Goal: Task Accomplishment & Management: Manage account settings

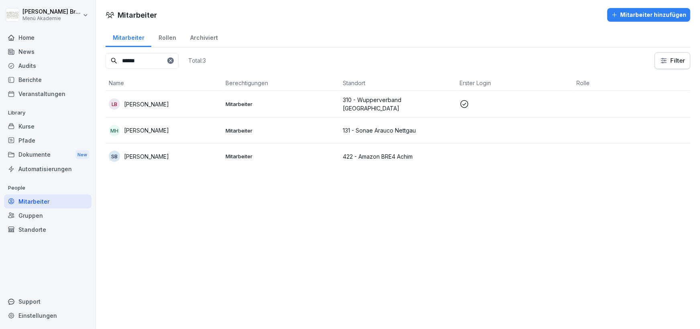
click at [35, 228] on div "Standorte" at bounding box center [48, 229] width 88 height 14
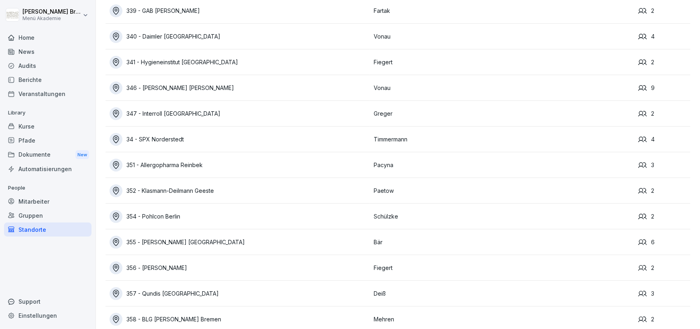
scroll to position [5783, 0]
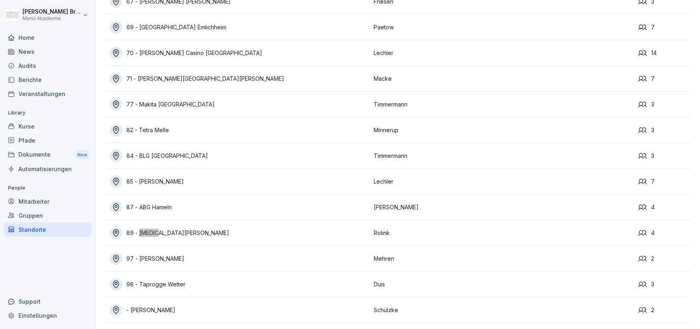
click at [186, 233] on div "89 - [MEDICAL_DATA][PERSON_NAME]" at bounding box center [240, 232] width 261 height 13
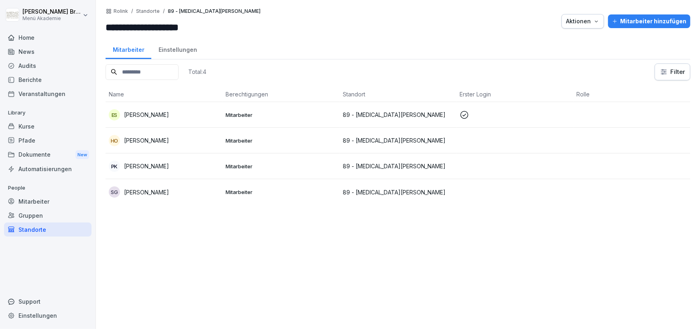
click at [645, 21] on div "Mitarbeiter hinzufügen" at bounding box center [649, 21] width 74 height 9
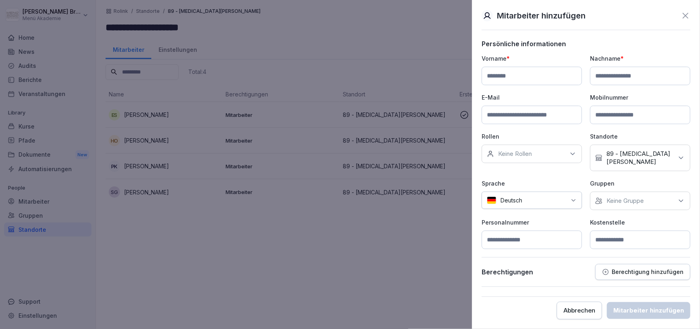
click at [531, 79] on input at bounding box center [532, 76] width 100 height 18
click at [533, 81] on input at bounding box center [532, 76] width 100 height 18
paste input "********"
type input "********"
click at [649, 73] on input at bounding box center [640, 76] width 100 height 18
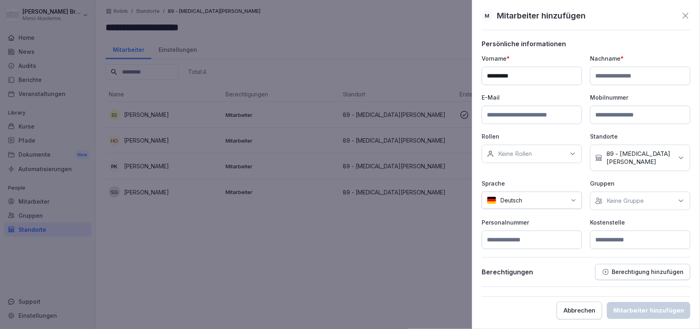
paste input "*******"
type input "*******"
click at [604, 192] on div "Keine Gruppe" at bounding box center [640, 201] width 100 height 18
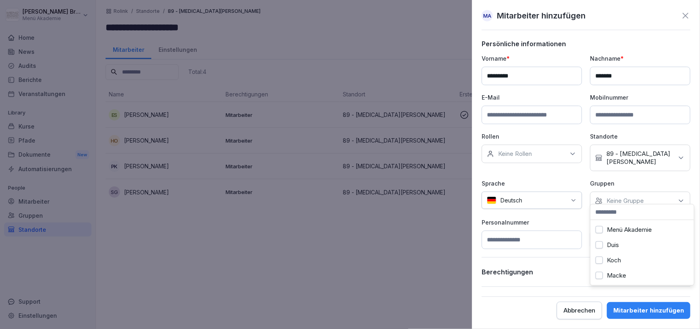
click at [605, 226] on div "Menü Akademie" at bounding box center [643, 229] width 100 height 15
drag, startPoint x: 583, startPoint y: 252, endPoint x: 558, endPoint y: 262, distance: 25.9
click at [579, 253] on div "Persönliche informationen Vorname * ******** Nachname * ******* E-Mail Mobilnum…" at bounding box center [586, 163] width 209 height 247
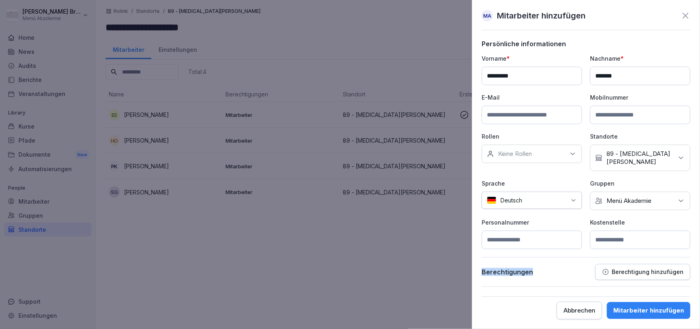
drag, startPoint x: 644, startPoint y: 308, endPoint x: 632, endPoint y: 254, distance: 54.7
click at [632, 254] on form "Persönliche informationen Vorname * ******** Nachname * ******* E-Mail Mobilnum…" at bounding box center [586, 179] width 209 height 279
click at [644, 306] on button "Mitarbeiter hinzufügen" at bounding box center [649, 310] width 84 height 17
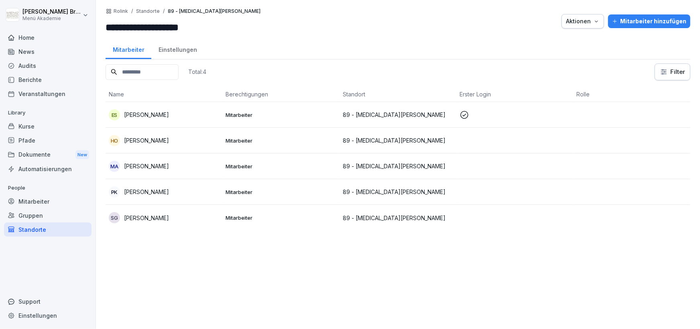
click at [169, 216] on p "[PERSON_NAME]" at bounding box center [146, 218] width 45 height 8
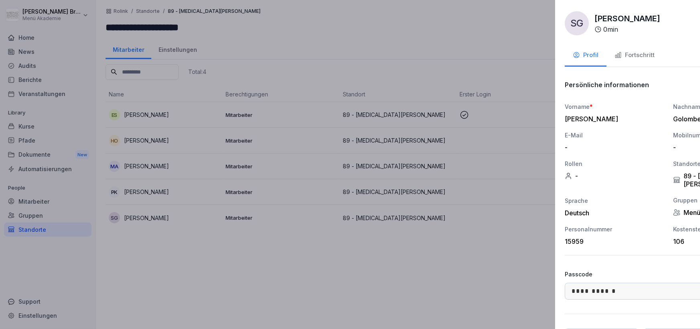
click at [306, 258] on div at bounding box center [350, 164] width 700 height 329
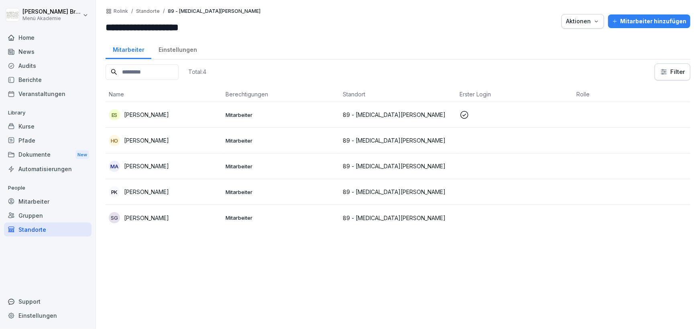
click at [151, 165] on p "[PERSON_NAME]" at bounding box center [146, 166] width 45 height 8
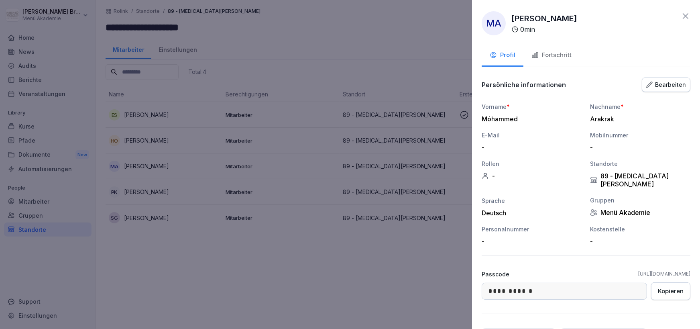
click at [677, 80] on div "Bearbeiten" at bounding box center [666, 84] width 40 height 9
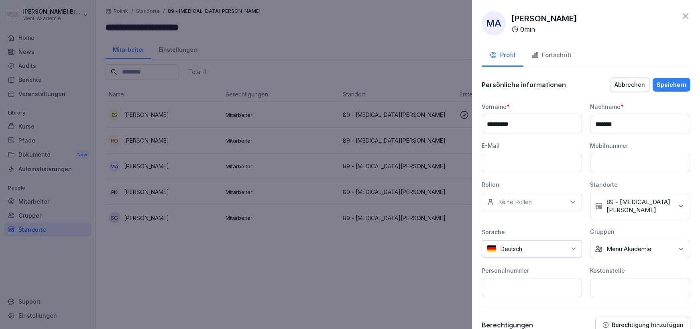
click at [612, 279] on input at bounding box center [640, 288] width 100 height 18
type input "***"
click at [677, 82] on div "Speichern" at bounding box center [672, 84] width 30 height 9
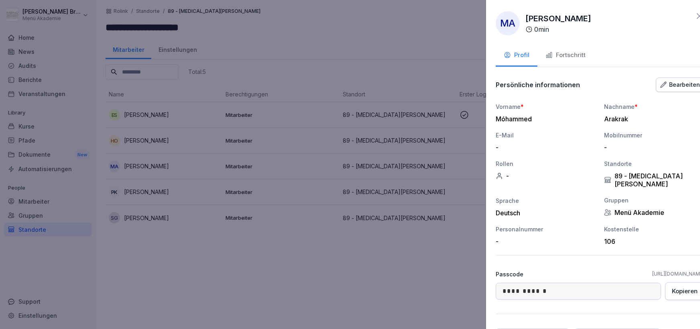
drag, startPoint x: 397, startPoint y: 277, endPoint x: 307, endPoint y: 273, distance: 90.8
click at [397, 277] on div at bounding box center [350, 164] width 700 height 329
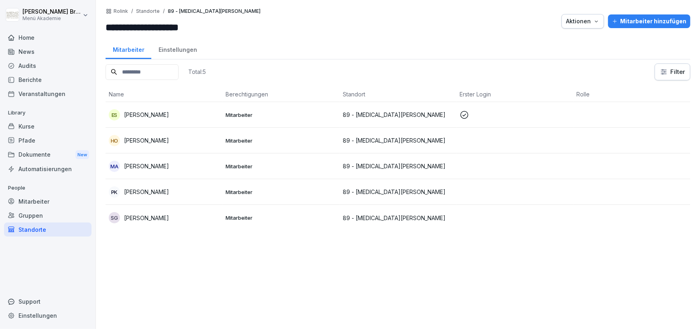
click at [149, 166] on p "[PERSON_NAME]" at bounding box center [146, 166] width 45 height 8
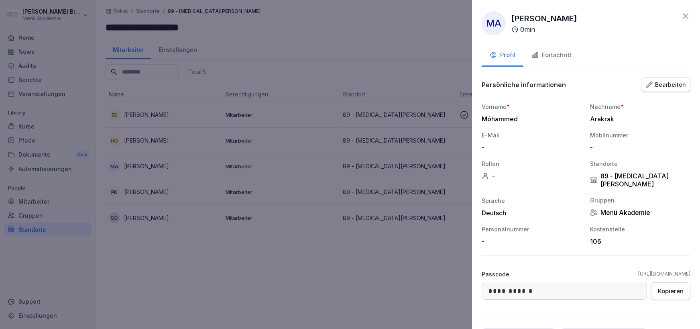
click at [561, 57] on div "Fortschritt" at bounding box center [552, 55] width 40 height 9
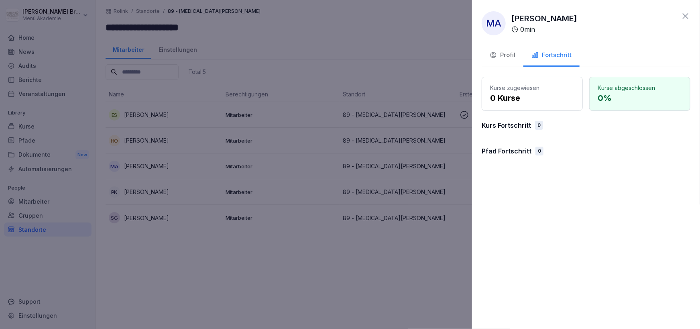
click at [357, 264] on div at bounding box center [350, 164] width 700 height 329
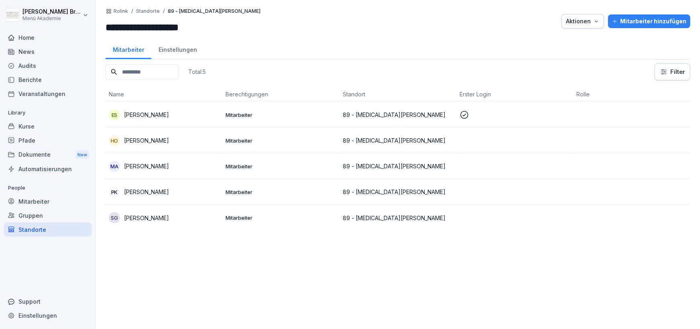
click at [167, 166] on p "[PERSON_NAME]" at bounding box center [146, 166] width 45 height 8
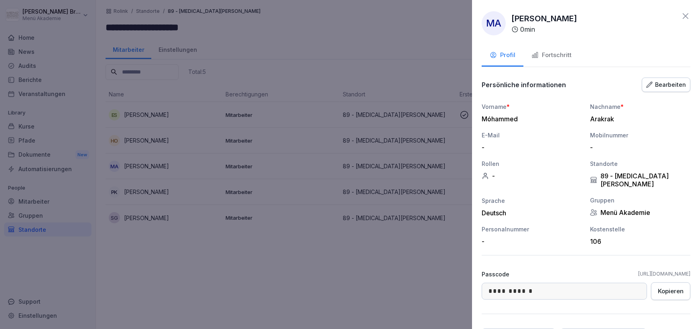
click at [568, 53] on div "Fortschritt" at bounding box center [552, 55] width 40 height 9
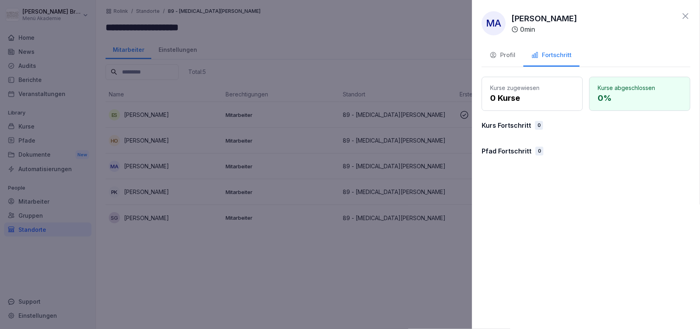
click at [31, 201] on div at bounding box center [350, 164] width 700 height 329
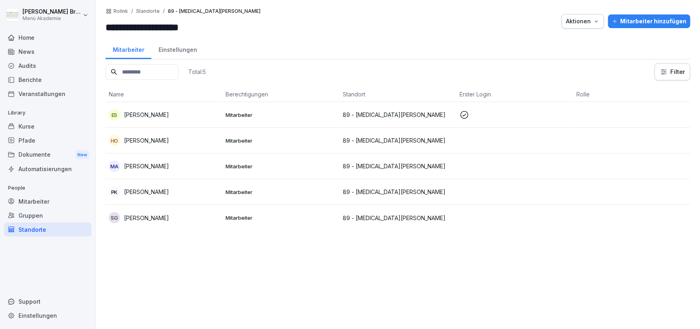
click at [34, 198] on div "Mitarbeiter" at bounding box center [48, 201] width 88 height 14
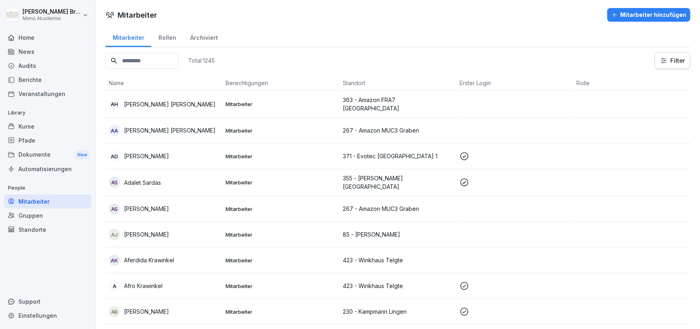
click at [155, 63] on input at bounding box center [142, 61] width 73 height 16
paste input "**********"
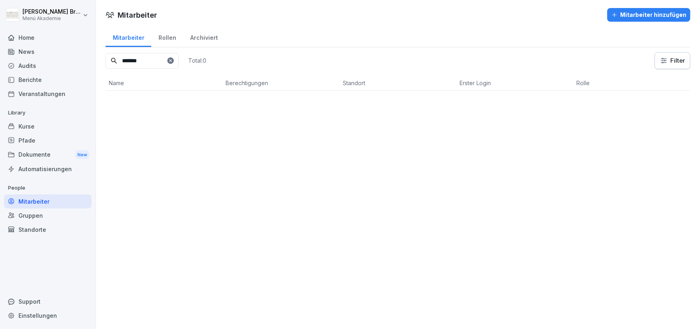
type input "*******"
click at [35, 225] on div "Standorte" at bounding box center [48, 229] width 88 height 14
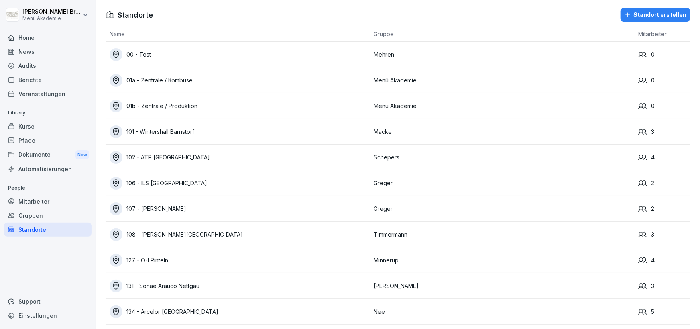
scroll to position [5783, 0]
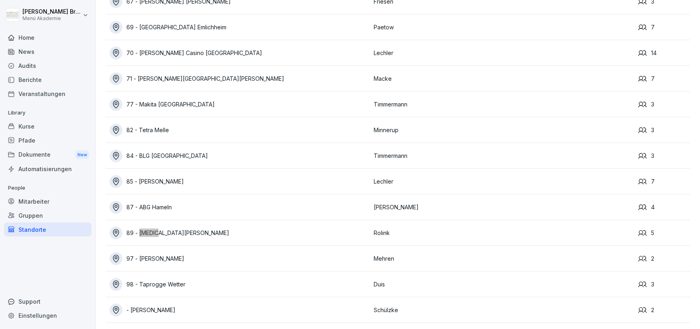
click at [177, 229] on div "89 - [MEDICAL_DATA][PERSON_NAME]" at bounding box center [240, 232] width 261 height 13
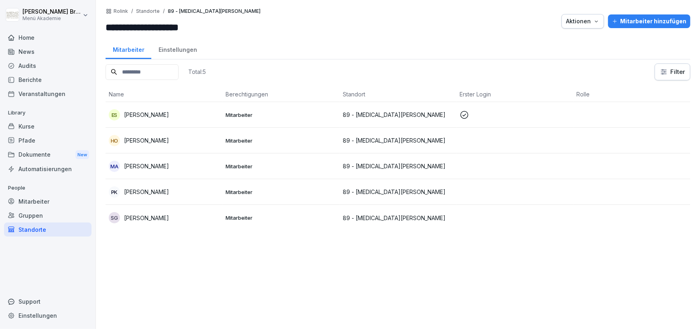
click at [147, 197] on div "PK Petra König" at bounding box center [164, 191] width 110 height 11
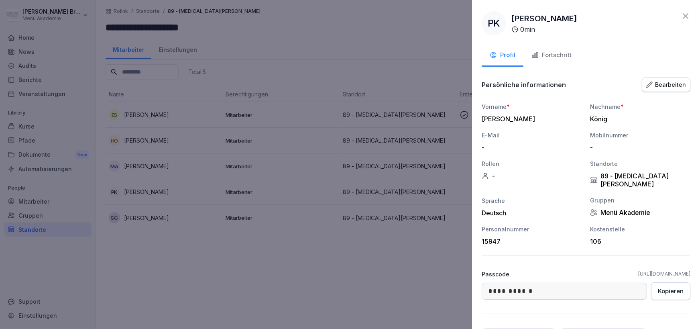
click at [553, 61] on button "Fortschritt" at bounding box center [552, 56] width 56 height 22
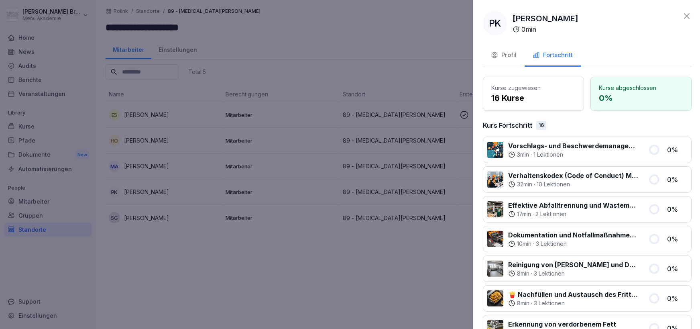
click at [365, 321] on div at bounding box center [350, 164] width 700 height 329
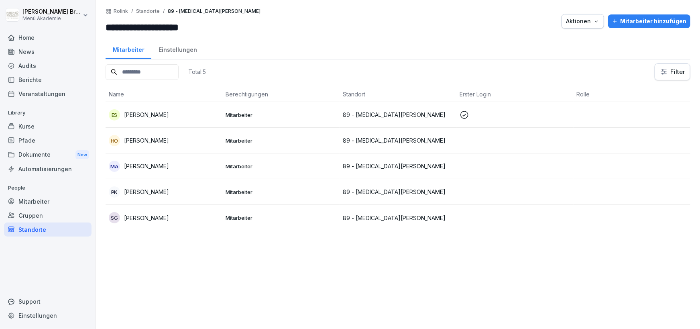
click at [157, 167] on p "[PERSON_NAME]" at bounding box center [146, 166] width 45 height 8
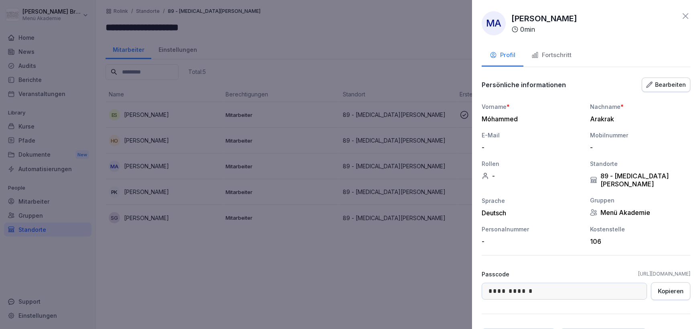
click at [575, 50] on button "Fortschritt" at bounding box center [552, 56] width 56 height 22
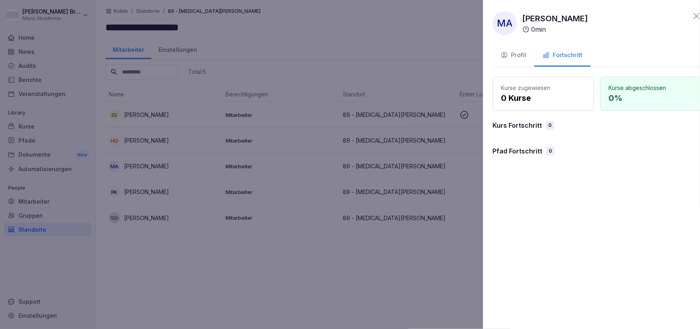
click at [342, 321] on div at bounding box center [350, 164] width 700 height 329
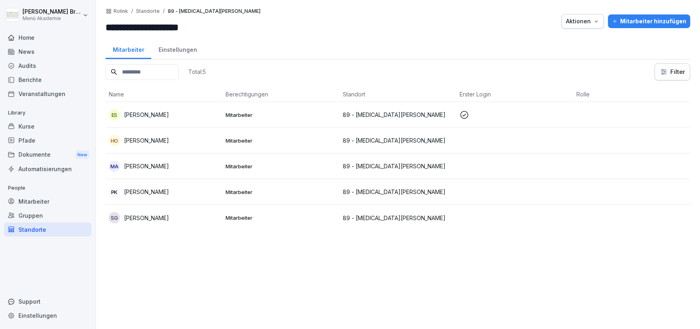
click at [25, 125] on div "Kurse" at bounding box center [48, 126] width 88 height 14
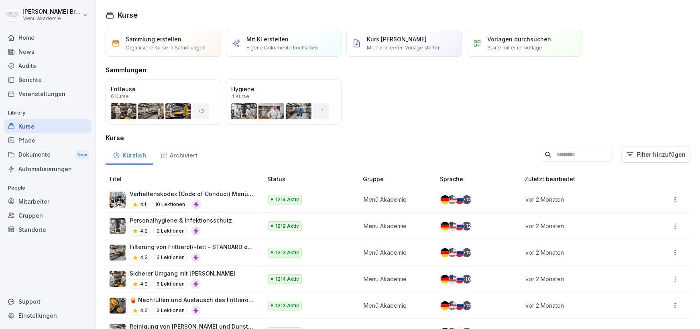
click at [33, 140] on div "Pfade" at bounding box center [48, 140] width 88 height 14
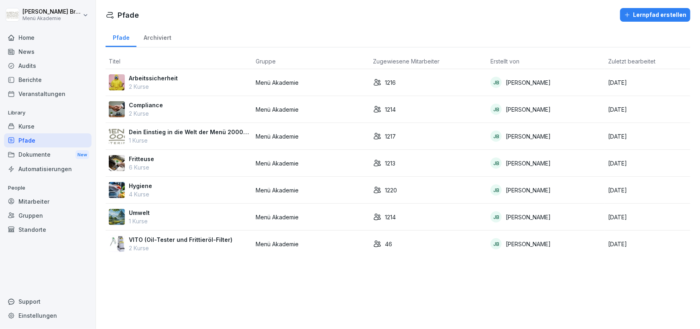
click at [138, 78] on p "Arbeitssicherheit" at bounding box center [153, 78] width 49 height 8
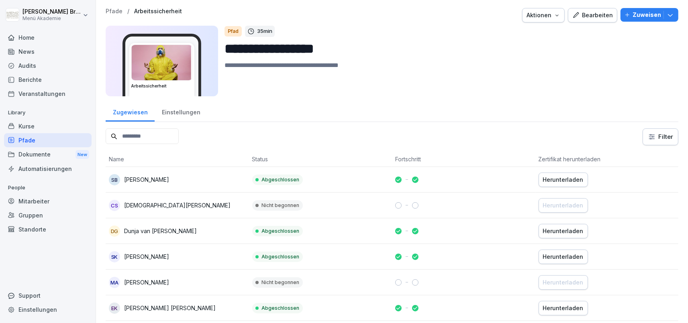
click at [198, 110] on div "Einstellungen" at bounding box center [181, 111] width 53 height 20
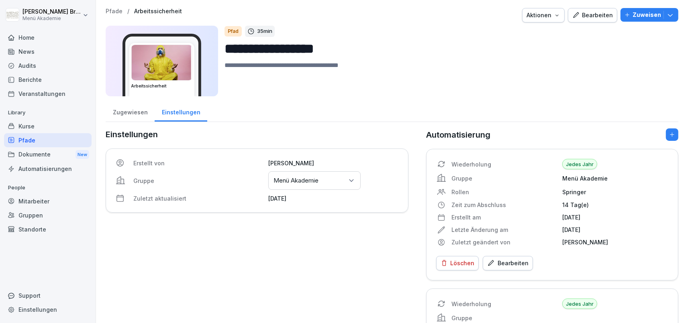
click at [328, 183] on div "Gruppen oder Standorte auswählen Menü Akademie" at bounding box center [314, 180] width 92 height 18
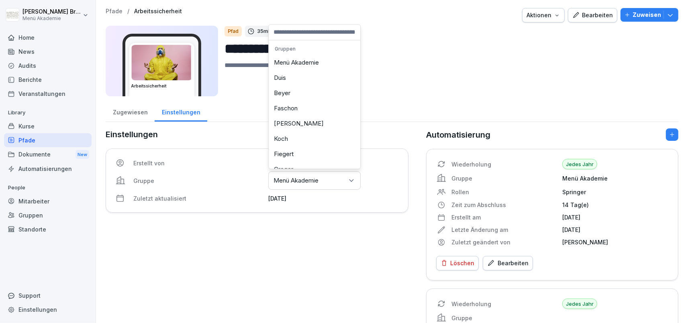
click at [307, 64] on div "Menü Akademie" at bounding box center [315, 62] width 88 height 15
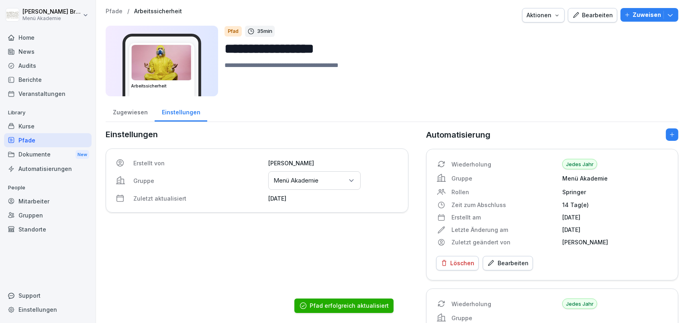
click at [22, 138] on div "Pfade" at bounding box center [48, 140] width 88 height 14
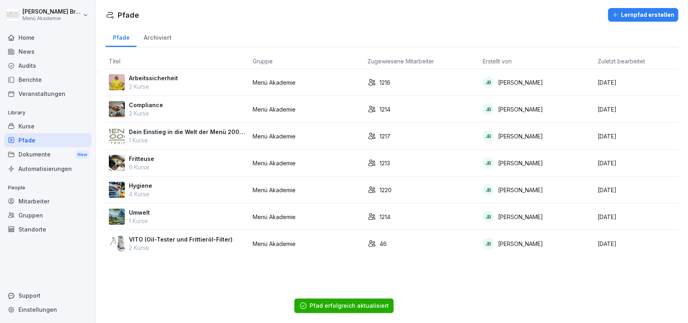
click at [152, 106] on p "Compliance" at bounding box center [146, 105] width 34 height 8
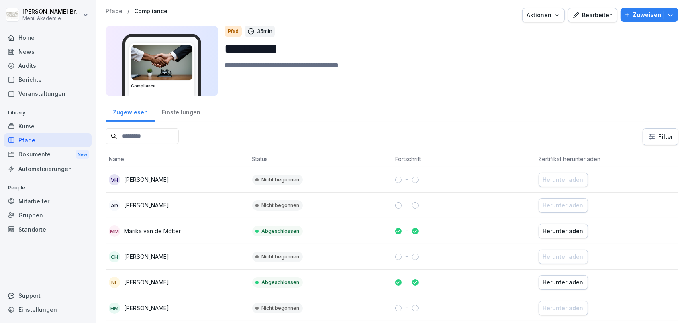
click at [185, 117] on div "Einstellungen" at bounding box center [181, 111] width 53 height 20
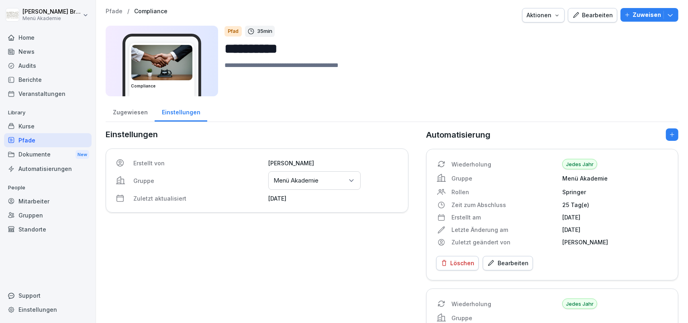
click at [300, 175] on div "Gruppen oder Standorte auswählen Menü Akademie" at bounding box center [314, 180] width 92 height 18
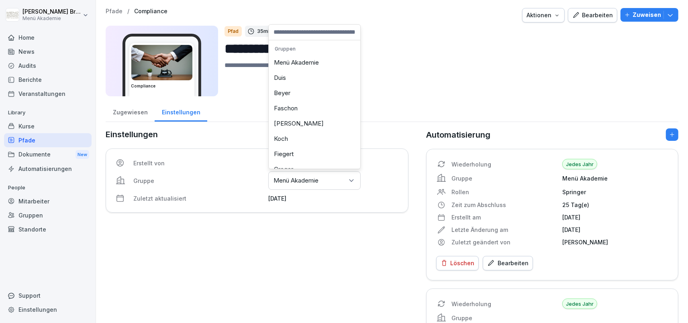
click at [288, 63] on div "Menü Akademie" at bounding box center [315, 62] width 88 height 15
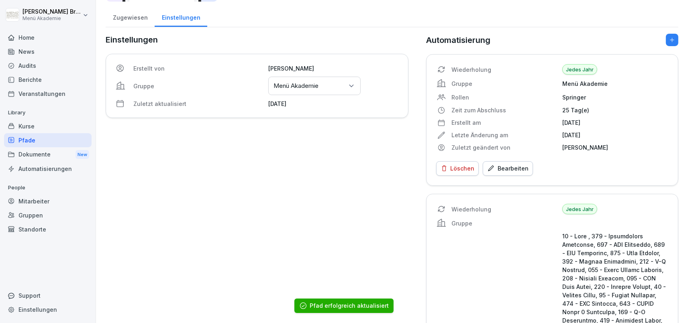
scroll to position [46, 0]
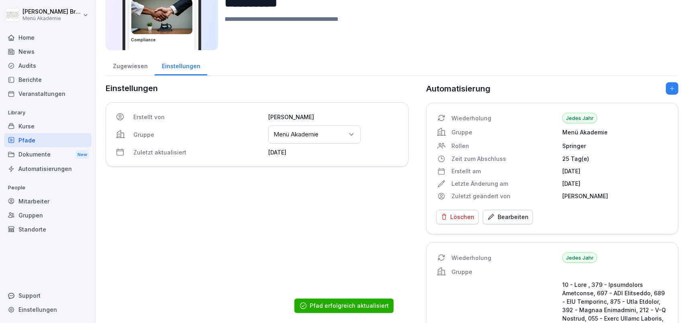
click at [47, 139] on div "Pfade" at bounding box center [48, 140] width 88 height 14
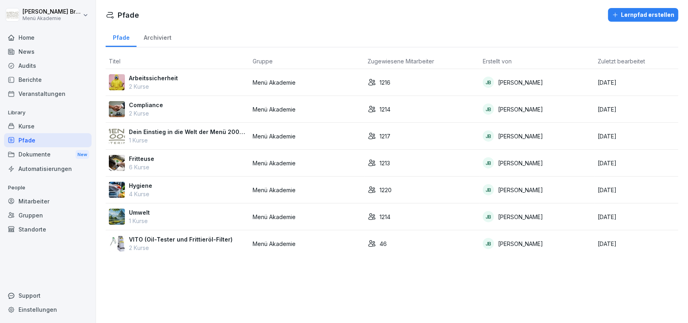
click at [155, 130] on p "Dein Einstieg in die Welt der Menü 2000 Akademie" at bounding box center [187, 132] width 117 height 8
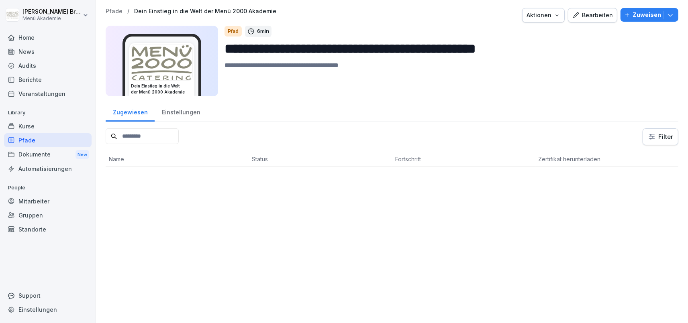
click at [192, 116] on div "Einstellungen" at bounding box center [181, 111] width 53 height 20
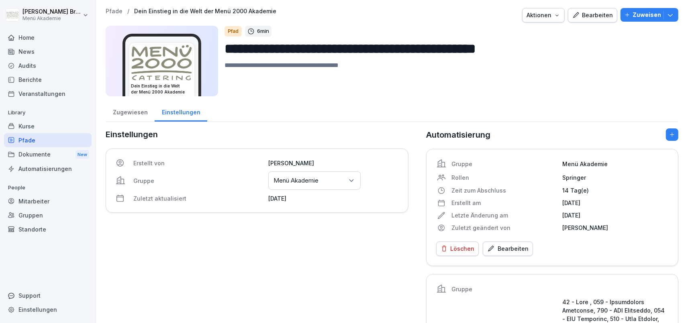
click at [336, 181] on div "Gruppen oder Standorte auswählen Menü Akademie" at bounding box center [314, 180] width 92 height 18
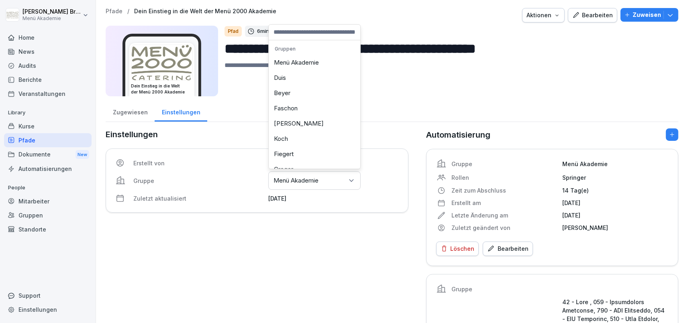
click at [295, 65] on div "Menü Akademie" at bounding box center [315, 62] width 88 height 15
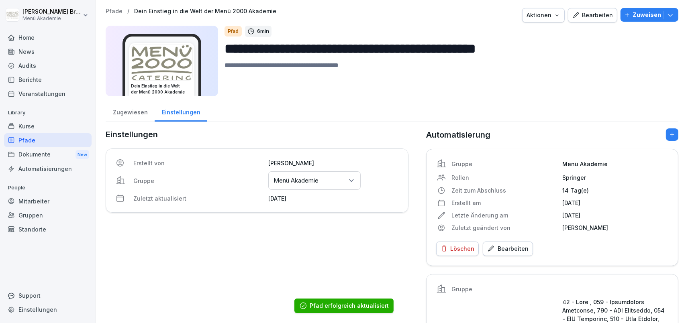
click at [22, 143] on div "Pfade" at bounding box center [48, 140] width 88 height 14
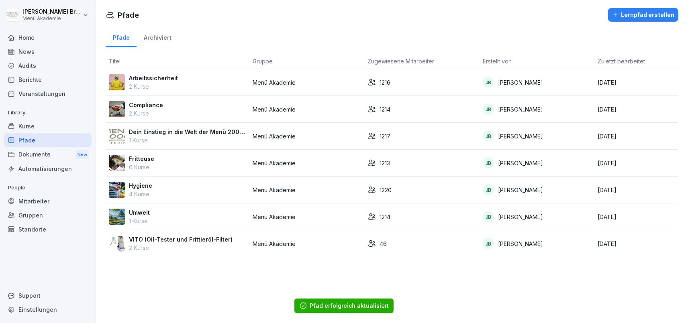
click at [139, 157] on p "Fritteuse" at bounding box center [141, 159] width 25 height 8
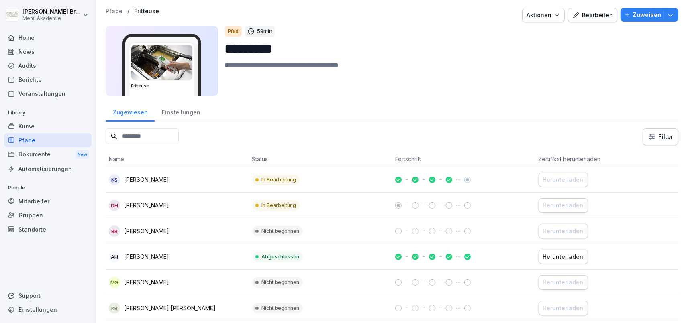
click at [191, 107] on div "Einstellungen" at bounding box center [181, 111] width 53 height 20
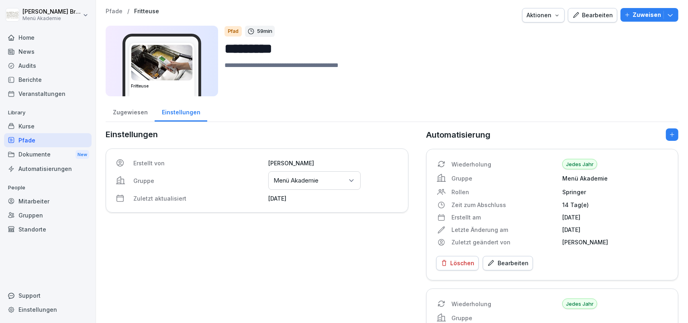
click at [320, 180] on div "Gruppen oder Standorte auswählen Menü Akademie" at bounding box center [314, 180] width 92 height 18
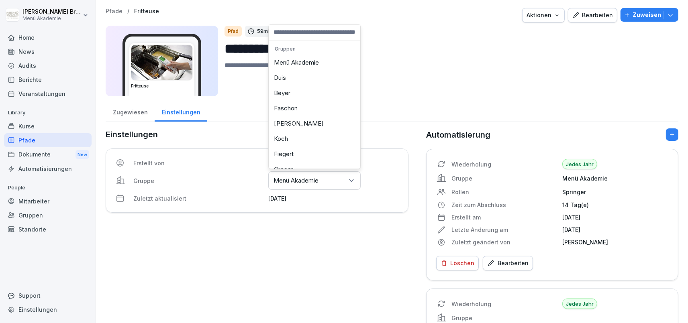
click at [305, 65] on div "Menü Akademie" at bounding box center [315, 62] width 88 height 15
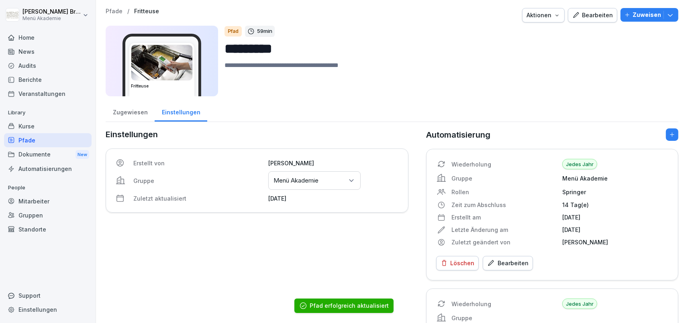
click at [54, 138] on div "Pfade" at bounding box center [48, 140] width 88 height 14
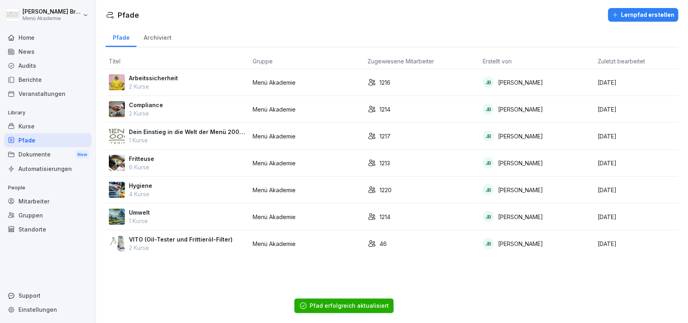
click at [139, 187] on p "Hygiene" at bounding box center [140, 185] width 23 height 8
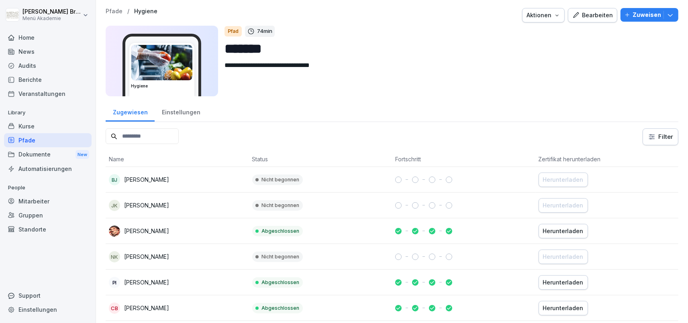
click at [179, 115] on div "Einstellungen" at bounding box center [181, 111] width 53 height 20
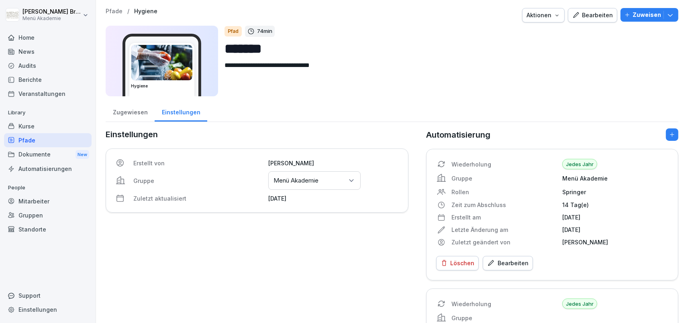
click at [338, 183] on div "Gruppen oder Standorte auswählen Menü Akademie" at bounding box center [314, 180] width 92 height 18
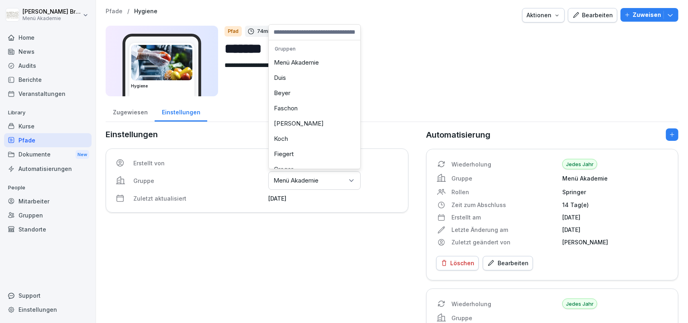
click at [311, 69] on div "Menü Akademie" at bounding box center [315, 62] width 88 height 15
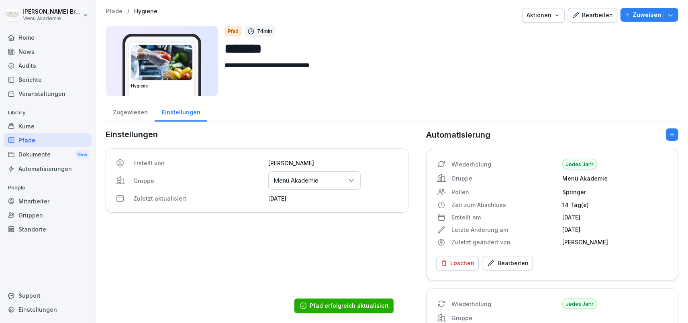
click at [43, 139] on div "Pfade" at bounding box center [48, 140] width 88 height 14
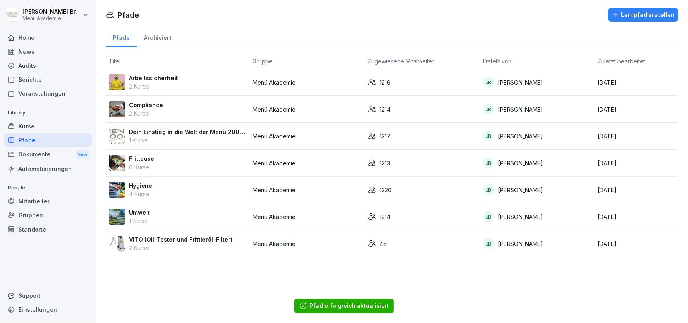
click at [136, 212] on p "Umwelt" at bounding box center [139, 212] width 21 height 8
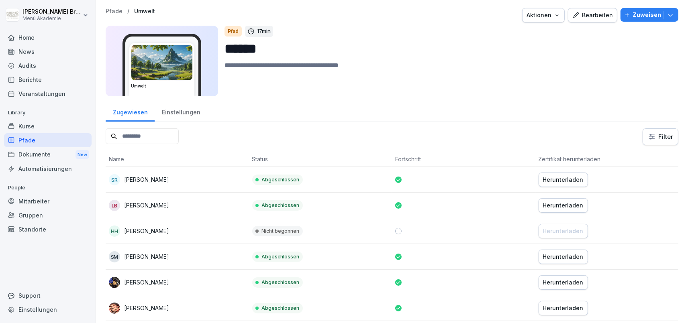
click at [175, 111] on div "Einstellungen" at bounding box center [181, 111] width 53 height 20
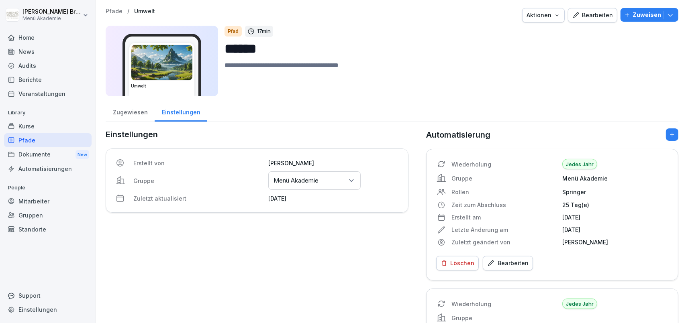
click at [310, 181] on p "Menü Akademie" at bounding box center [295, 181] width 45 height 8
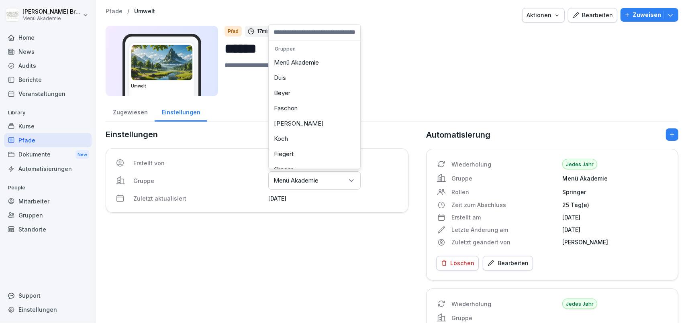
click at [295, 62] on div "Menü Akademie" at bounding box center [315, 62] width 88 height 15
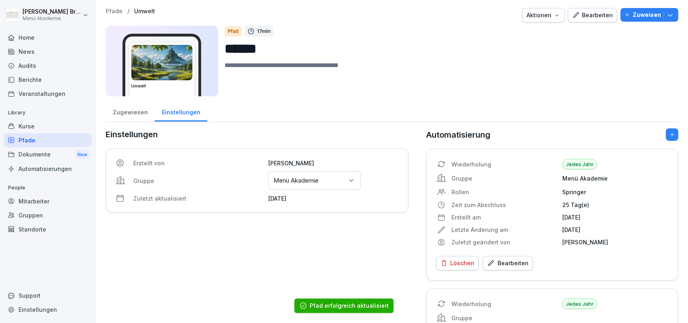
click at [35, 140] on div "Pfade" at bounding box center [48, 140] width 88 height 14
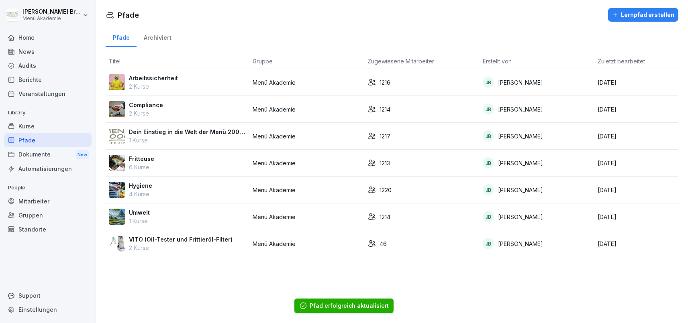
click at [271, 242] on p "Menü Akademie" at bounding box center [307, 244] width 109 height 8
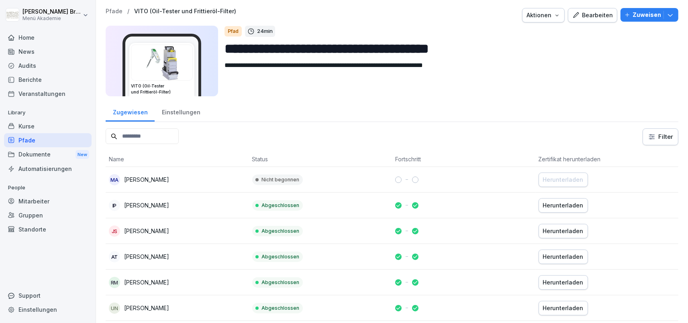
click at [175, 112] on div "Einstellungen" at bounding box center [181, 111] width 53 height 20
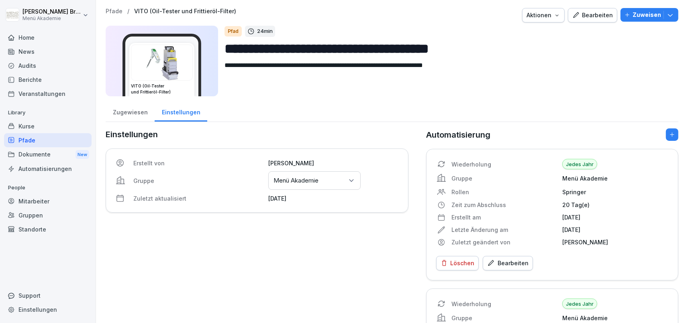
click at [218, 256] on div "Einstellungen Erstellt von Julia Bruns Gruppe Gruppen oder Standorte auswählen …" at bounding box center [257, 274] width 303 height 292
click at [33, 37] on div "Home" at bounding box center [48, 38] width 88 height 14
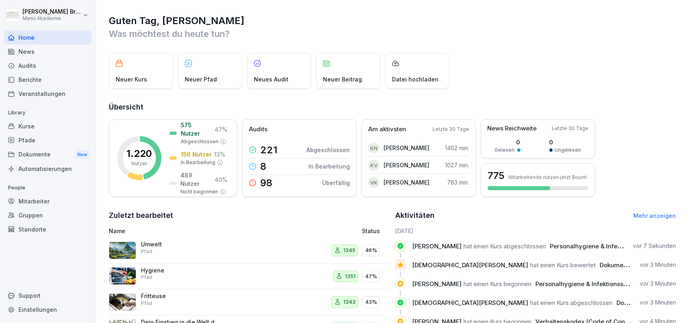
click at [56, 224] on div "Standorte" at bounding box center [48, 229] width 88 height 14
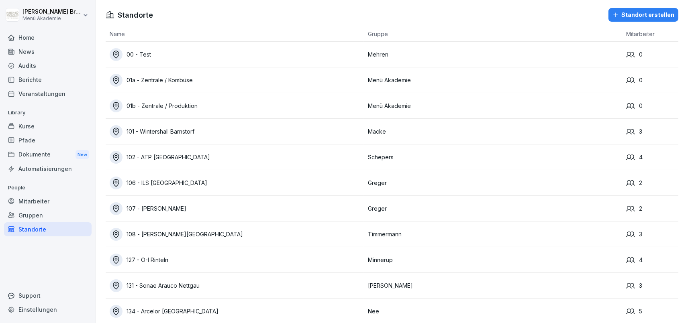
click at [33, 36] on div "Home" at bounding box center [48, 38] width 88 height 14
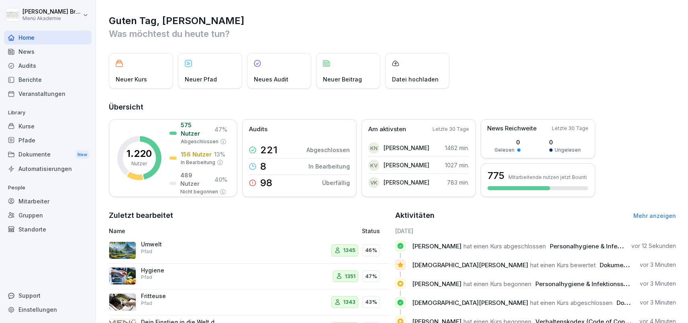
click at [31, 226] on div "Standorte" at bounding box center [48, 229] width 88 height 14
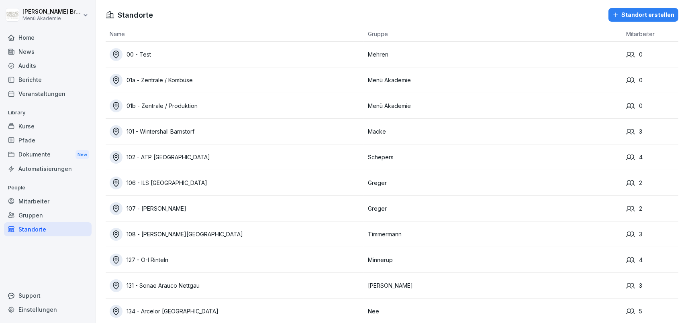
scroll to position [5789, 0]
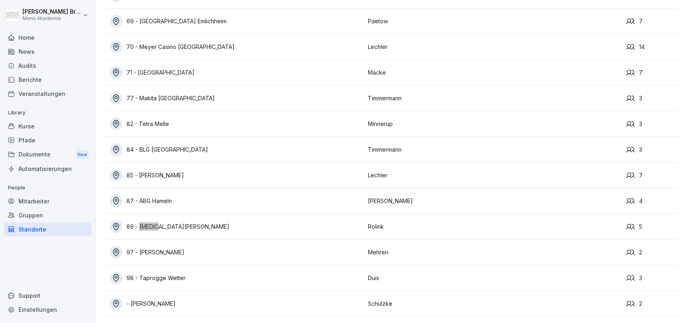
click at [171, 221] on div "89 - [MEDICAL_DATA][PERSON_NAME]" at bounding box center [237, 226] width 254 height 13
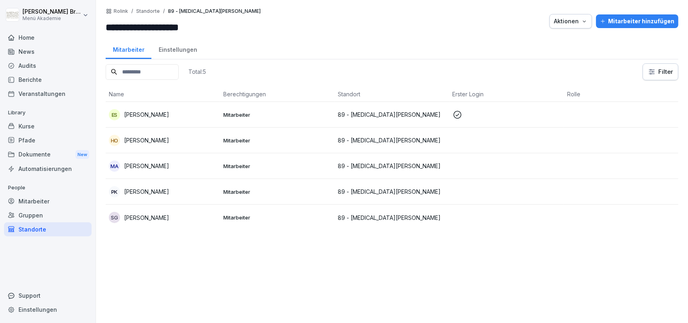
click at [169, 212] on div "SG Stephanie Golombeck" at bounding box center [163, 217] width 108 height 11
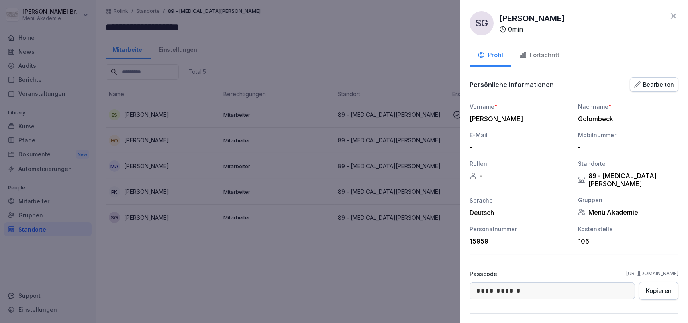
click at [532, 59] on div "Fortschritt" at bounding box center [539, 55] width 40 height 9
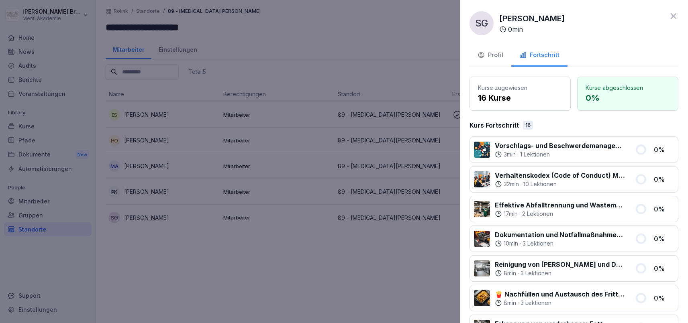
click at [338, 287] on div at bounding box center [344, 161] width 688 height 323
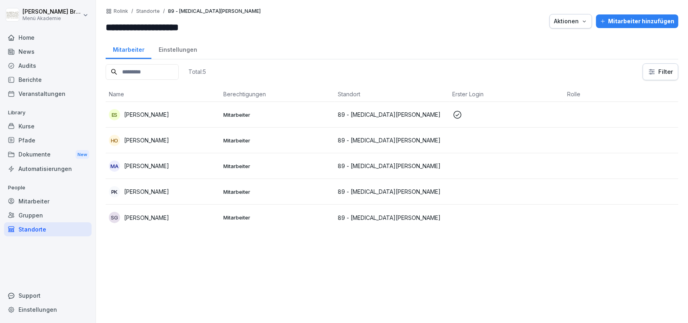
click at [150, 161] on div "MA Móhammed Arakrak" at bounding box center [163, 166] width 108 height 11
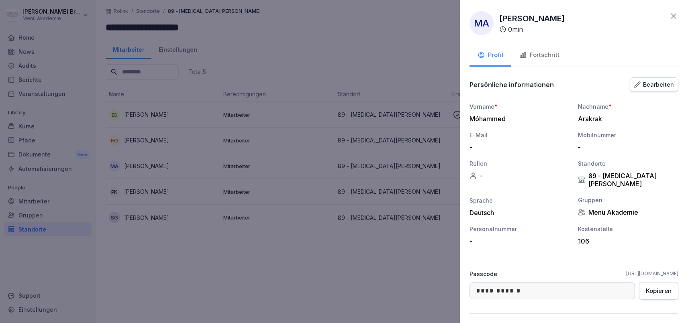
click at [554, 51] on button "Fortschritt" at bounding box center [539, 56] width 56 height 22
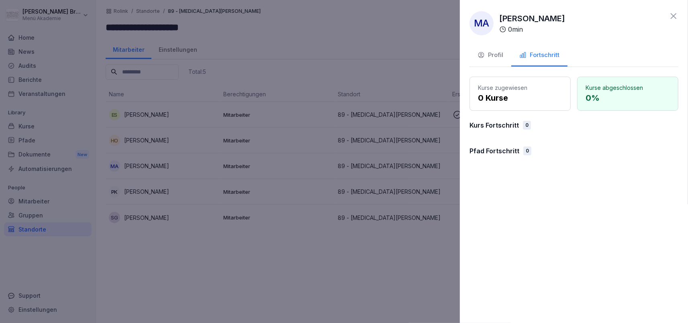
click at [532, 97] on p "0 Kurse" at bounding box center [520, 98] width 84 height 12
click at [495, 53] on div "Profil" at bounding box center [490, 55] width 26 height 9
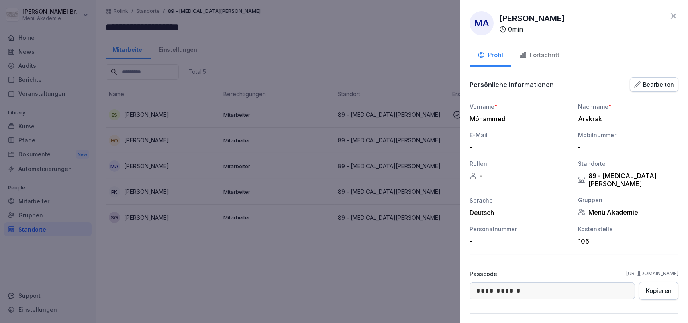
click at [587, 208] on div "Menü Akademie" at bounding box center [628, 212] width 100 height 8
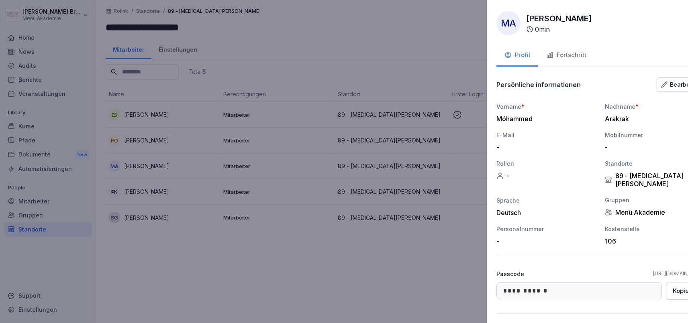
drag, startPoint x: 361, startPoint y: 298, endPoint x: 392, endPoint y: 272, distance: 41.0
click at [362, 297] on div at bounding box center [344, 161] width 688 height 323
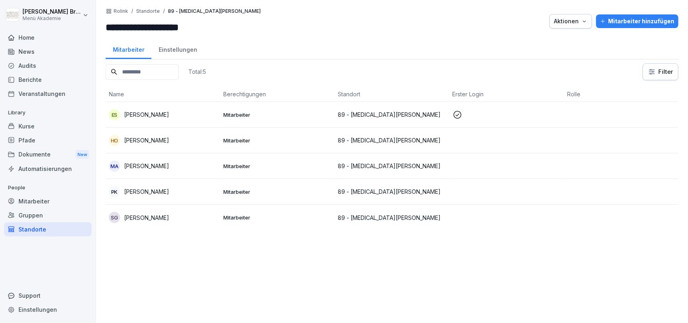
click at [153, 167] on p "[PERSON_NAME]" at bounding box center [146, 166] width 45 height 8
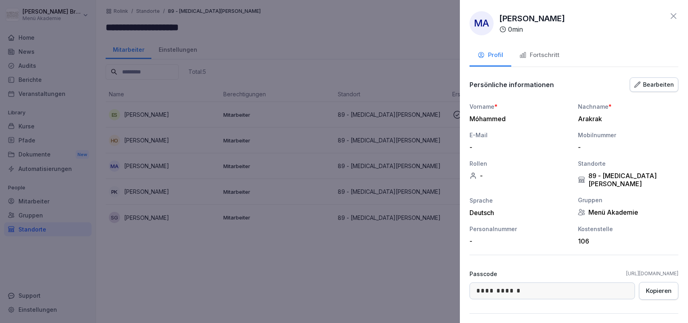
click at [536, 63] on button "Fortschritt" at bounding box center [539, 56] width 56 height 22
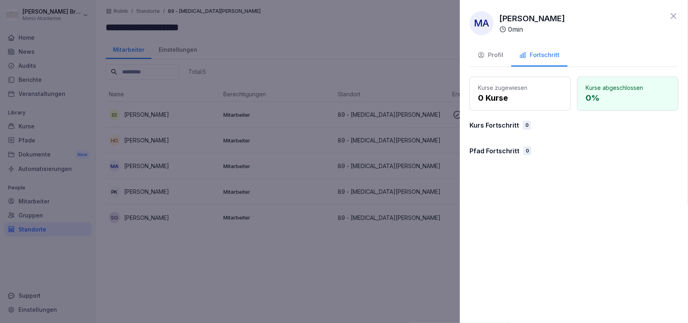
drag, startPoint x: 428, startPoint y: 237, endPoint x: 423, endPoint y: 236, distance: 5.2
click at [428, 236] on div at bounding box center [344, 161] width 688 height 323
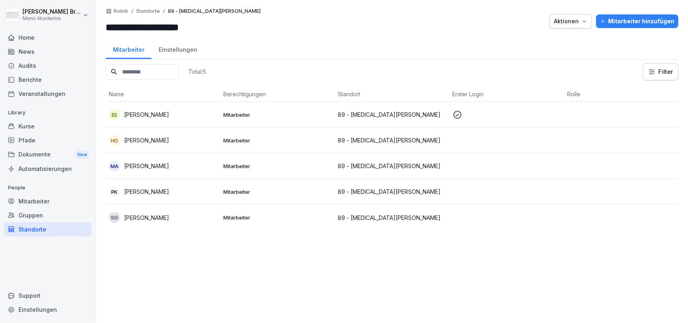
click at [158, 196] on div "PK Petra König" at bounding box center [163, 191] width 108 height 11
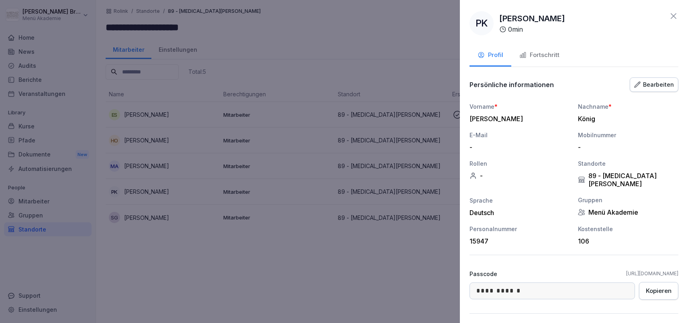
click at [145, 223] on div at bounding box center [344, 161] width 688 height 323
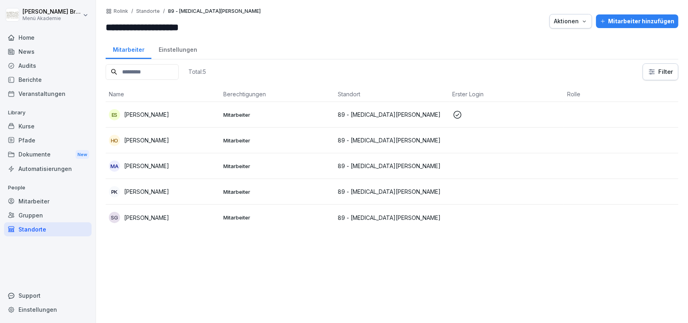
click at [161, 277] on div "Total: 5 Filter Name Berechtigungen Standort Erster Login Rolle ES Elena Schnar…" at bounding box center [392, 189] width 573 height 252
click at [45, 227] on div "Standorte" at bounding box center [48, 229] width 88 height 14
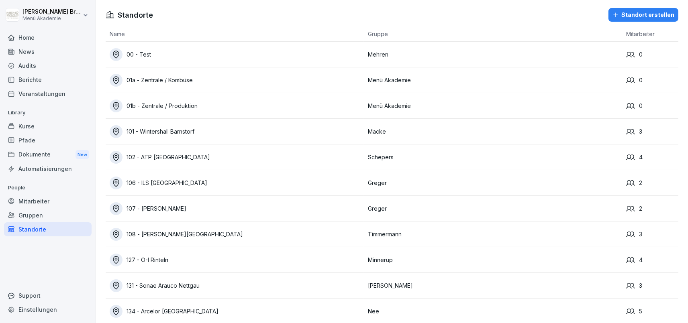
click at [39, 202] on div "Mitarbeiter" at bounding box center [48, 201] width 88 height 14
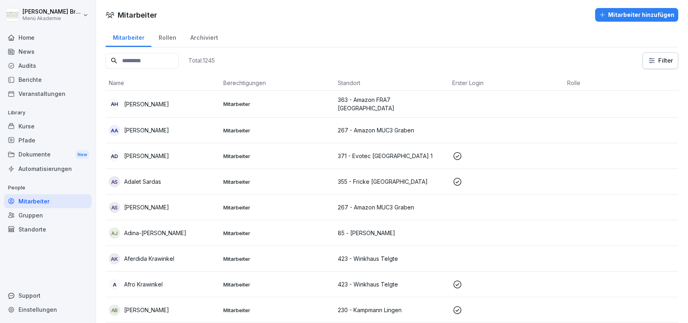
scroll to position [1591, 0]
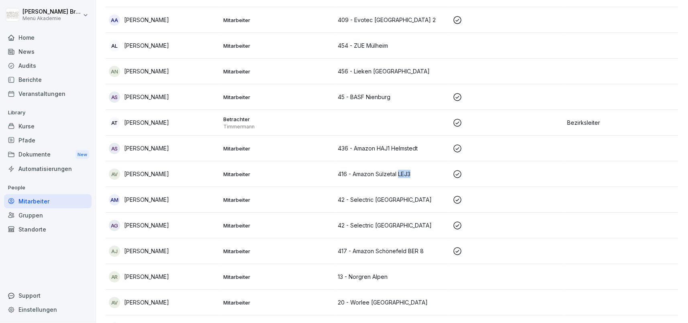
click at [27, 228] on div "Standorte" at bounding box center [48, 229] width 88 height 14
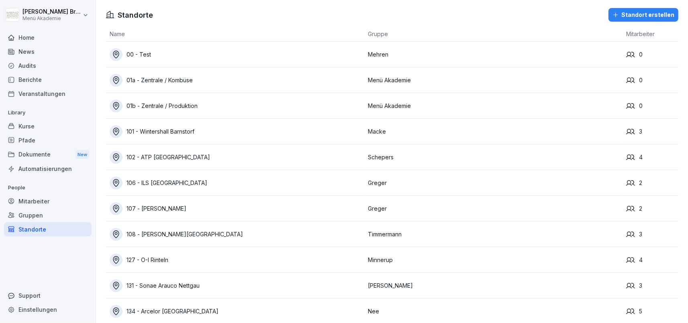
scroll to position [3515, 0]
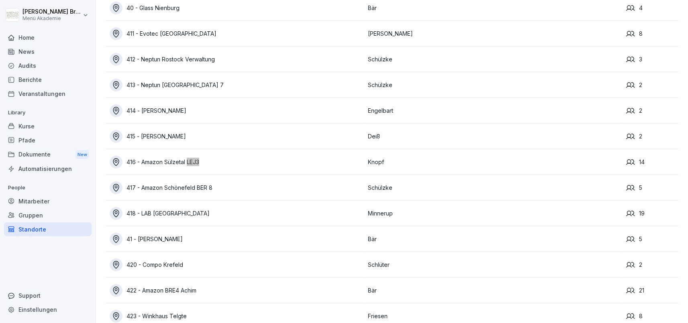
click at [173, 163] on div "416 - Amazon Sülzetal LEJ3" at bounding box center [237, 162] width 254 height 13
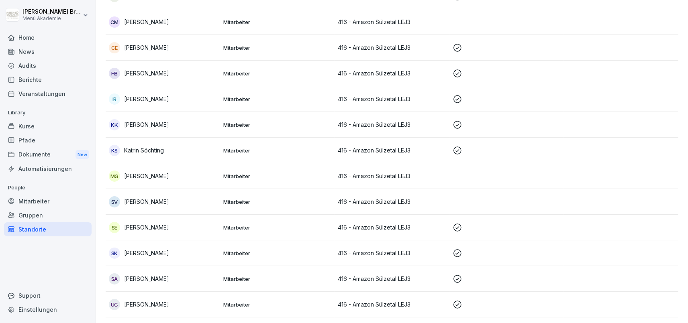
scroll to position [138, 0]
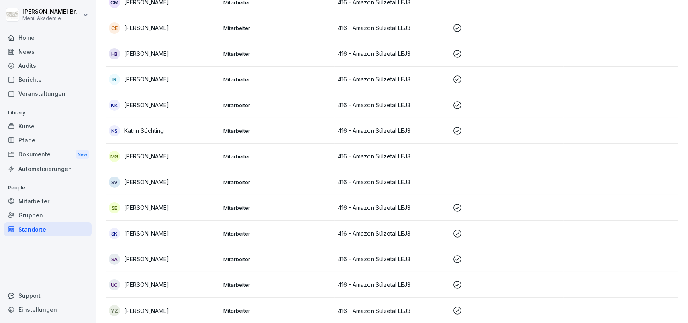
click at [138, 259] on p "[PERSON_NAME]" at bounding box center [146, 259] width 45 height 8
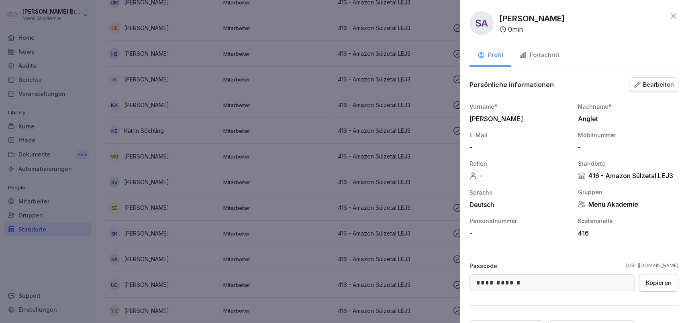
click at [526, 47] on button "Fortschritt" at bounding box center [539, 56] width 56 height 22
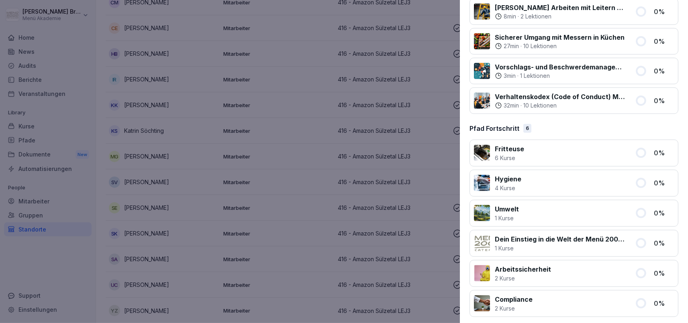
scroll to position [498, 0]
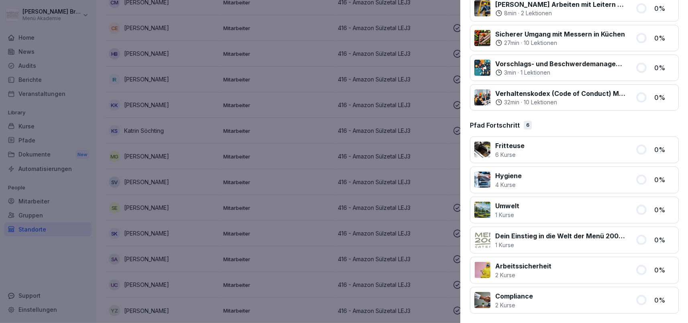
click at [85, 172] on div at bounding box center [344, 161] width 688 height 323
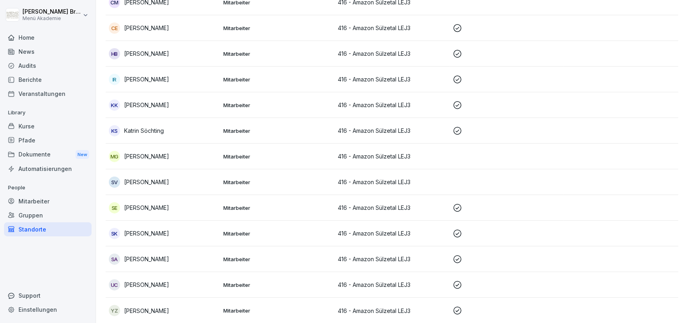
scroll to position [0, 0]
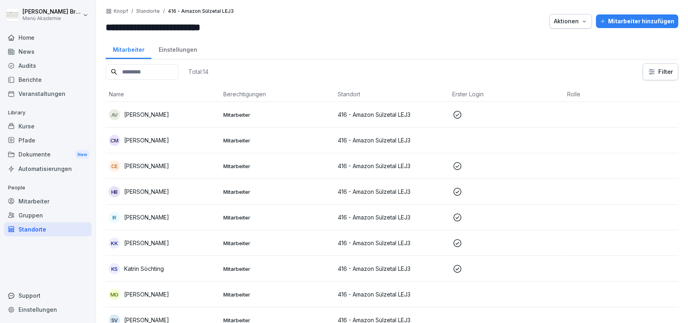
click at [138, 139] on p "Carola Meier" at bounding box center [146, 140] width 45 height 8
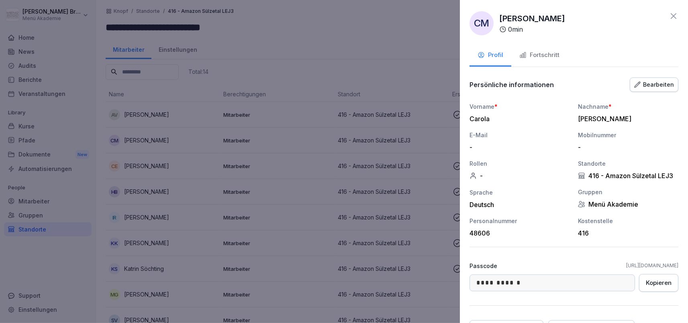
scroll to position [73, 0]
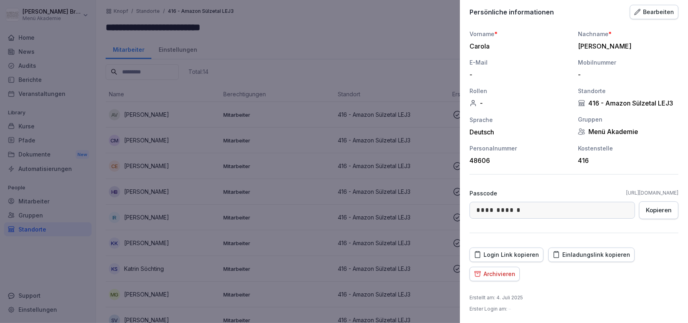
click at [503, 272] on div "Archivieren" at bounding box center [494, 274] width 41 height 9
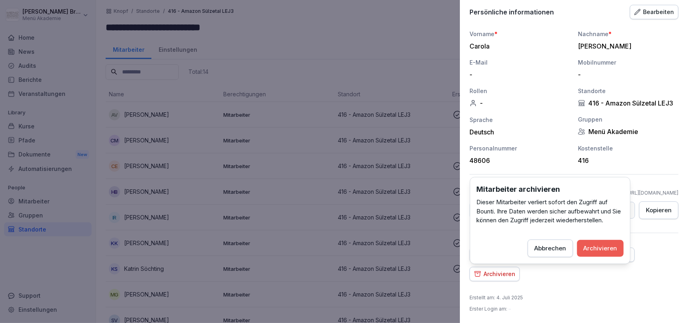
drag, startPoint x: 591, startPoint y: 242, endPoint x: 586, endPoint y: 243, distance: 4.4
click at [591, 243] on button "Archivieren" at bounding box center [600, 248] width 47 height 17
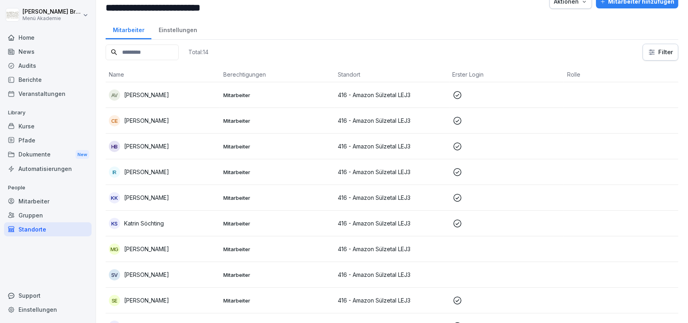
scroll to position [0, 0]
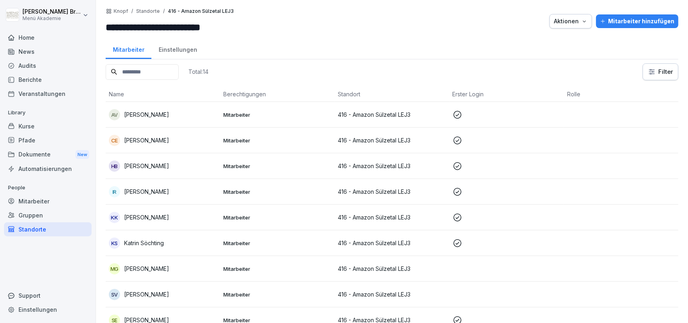
click at [628, 23] on div "Mitarbeiter hinzufügen" at bounding box center [637, 21] width 74 height 9
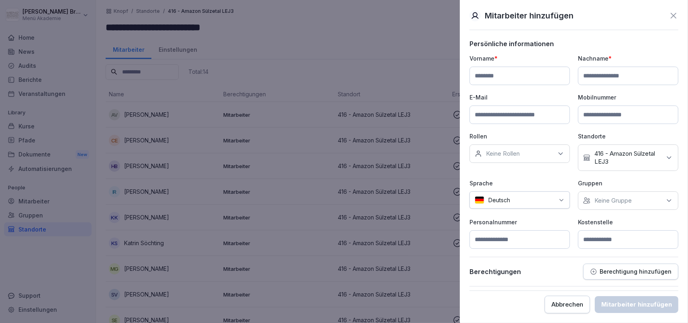
click at [503, 73] on input at bounding box center [519, 76] width 100 height 18
type input "*****"
type input "******"
click at [521, 121] on input at bounding box center [519, 115] width 100 height 18
paste input "**********"
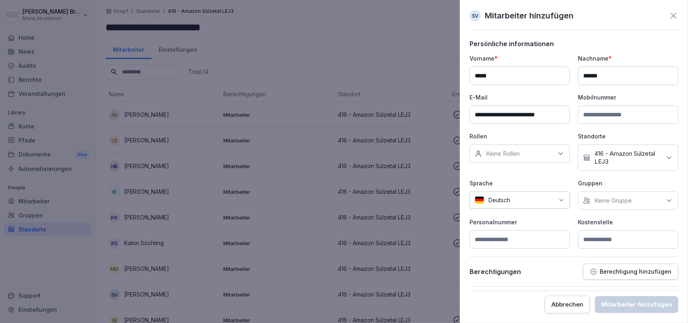
type input "**********"
click at [626, 205] on div "Keine Gruppe" at bounding box center [628, 201] width 100 height 18
click at [608, 236] on label "Menü Akademie" at bounding box center [617, 237] width 45 height 7
click at [564, 224] on p "Personalnummer" at bounding box center [519, 222] width 100 height 8
click at [597, 238] on input at bounding box center [628, 239] width 100 height 18
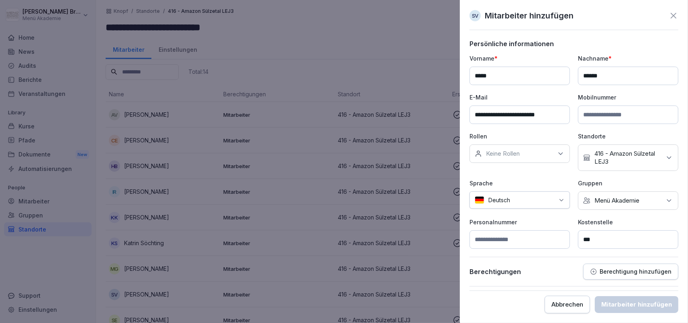
type input "***"
click at [549, 274] on div "Berechtigungen Berechtigung hinzufügen" at bounding box center [573, 272] width 209 height 16
click at [561, 117] on input "**********" at bounding box center [519, 115] width 100 height 18
click at [625, 69] on input "******" at bounding box center [628, 76] width 100 height 18
click at [517, 71] on input "*****" at bounding box center [519, 76] width 100 height 18
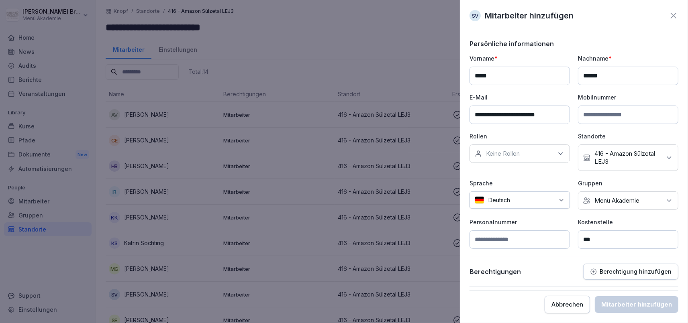
click at [610, 236] on input "***" at bounding box center [628, 239] width 100 height 18
click at [538, 153] on div "Keine Rollen" at bounding box center [519, 154] width 100 height 18
click at [554, 114] on input "**********" at bounding box center [519, 115] width 100 height 18
drag, startPoint x: 558, startPoint y: 113, endPoint x: 439, endPoint y: 113, distance: 119.6
click at [469, 113] on input "**********" at bounding box center [519, 115] width 100 height 18
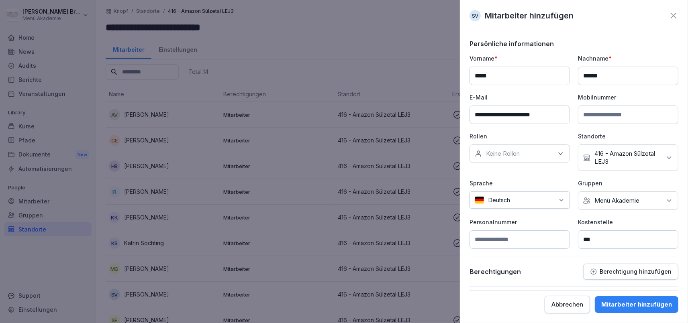
type input "**********"
drag, startPoint x: 496, startPoint y: 71, endPoint x: 405, endPoint y: 71, distance: 91.1
click at [469, 71] on input "*****" at bounding box center [519, 76] width 100 height 18
type input "*****"
click at [634, 301] on div "Mitarbeiter hinzufügen" at bounding box center [636, 304] width 71 height 9
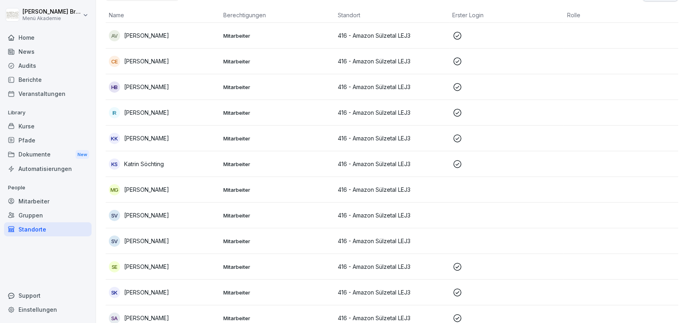
scroll to position [93, 0]
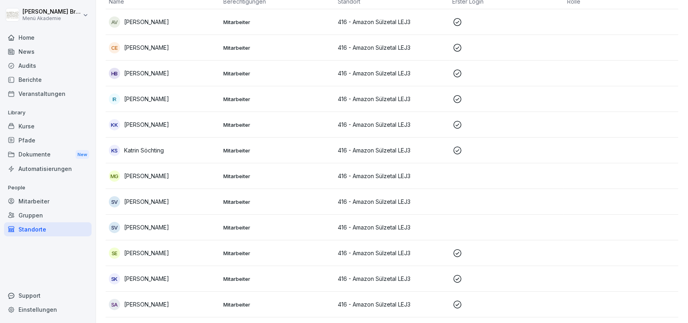
click at [135, 200] on p "[PERSON_NAME]" at bounding box center [146, 202] width 45 height 8
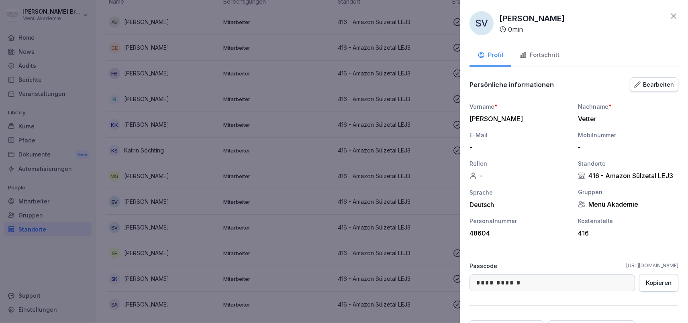
click at [560, 54] on button "Fortschritt" at bounding box center [539, 56] width 56 height 22
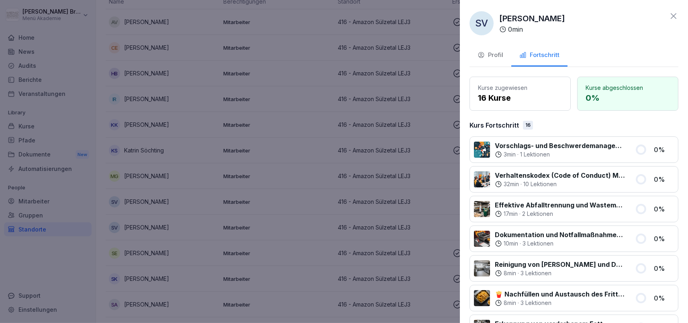
click at [210, 197] on div at bounding box center [344, 161] width 688 height 323
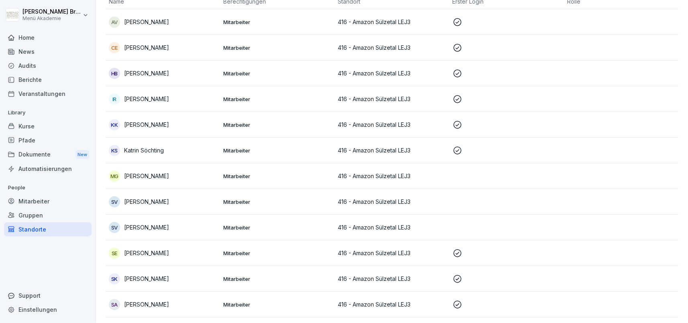
click at [143, 231] on p "Sarah Vetter" at bounding box center [146, 227] width 45 height 8
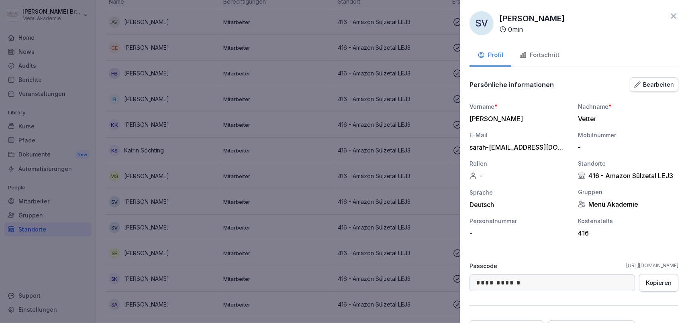
click at [552, 57] on div "Fortschritt" at bounding box center [539, 55] width 40 height 9
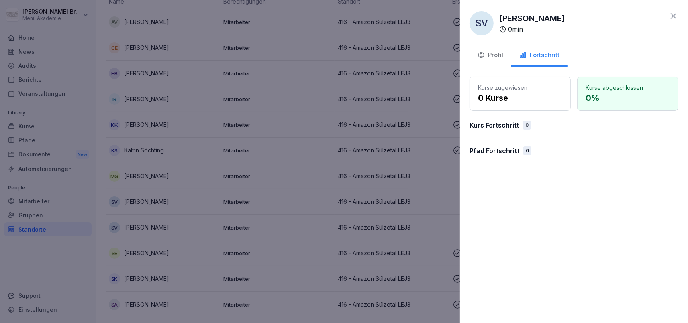
click at [494, 54] on div "Profil" at bounding box center [490, 55] width 26 height 9
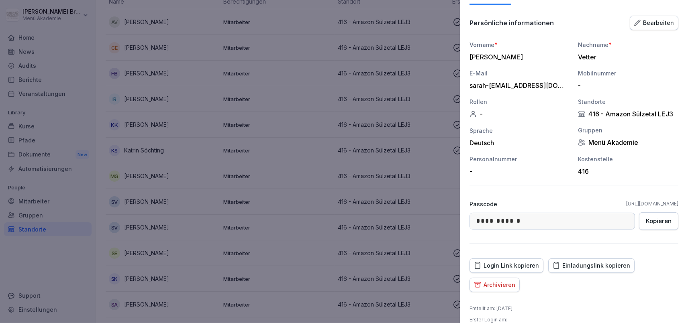
scroll to position [73, 0]
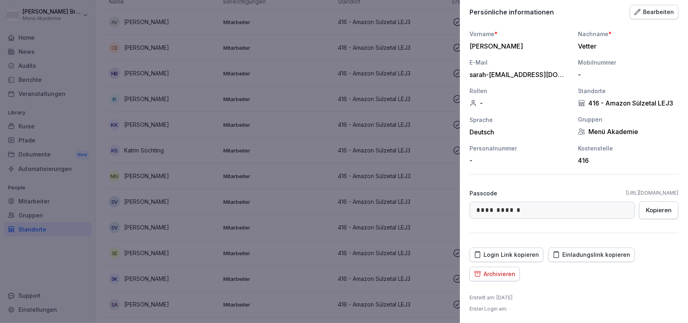
click at [488, 272] on div "Archivieren" at bounding box center [494, 274] width 41 height 9
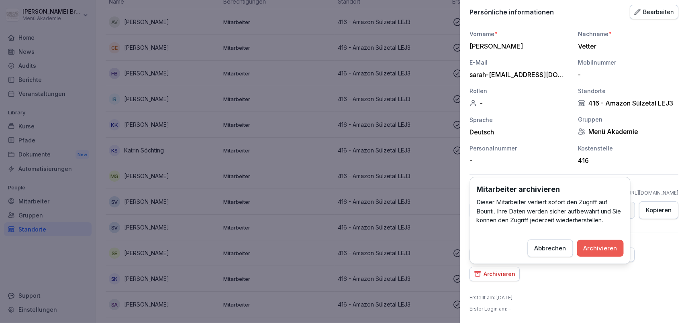
click at [609, 246] on div "Archivieren" at bounding box center [600, 248] width 34 height 9
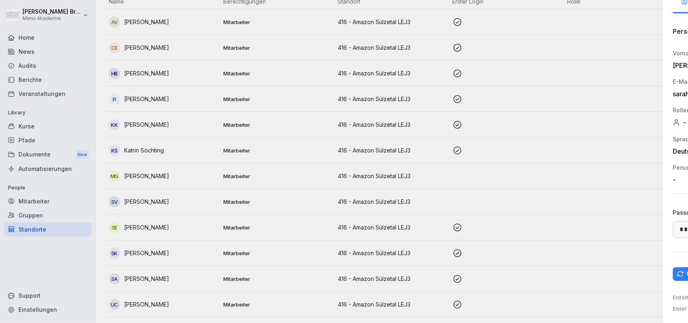
scroll to position [93, 0]
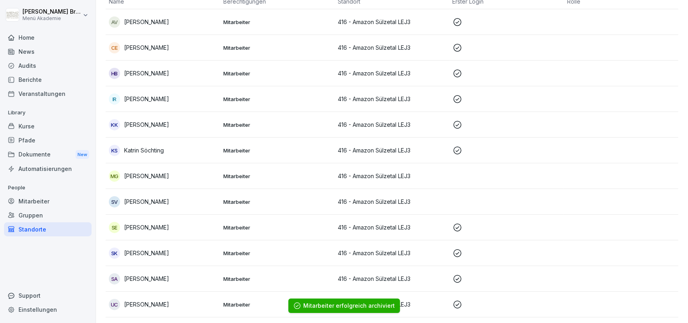
click at [155, 200] on p "[PERSON_NAME]" at bounding box center [146, 202] width 45 height 8
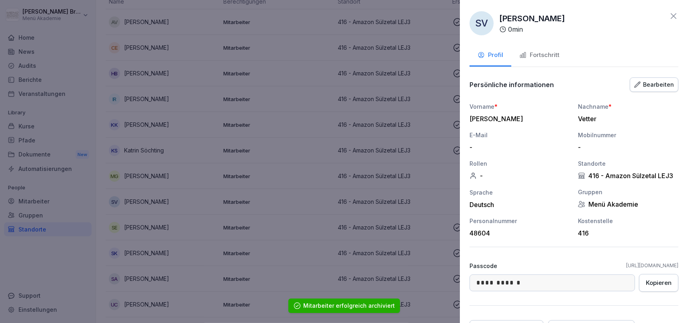
scroll to position [73, 0]
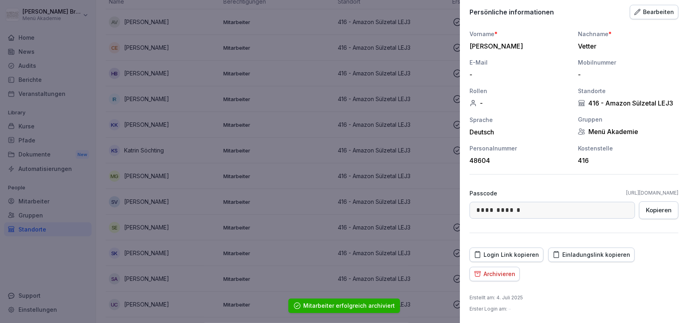
click at [589, 259] on button "Einladungslink kopieren" at bounding box center [591, 255] width 86 height 14
click at [37, 293] on div at bounding box center [344, 161] width 688 height 323
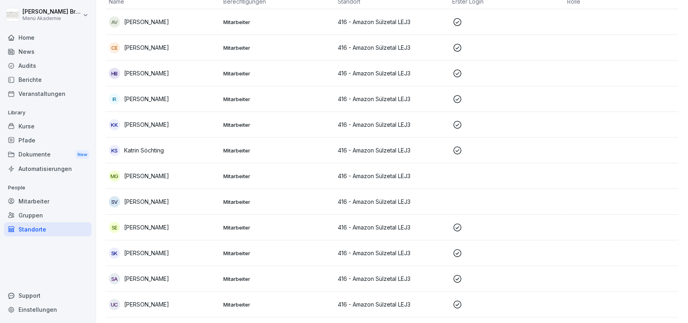
scroll to position [93, 0]
click at [34, 227] on div "Standorte" at bounding box center [48, 229] width 88 height 14
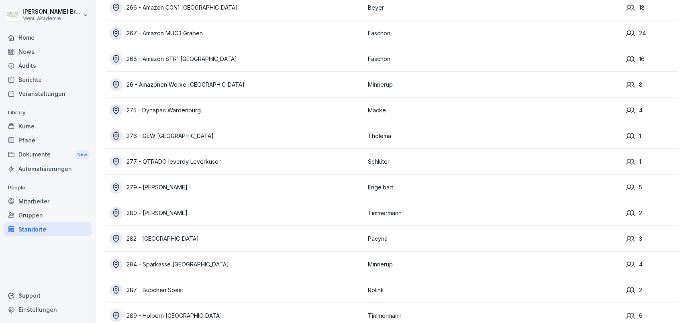
scroll to position [4081, 0]
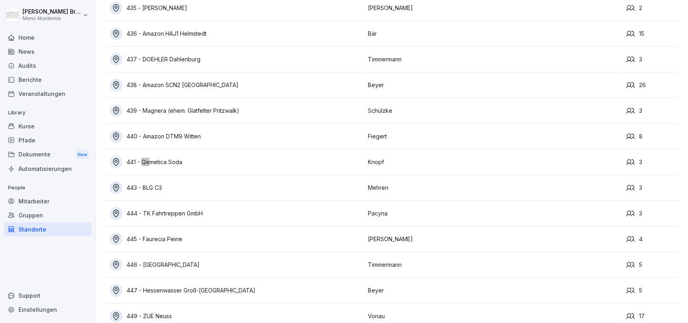
click at [154, 159] on div "441 - Qemetica Soda" at bounding box center [237, 162] width 254 height 13
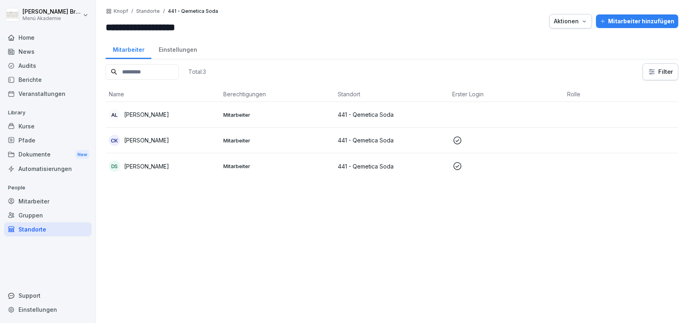
click at [163, 112] on p "[PERSON_NAME]" at bounding box center [146, 114] width 45 height 8
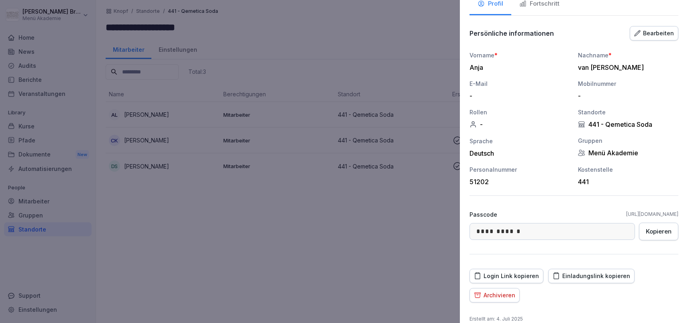
scroll to position [73, 0]
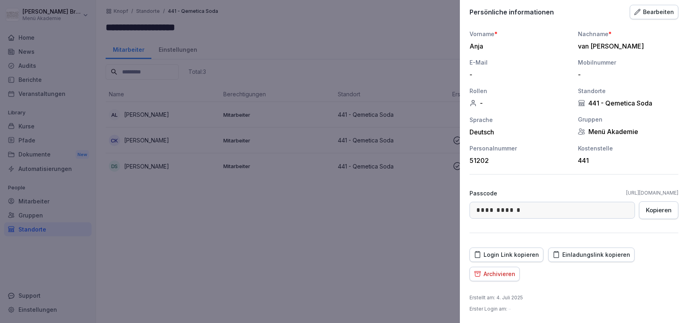
click at [578, 252] on div "Einladungslink kopieren" at bounding box center [590, 255] width 77 height 9
click at [181, 233] on div at bounding box center [344, 161] width 688 height 323
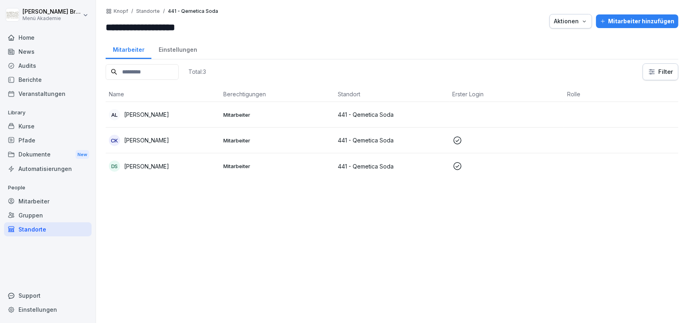
click at [43, 228] on div "Standorte" at bounding box center [48, 229] width 88 height 14
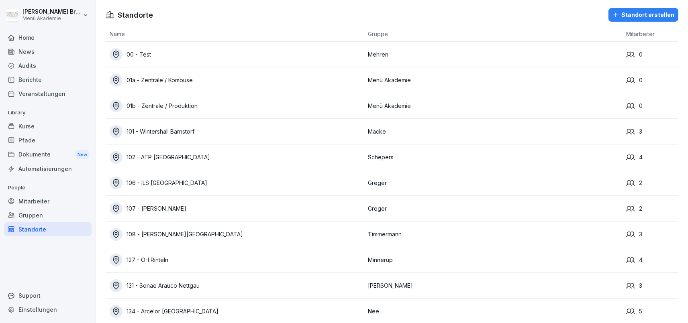
scroll to position [895, 0]
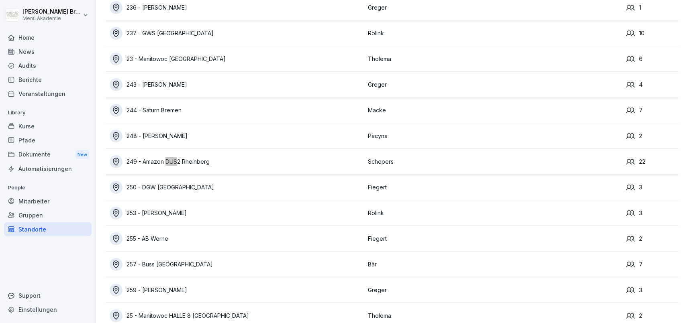
click at [201, 161] on div "249 - Amazon DUS2 Rheinberg" at bounding box center [237, 161] width 254 height 13
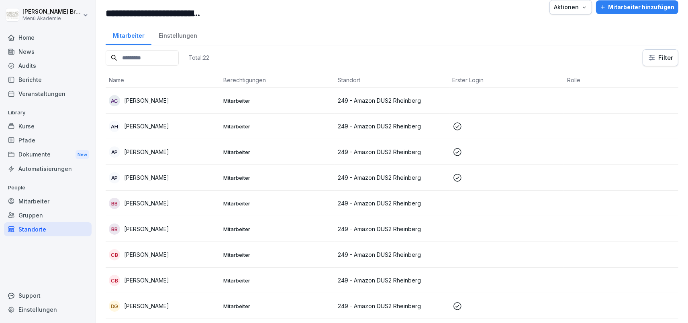
click at [165, 204] on p "Benjamin Borgards" at bounding box center [146, 203] width 45 height 8
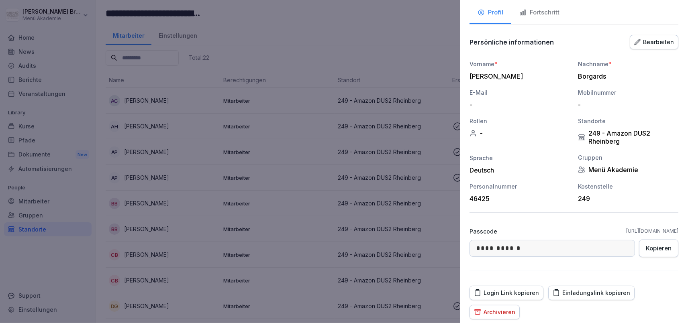
scroll to position [81, 0]
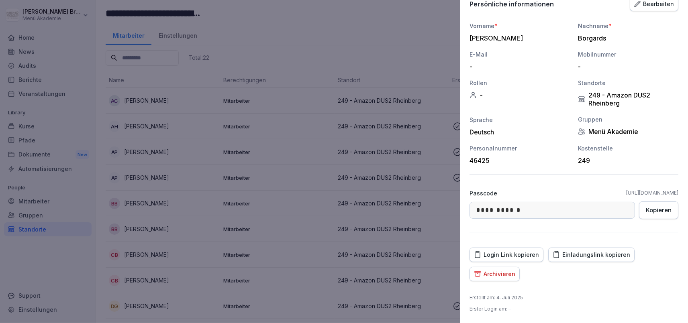
click at [511, 272] on div "Archivieren" at bounding box center [494, 274] width 41 height 9
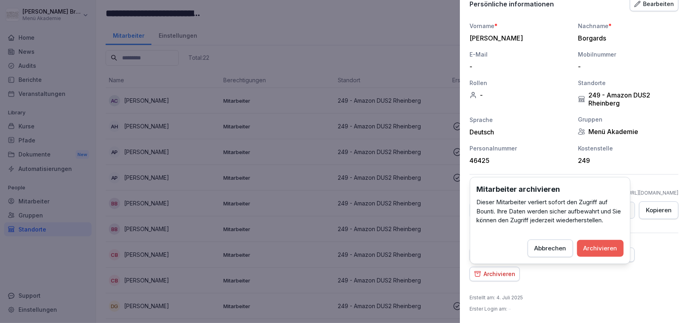
click at [613, 249] on div "Archivieren" at bounding box center [600, 248] width 34 height 9
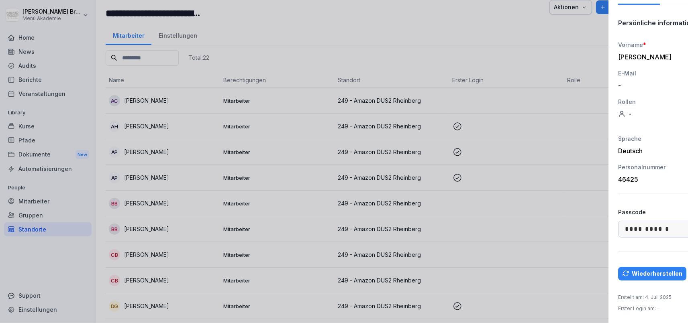
scroll to position [14, 0]
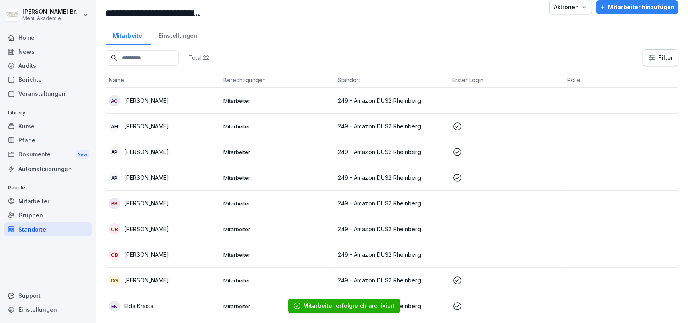
click at [172, 201] on div "BB Bianca Borgards" at bounding box center [163, 203] width 108 height 11
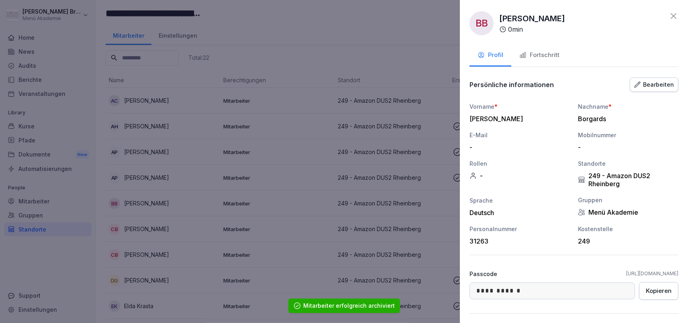
scroll to position [81, 0]
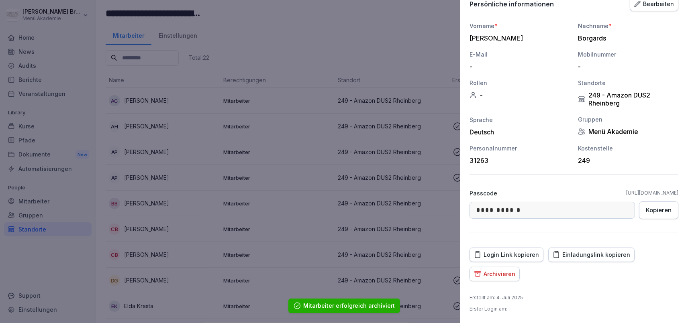
click at [505, 271] on div "Archivieren" at bounding box center [494, 274] width 41 height 9
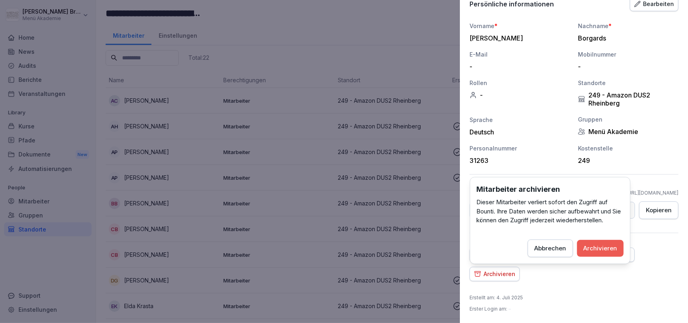
click at [599, 247] on div "Archivieren" at bounding box center [600, 248] width 34 height 9
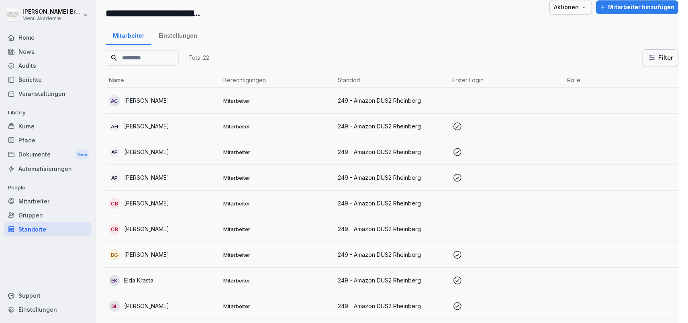
scroll to position [14, 0]
click at [154, 102] on p "Andrea Coenen" at bounding box center [146, 100] width 45 height 8
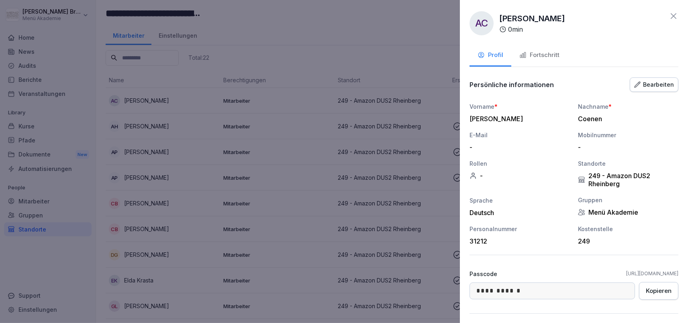
scroll to position [81, 0]
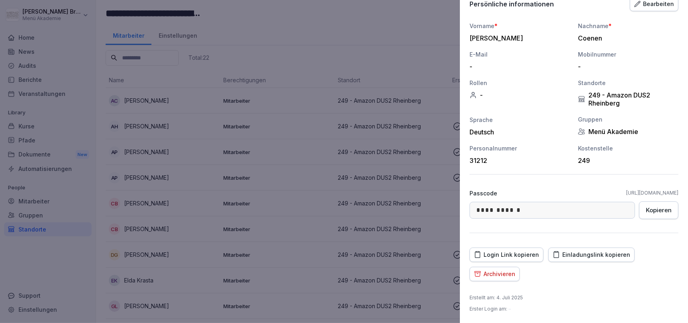
click at [502, 273] on div "Archivieren" at bounding box center [494, 274] width 41 height 9
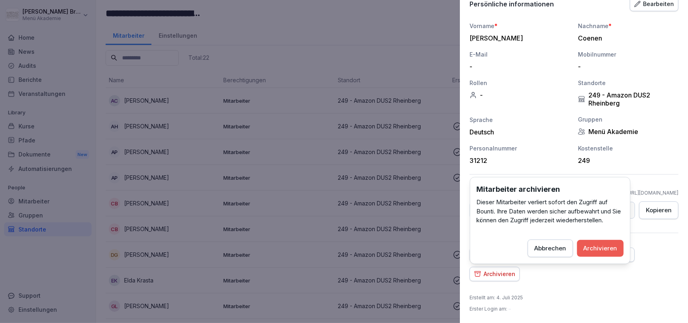
click at [591, 250] on div "Archivieren" at bounding box center [600, 248] width 34 height 9
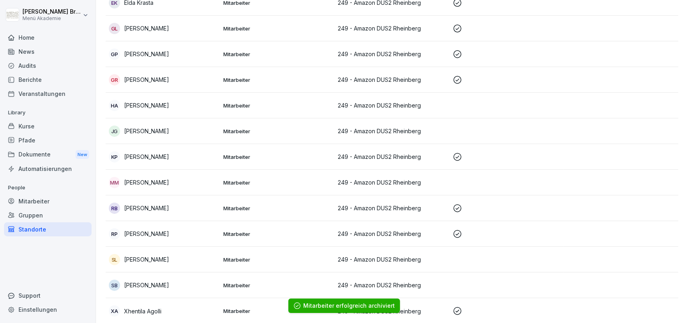
scroll to position [267, 0]
click at [142, 256] on p "Sonja Libuda" at bounding box center [146, 259] width 45 height 8
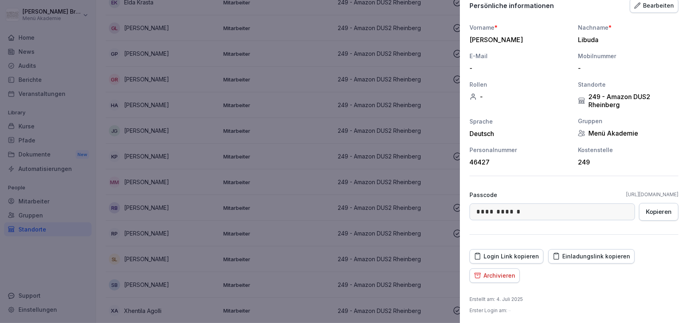
scroll to position [81, 0]
click at [509, 274] on div "Archivieren" at bounding box center [494, 274] width 41 height 9
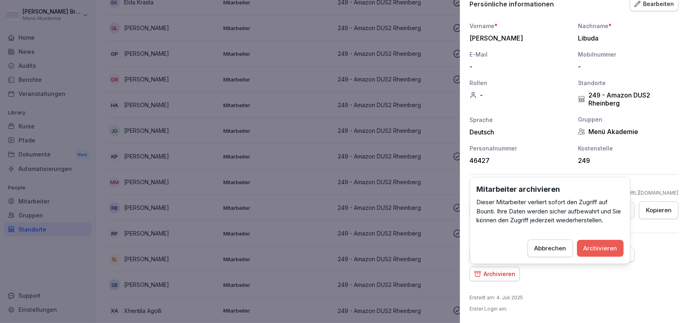
click at [589, 246] on div "Archivieren" at bounding box center [600, 248] width 34 height 9
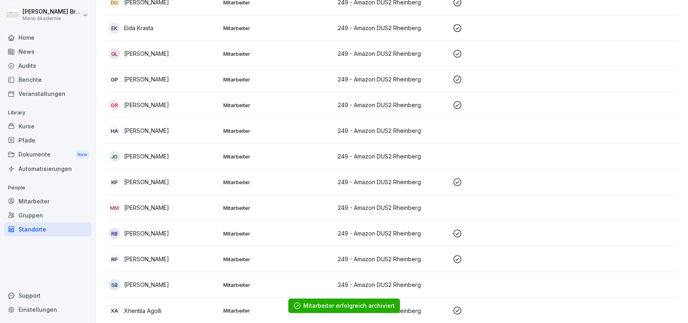
scroll to position [55, 0]
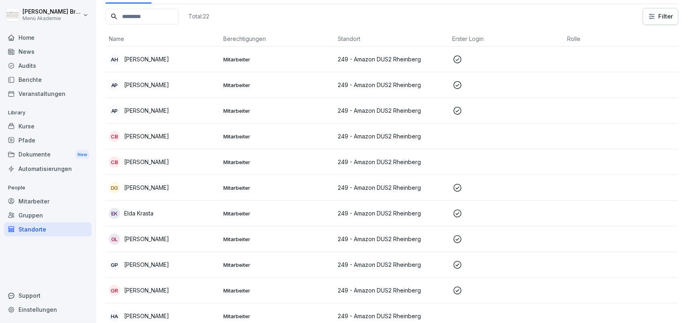
click at [157, 161] on p "[PERSON_NAME]" at bounding box center [146, 162] width 45 height 8
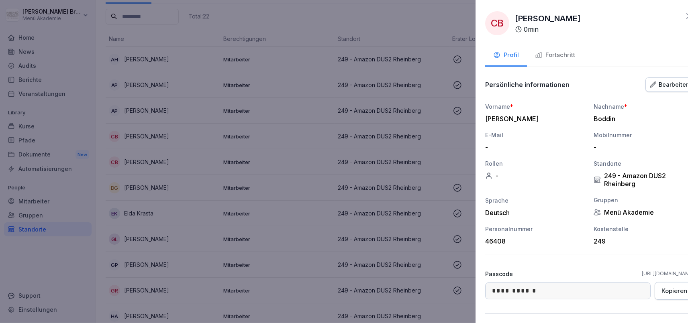
click at [161, 149] on div at bounding box center [344, 161] width 688 height 323
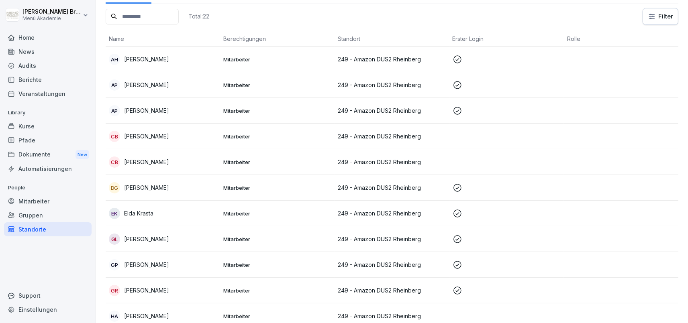
click at [165, 137] on p "Christiane Brunner" at bounding box center [146, 136] width 45 height 8
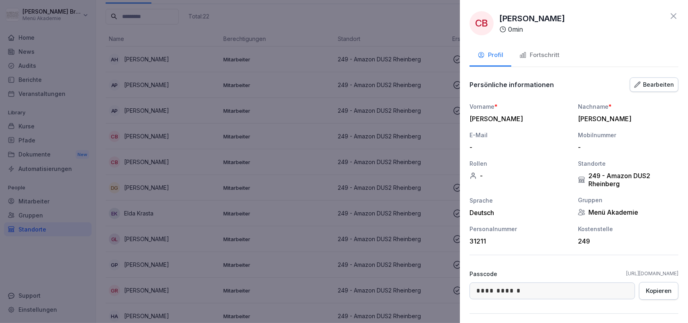
scroll to position [81, 0]
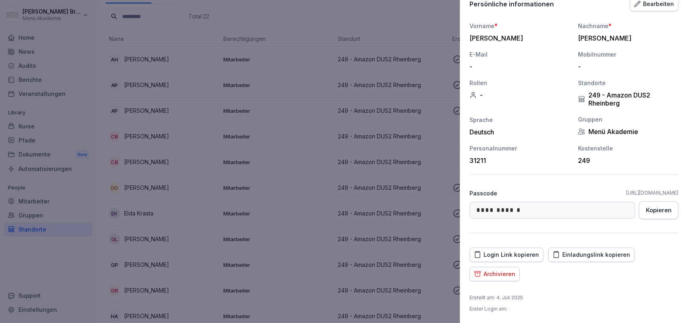
click at [498, 276] on div "Archivieren" at bounding box center [494, 274] width 41 height 9
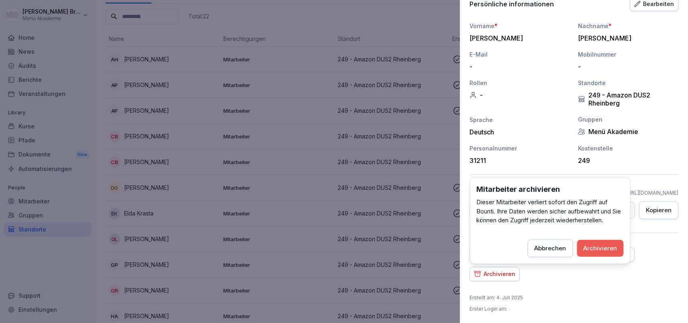
click at [612, 245] on div "Archivieren" at bounding box center [600, 248] width 34 height 9
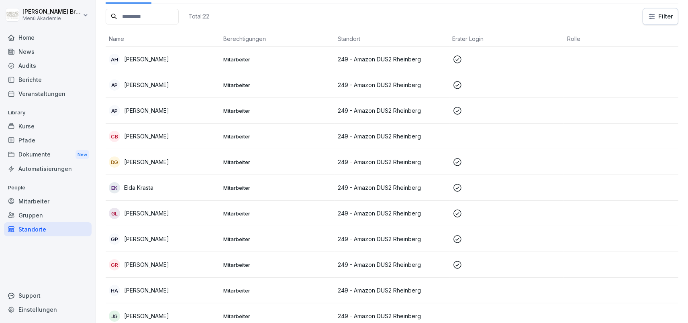
scroll to position [55, 0]
click at [61, 230] on div "Standorte" at bounding box center [48, 229] width 88 height 14
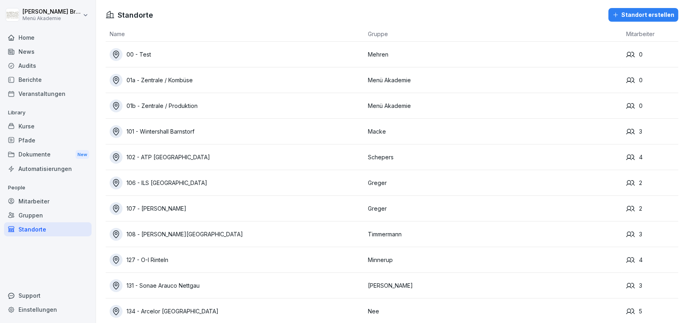
scroll to position [3028, 0]
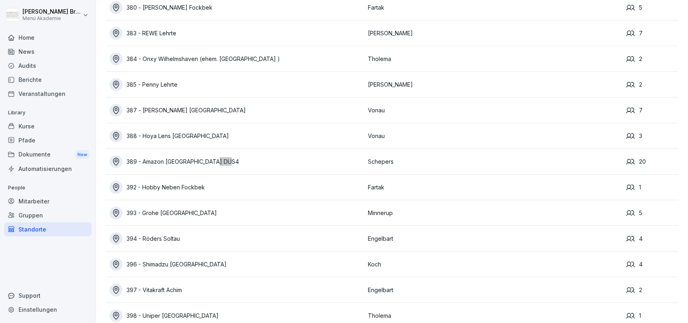
click at [192, 159] on div "389 - Amazon [GEOGRAPHIC_DATA] DUS4" at bounding box center [237, 161] width 254 height 13
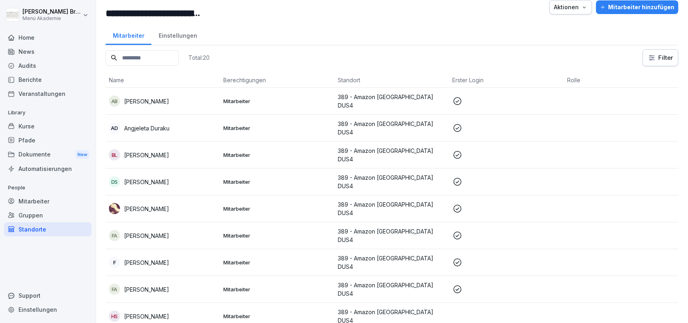
click at [169, 259] on p "Fatima Hasan Ahmadelhussein" at bounding box center [146, 263] width 45 height 8
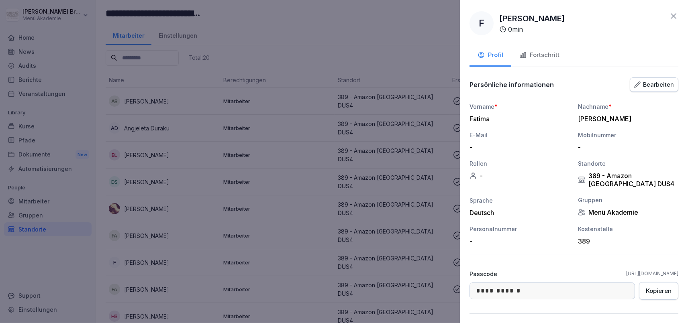
click at [551, 61] on button "Fortschritt" at bounding box center [539, 56] width 56 height 22
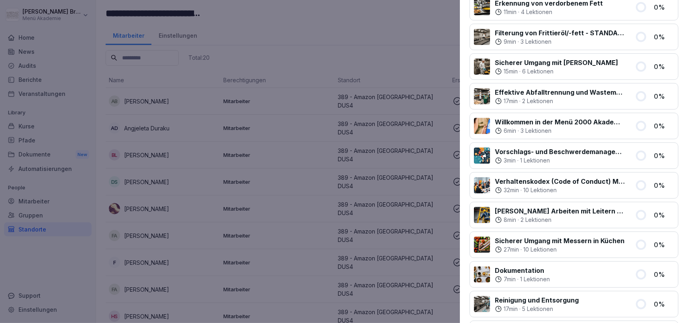
scroll to position [498, 0]
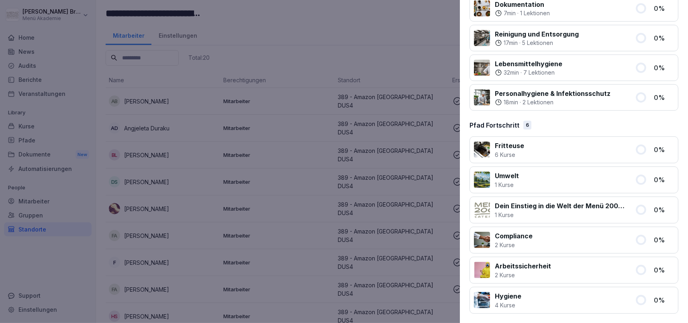
click at [350, 188] on div at bounding box center [344, 161] width 688 height 323
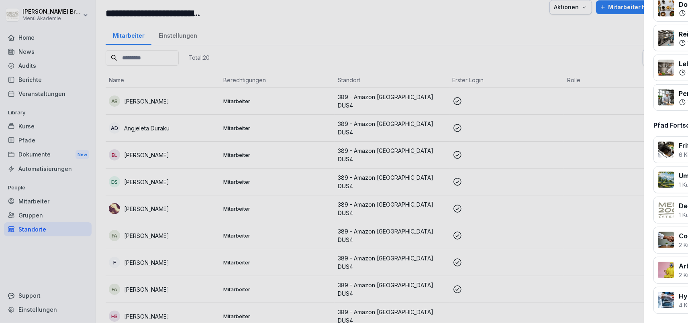
scroll to position [14, 0]
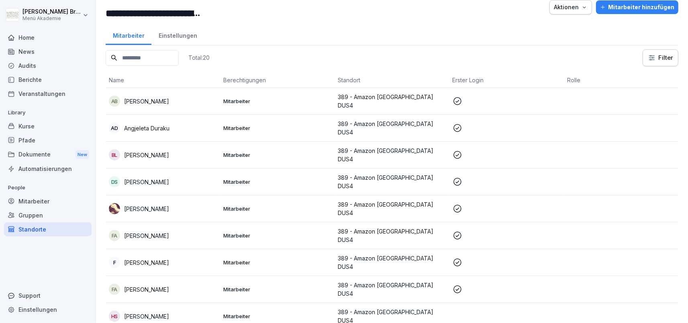
click at [169, 285] on p "[PERSON_NAME]" at bounding box center [146, 289] width 45 height 8
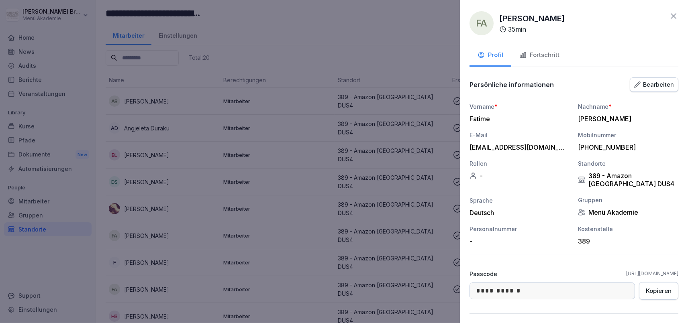
click at [546, 51] on div "Fortschritt" at bounding box center [539, 55] width 40 height 9
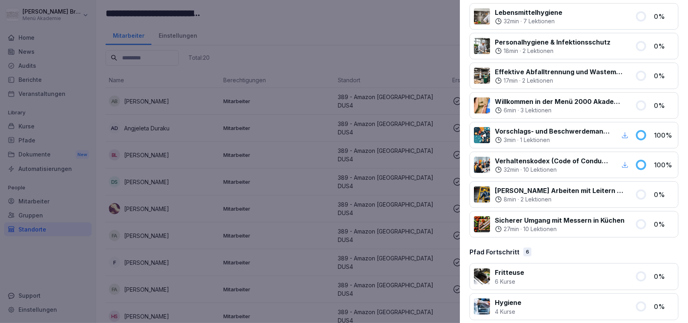
scroll to position [0, 0]
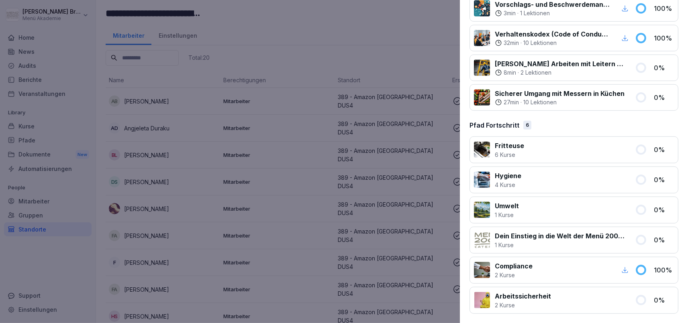
click at [331, 175] on div at bounding box center [344, 161] width 688 height 323
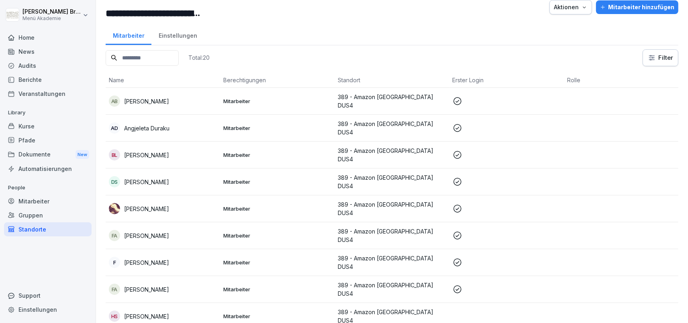
click at [153, 259] on p "Fatima Hasan Ahmadelhussein" at bounding box center [146, 263] width 45 height 8
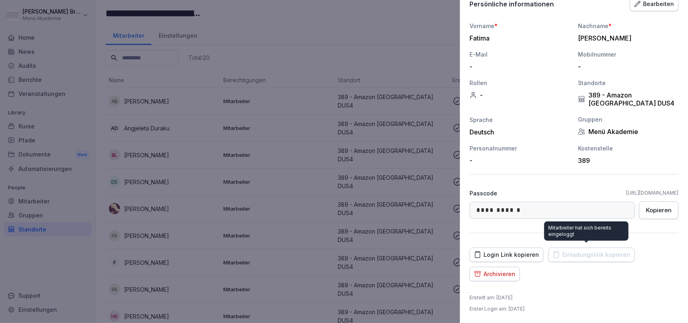
click at [496, 272] on div "Archivieren" at bounding box center [494, 274] width 41 height 9
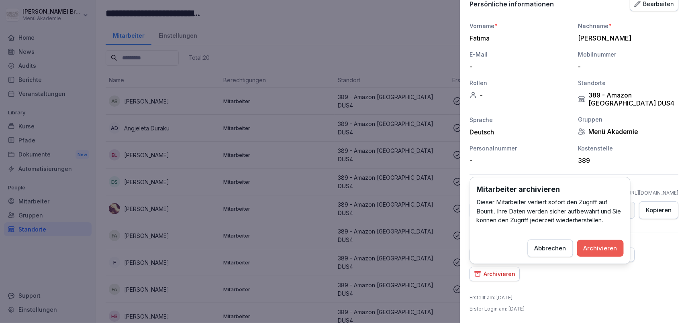
click at [591, 243] on button "Archivieren" at bounding box center [600, 248] width 47 height 17
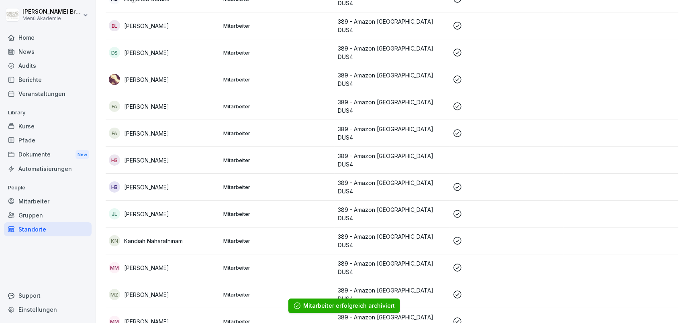
scroll to position [246, 0]
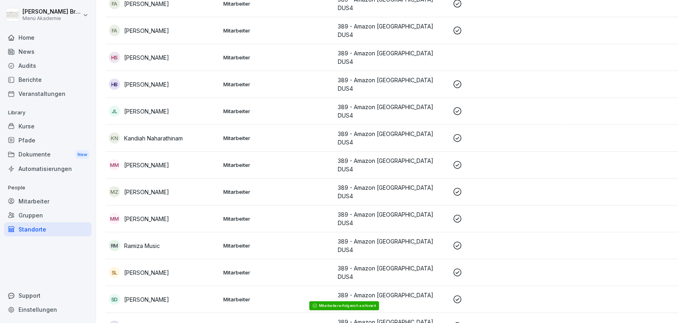
click at [142, 240] on div "RM Ramiza Music" at bounding box center [163, 245] width 108 height 11
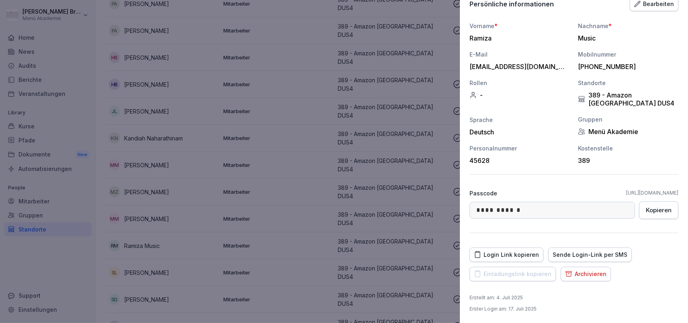
click at [585, 276] on div "Archivieren" at bounding box center [585, 274] width 41 height 9
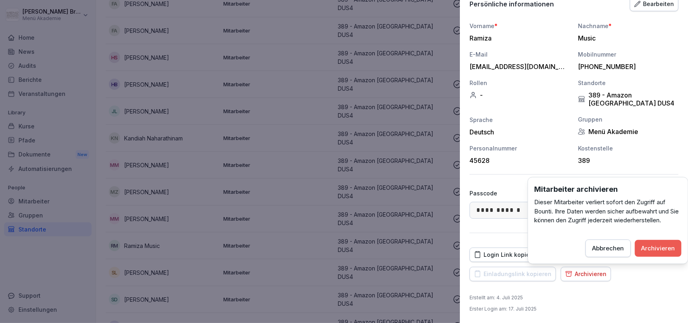
click at [660, 254] on button "Archivieren" at bounding box center [658, 248] width 47 height 17
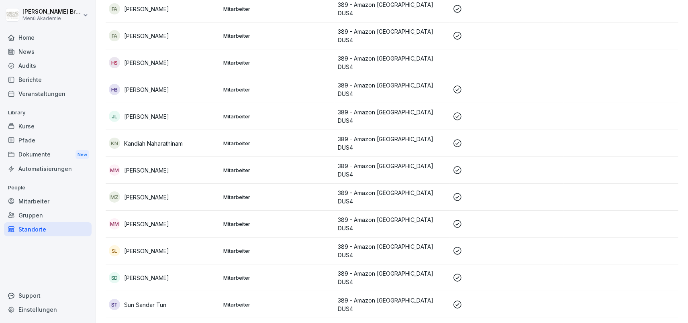
click at [59, 230] on div "Standorte" at bounding box center [48, 229] width 88 height 14
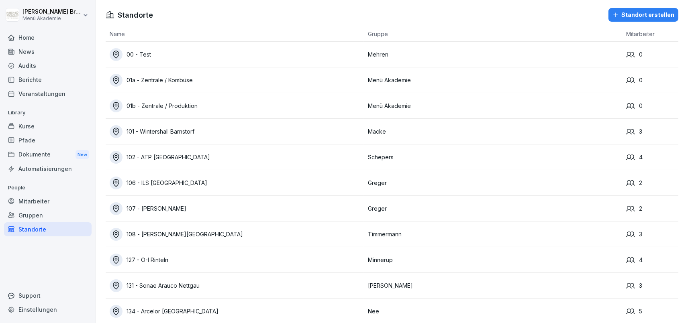
scroll to position [1178, 0]
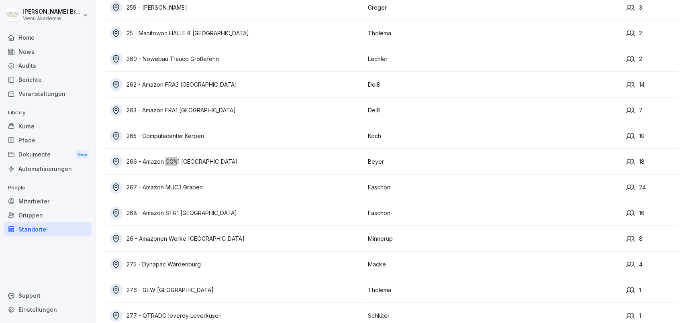
click at [193, 158] on div "266 - Amazon CGN1 [GEOGRAPHIC_DATA]" at bounding box center [237, 161] width 254 height 13
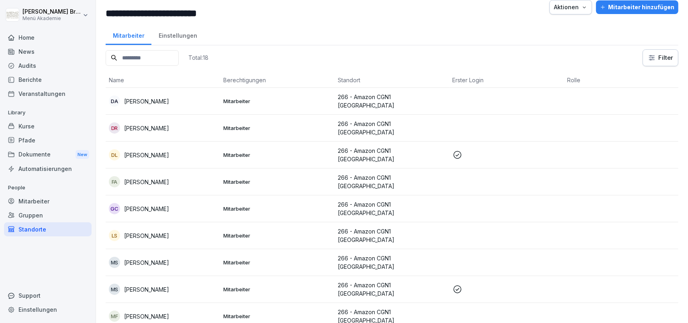
click at [45, 231] on div "Standorte" at bounding box center [48, 229] width 88 height 14
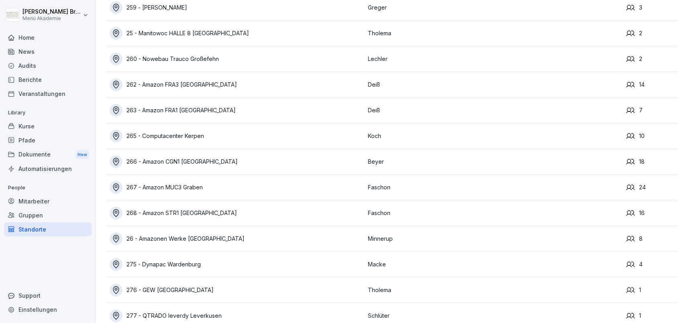
scroll to position [3515, 0]
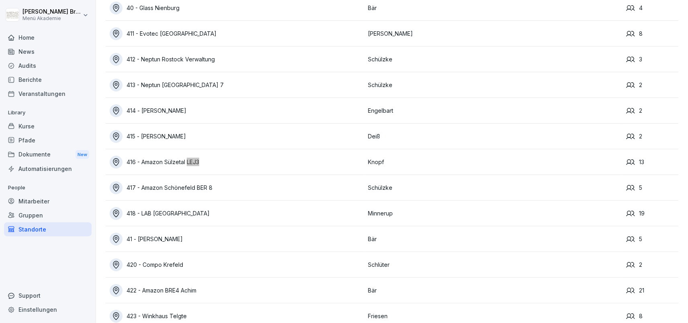
click at [172, 161] on div "416 - Amazon Sülzetal LEJ3" at bounding box center [237, 162] width 254 height 13
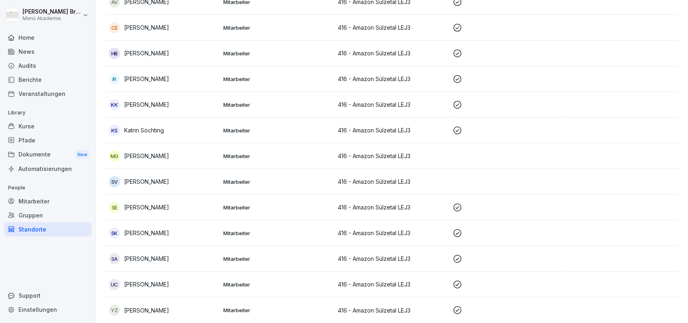
scroll to position [14, 0]
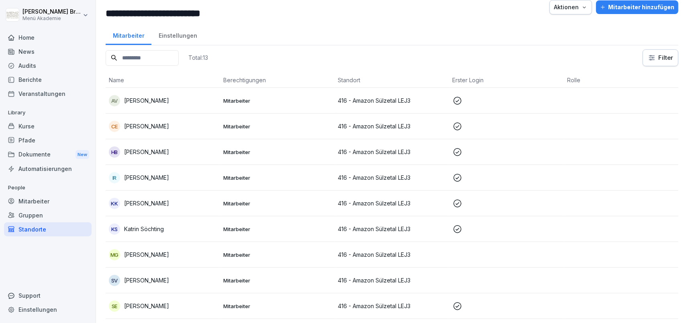
click at [253, 259] on td "Mitarbeiter" at bounding box center [277, 255] width 114 height 26
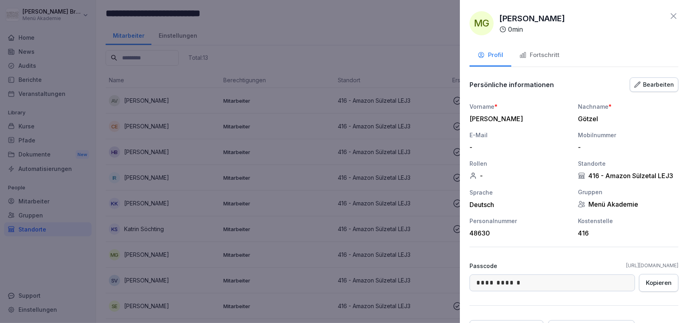
drag, startPoint x: 573, startPoint y: 265, endPoint x: 681, endPoint y: 267, distance: 108.8
click at [681, 267] on div "**********" at bounding box center [574, 161] width 228 height 323
copy link "[URL][DOMAIN_NAME]"
click at [640, 265] on link "[URL][DOMAIN_NAME]" at bounding box center [652, 265] width 52 height 7
drag, startPoint x: 560, startPoint y: 267, endPoint x: 682, endPoint y: 263, distance: 121.7
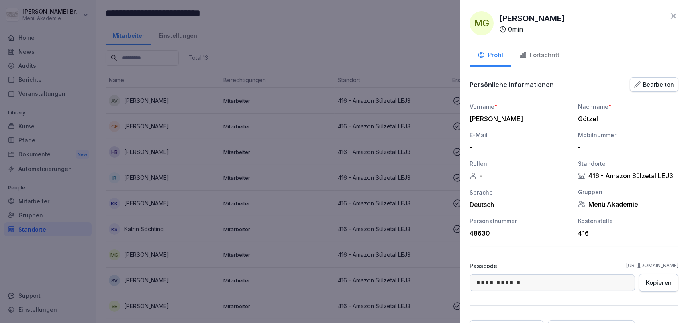
click at [682, 263] on div "**********" at bounding box center [574, 161] width 228 height 323
copy link "[URL][DOMAIN_NAME]"
click at [337, 219] on div at bounding box center [344, 161] width 688 height 323
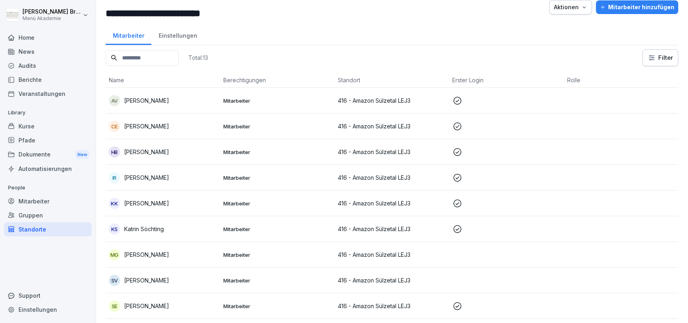
click at [163, 178] on div "IR Ina Rudolph" at bounding box center [163, 177] width 108 height 11
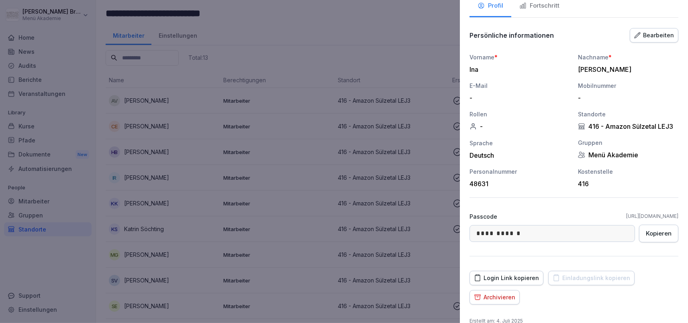
scroll to position [73, 0]
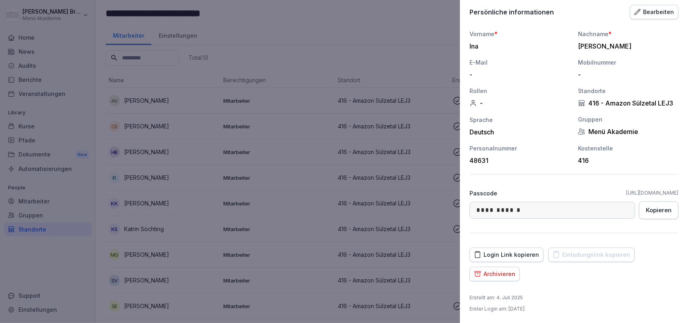
click at [652, 210] on div "Kopieren" at bounding box center [659, 210] width 26 height 9
click at [389, 196] on div at bounding box center [344, 161] width 688 height 323
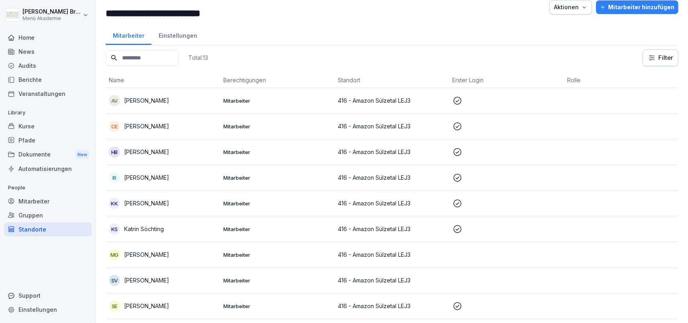
click at [158, 258] on p "[PERSON_NAME]" at bounding box center [146, 255] width 45 height 8
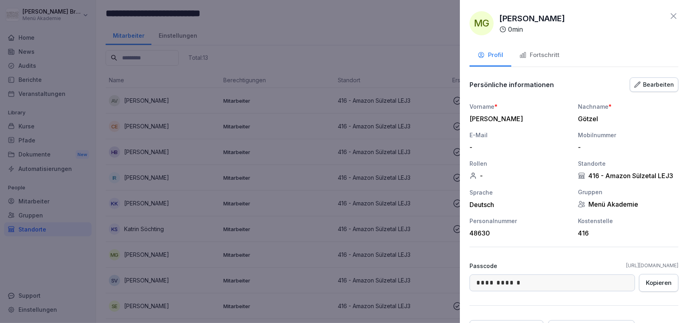
click at [662, 281] on div "Kopieren" at bounding box center [659, 283] width 26 height 9
click at [246, 159] on div at bounding box center [344, 161] width 688 height 323
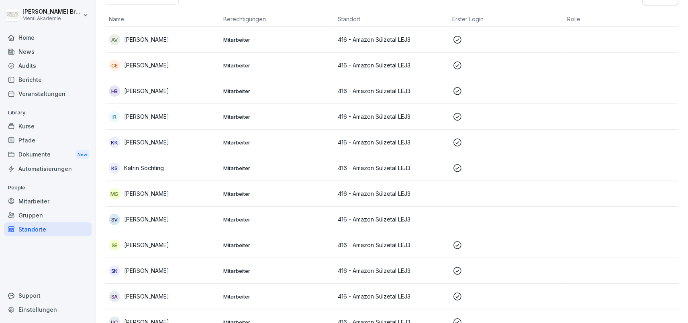
scroll to position [112, 0]
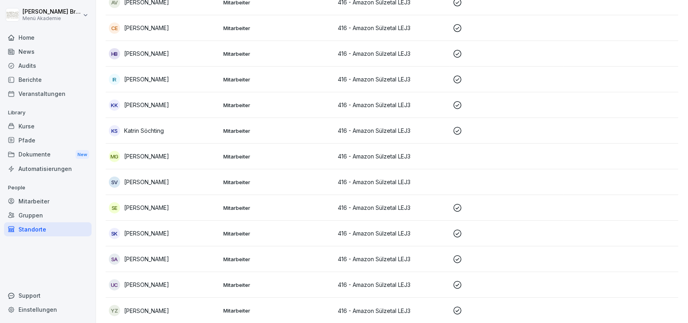
click at [160, 233] on div "SK Steve Köhn" at bounding box center [163, 233] width 108 height 11
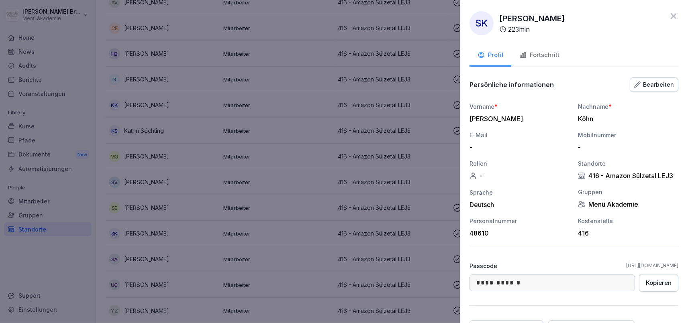
click at [668, 286] on div "Kopieren" at bounding box center [659, 283] width 26 height 9
click at [385, 223] on div at bounding box center [344, 161] width 688 height 323
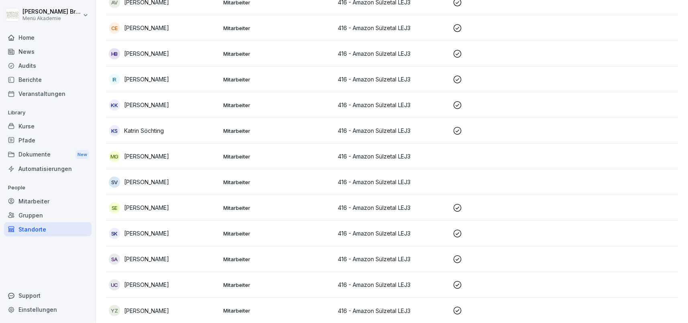
click at [144, 284] on p "[PERSON_NAME]" at bounding box center [146, 285] width 45 height 8
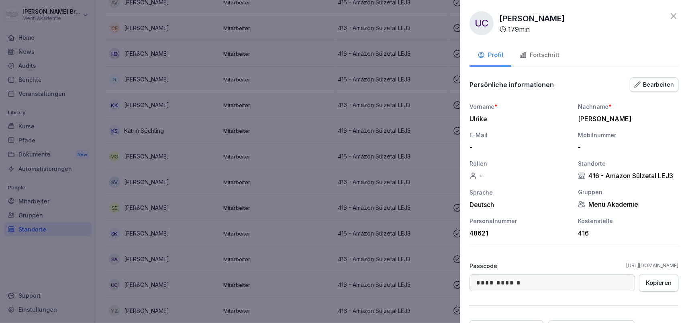
click at [660, 282] on div "Kopieren" at bounding box center [659, 283] width 26 height 9
click at [79, 279] on div at bounding box center [344, 161] width 688 height 323
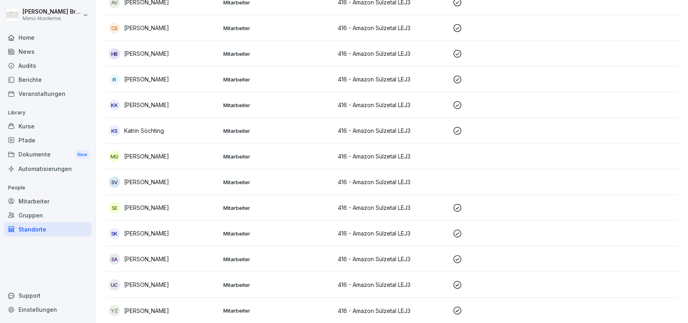
click at [44, 231] on div "Standorte" at bounding box center [48, 229] width 88 height 14
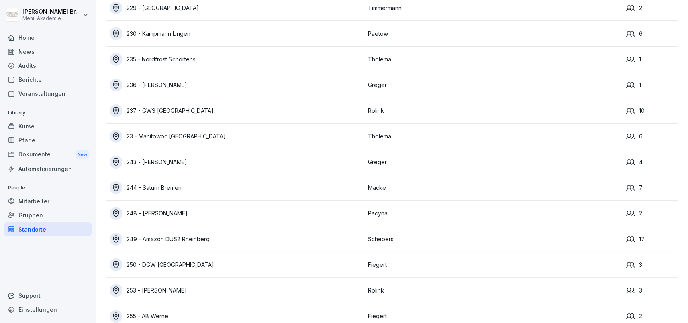
scroll to position [2333, 0]
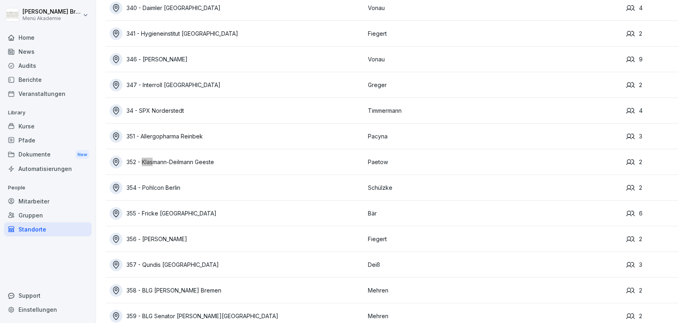
click at [190, 161] on div "352 - Klasmann-Deilmann Geeste" at bounding box center [237, 162] width 254 height 13
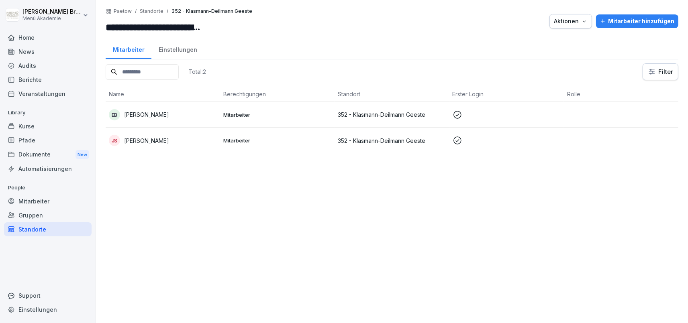
click at [636, 25] on div "Mitarbeiter hinzufügen" at bounding box center [637, 21] width 74 height 9
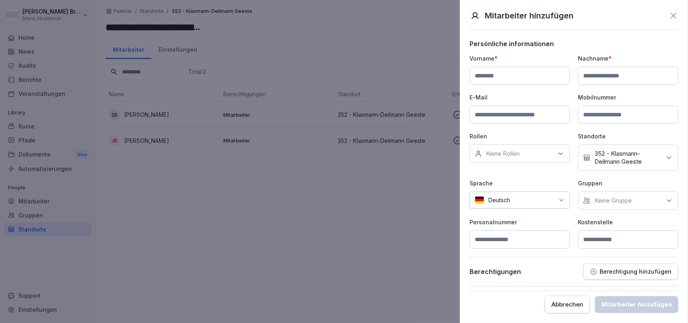
click at [546, 74] on input at bounding box center [519, 76] width 100 height 18
type input "********"
type input "******"
click at [604, 198] on p "Keine Gruppe" at bounding box center [612, 201] width 37 height 8
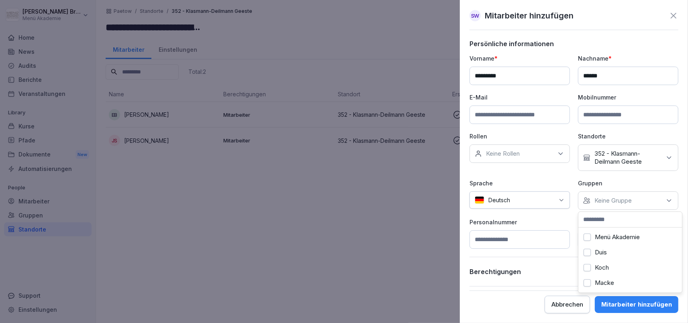
click at [597, 234] on label "Menü Akademie" at bounding box center [617, 237] width 45 height 7
drag, startPoint x: 536, startPoint y: 220, endPoint x: 577, endPoint y: 228, distance: 42.1
click at [539, 220] on p "Personalnummer" at bounding box center [519, 222] width 100 height 8
click at [597, 238] on input at bounding box center [628, 239] width 100 height 18
type input "***"
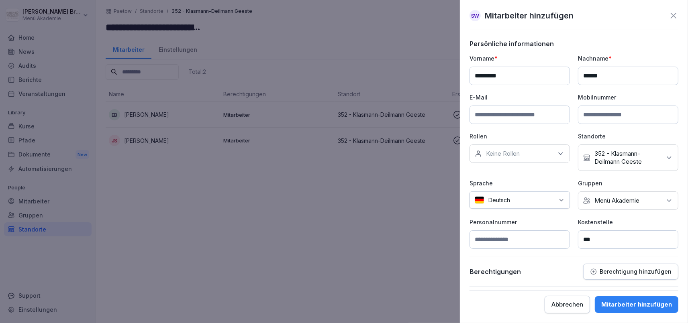
click at [613, 301] on div "Mitarbeiter hinzufügen" at bounding box center [636, 304] width 71 height 9
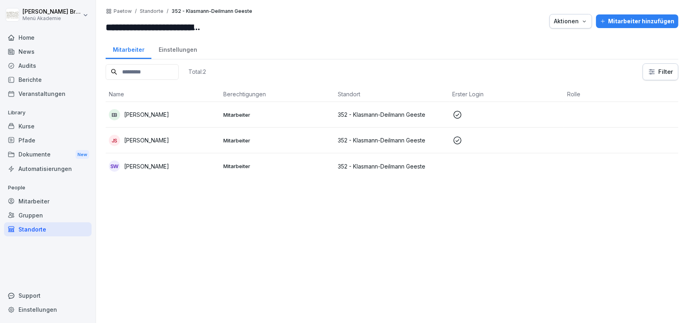
click at [135, 162] on p "[PERSON_NAME]" at bounding box center [146, 166] width 45 height 8
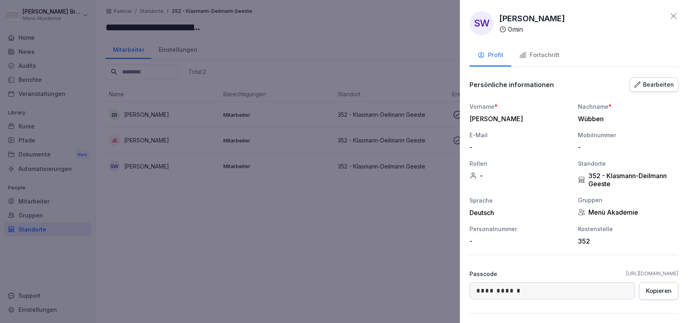
click at [546, 58] on div "Fortschritt" at bounding box center [539, 55] width 40 height 9
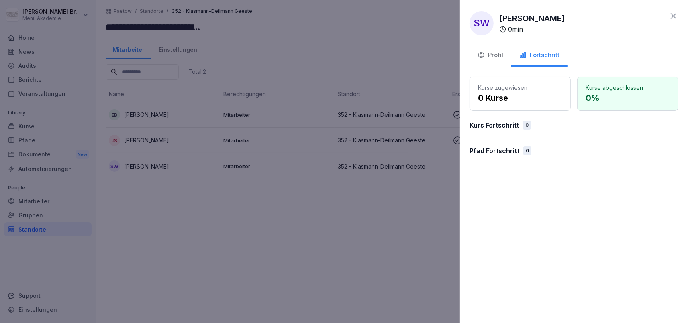
drag, startPoint x: 423, startPoint y: 203, endPoint x: 301, endPoint y: 192, distance: 122.1
click at [422, 203] on div at bounding box center [344, 161] width 688 height 323
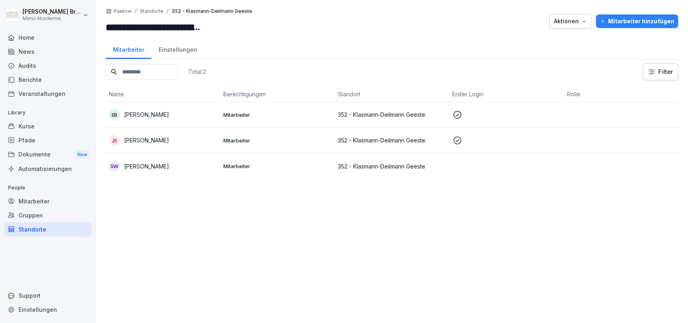
click at [147, 167] on p "[PERSON_NAME]" at bounding box center [146, 166] width 45 height 8
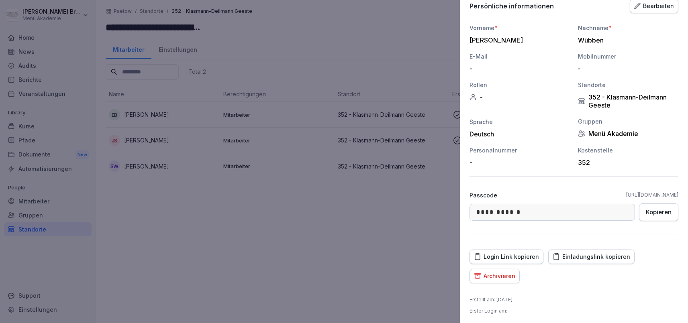
scroll to position [81, 0]
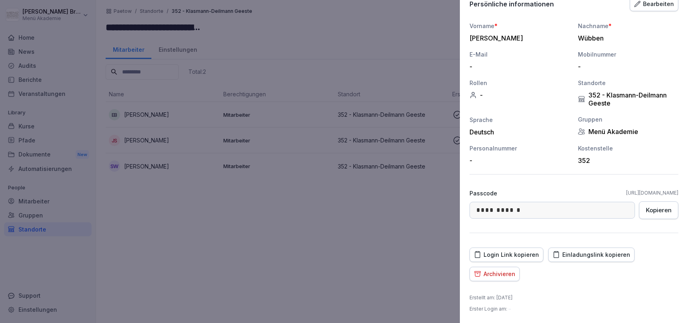
click at [608, 256] on div "Einladungslink kopieren" at bounding box center [590, 255] width 77 height 9
click at [184, 244] on div at bounding box center [344, 161] width 688 height 323
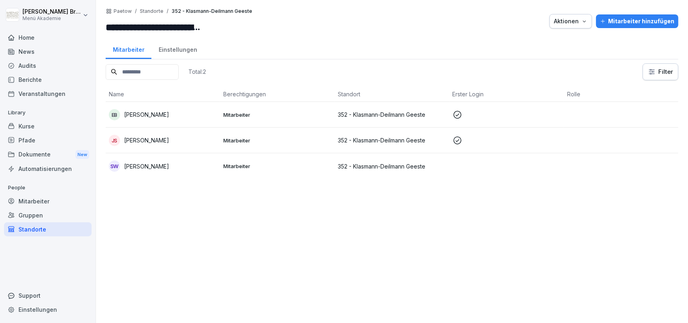
click at [628, 22] on div "Mitarbeiter hinzufügen" at bounding box center [637, 21] width 74 height 9
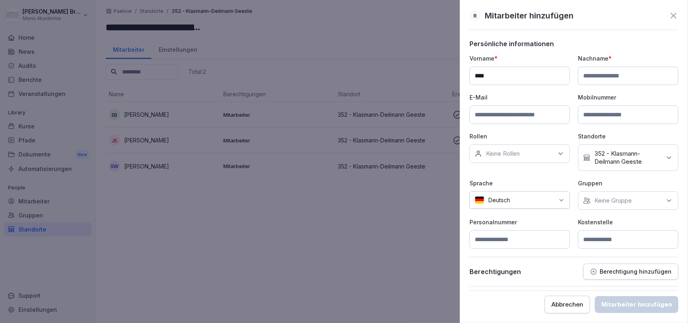
type input "****"
type input "**********"
click at [609, 184] on p "Gruppen" at bounding box center [628, 183] width 100 height 8
click at [608, 191] on div "Gruppen Keine Gruppe" at bounding box center [628, 194] width 100 height 31
click at [605, 204] on p "Keine Gruppe" at bounding box center [612, 201] width 37 height 8
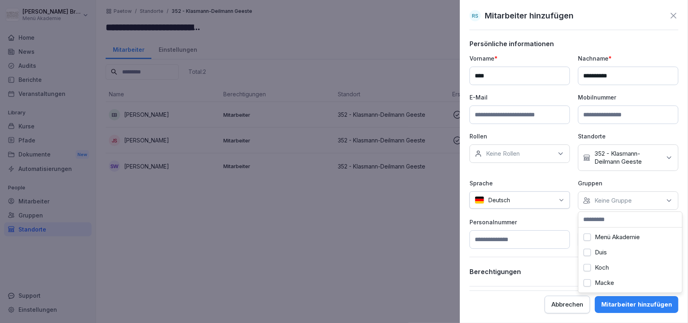
click at [596, 232] on div "Menü Akademie" at bounding box center [630, 237] width 100 height 15
click at [536, 217] on div "**********" at bounding box center [573, 151] width 209 height 195
click at [608, 242] on input at bounding box center [628, 239] width 100 height 18
type input "***"
click at [634, 306] on div "Mitarbeiter hinzufügen" at bounding box center [636, 304] width 71 height 9
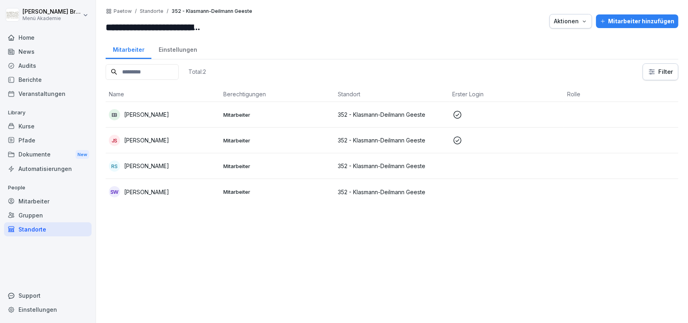
click at [172, 168] on div "RS Rita Schomakers" at bounding box center [163, 166] width 108 height 11
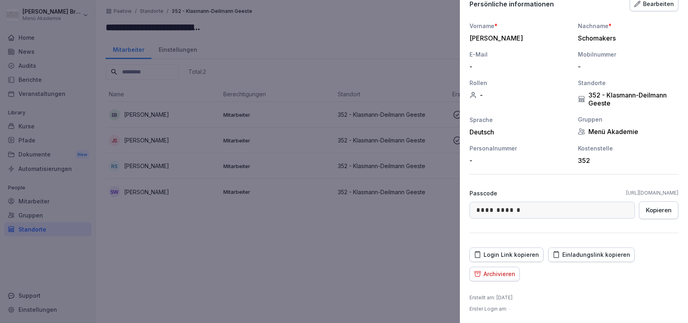
click at [607, 252] on div "Einladungslink kopieren" at bounding box center [590, 255] width 77 height 9
drag, startPoint x: 368, startPoint y: 279, endPoint x: 307, endPoint y: 222, distance: 82.7
click at [367, 279] on div at bounding box center [344, 161] width 688 height 323
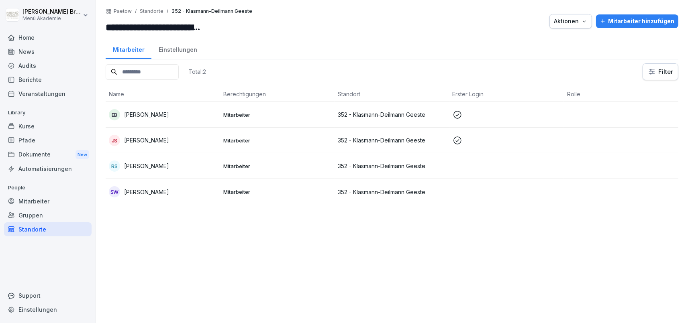
click at [165, 166] on p "[PERSON_NAME]" at bounding box center [146, 166] width 45 height 8
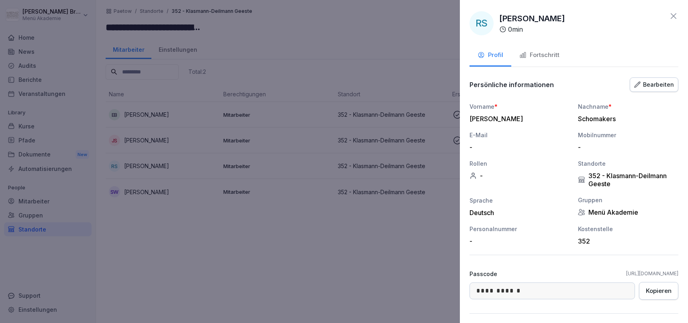
click at [541, 55] on div "Fortschritt" at bounding box center [539, 55] width 40 height 9
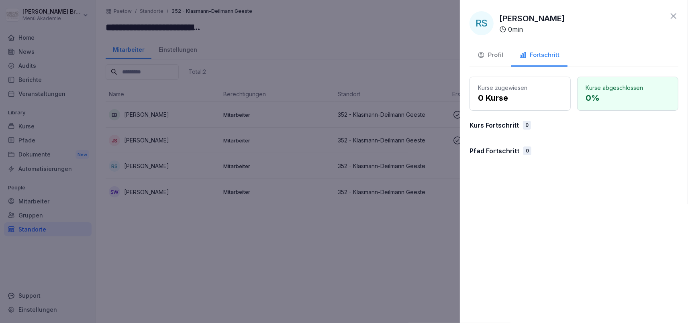
click at [397, 237] on div at bounding box center [344, 161] width 688 height 323
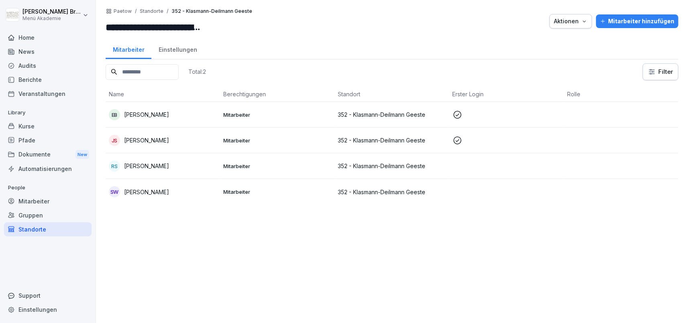
click at [152, 190] on p "[PERSON_NAME]" at bounding box center [146, 192] width 45 height 8
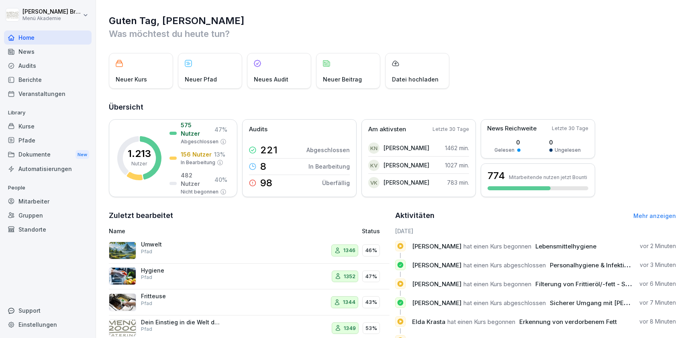
click at [44, 205] on div "Mitarbeiter" at bounding box center [48, 201] width 88 height 14
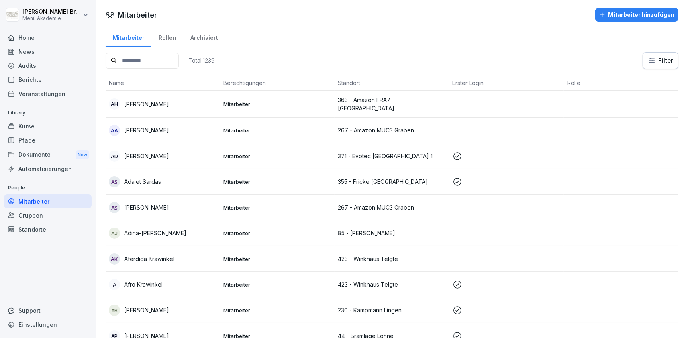
click at [172, 60] on input at bounding box center [142, 61] width 73 height 16
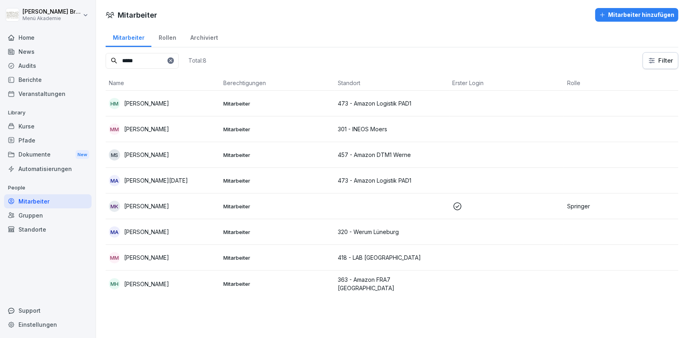
type input "*****"
click at [164, 283] on p "[PERSON_NAME]" at bounding box center [146, 284] width 45 height 8
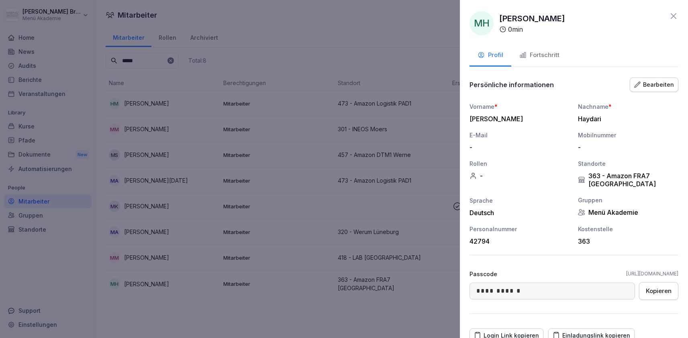
click at [545, 61] on button "Fortschritt" at bounding box center [539, 56] width 56 height 22
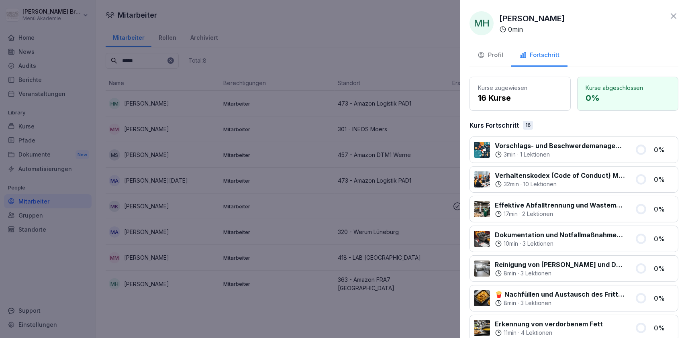
click at [304, 320] on div at bounding box center [344, 169] width 688 height 338
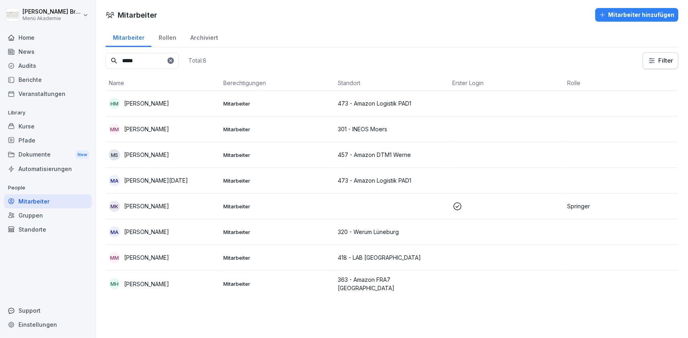
click at [154, 259] on p "[PERSON_NAME]" at bounding box center [146, 257] width 45 height 8
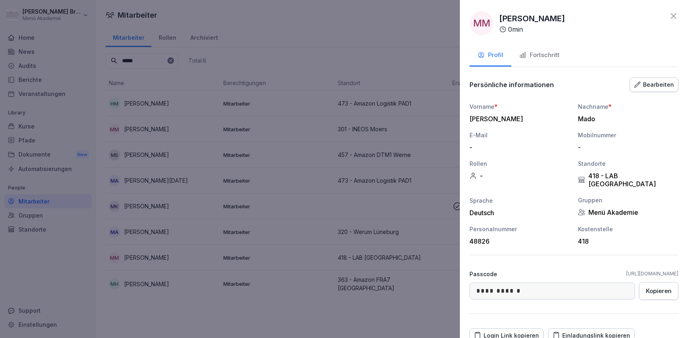
click at [135, 60] on div at bounding box center [344, 169] width 688 height 338
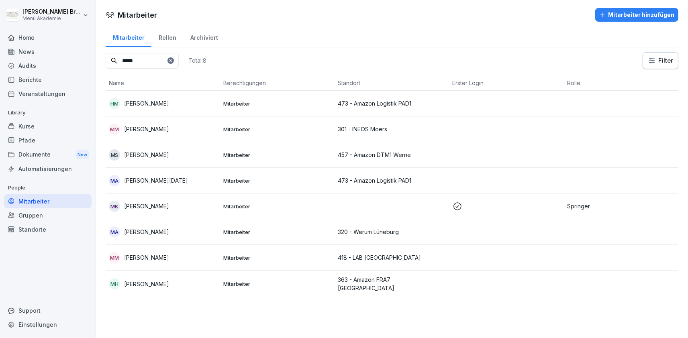
click at [179, 61] on input "*****" at bounding box center [142, 61] width 73 height 16
click at [173, 60] on icon at bounding box center [170, 60] width 5 height 5
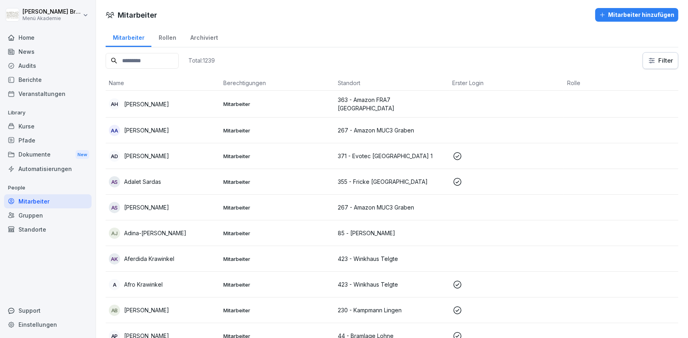
click at [179, 60] on input at bounding box center [142, 61] width 73 height 16
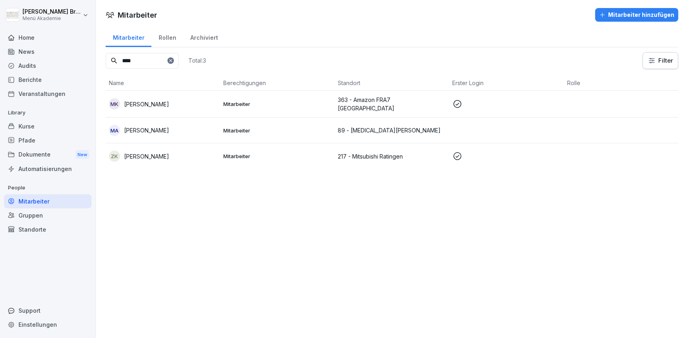
type input "****"
click at [147, 127] on p "[PERSON_NAME]" at bounding box center [146, 130] width 45 height 8
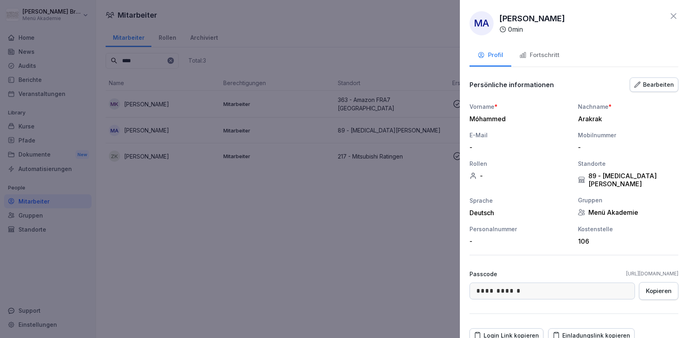
click at [538, 50] on button "Fortschritt" at bounding box center [539, 56] width 56 height 22
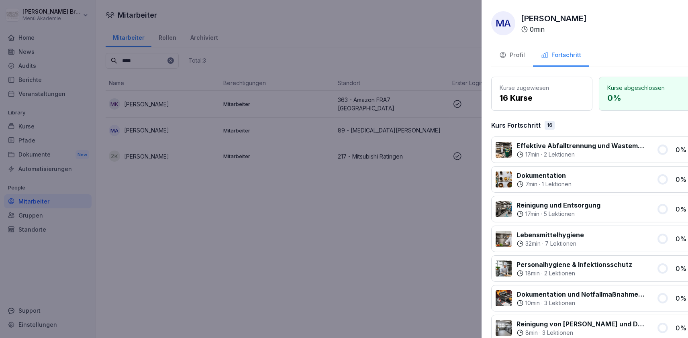
click at [367, 217] on div at bounding box center [344, 169] width 688 height 338
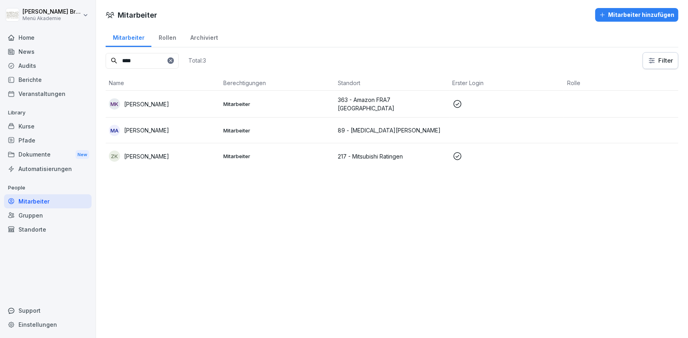
click at [63, 231] on div "Standorte" at bounding box center [48, 229] width 88 height 14
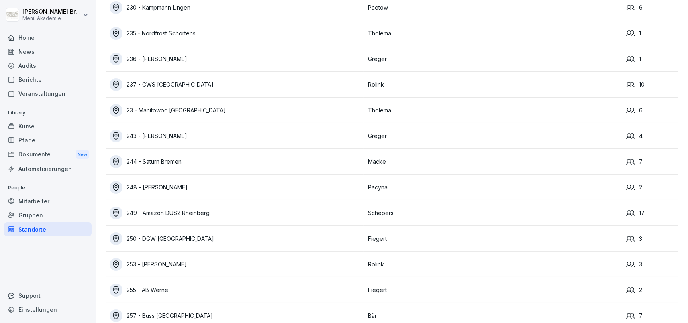
scroll to position [4261, 0]
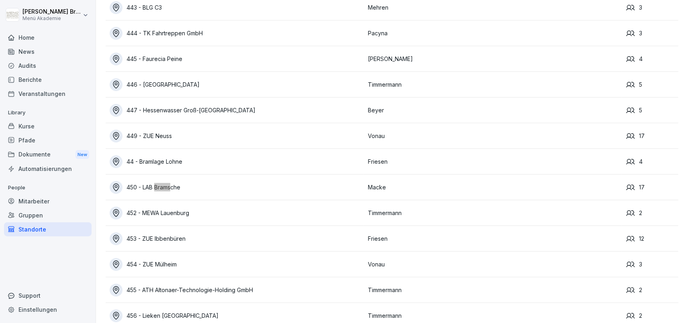
click at [178, 185] on div "450 - LAB Bramsche" at bounding box center [237, 187] width 254 height 13
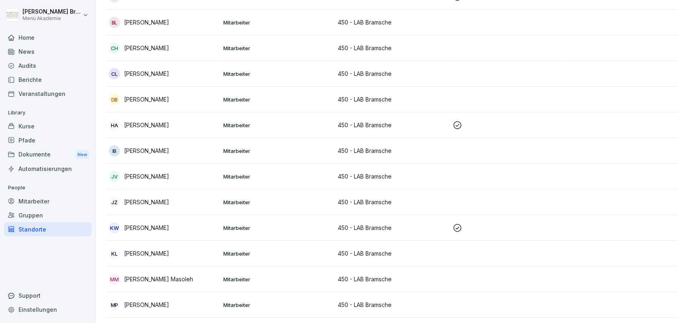
scroll to position [30, 0]
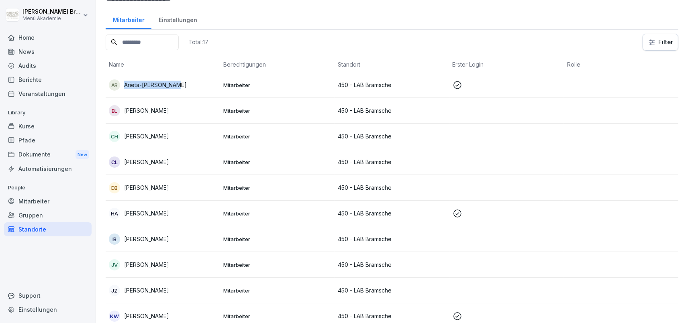
copy p "Arieta-[PERSON_NAME]"
drag, startPoint x: 186, startPoint y: 84, endPoint x: 124, endPoint y: 83, distance: 61.4
click at [124, 83] on div "AR Arieta-[PERSON_NAME]" at bounding box center [163, 84] width 108 height 11
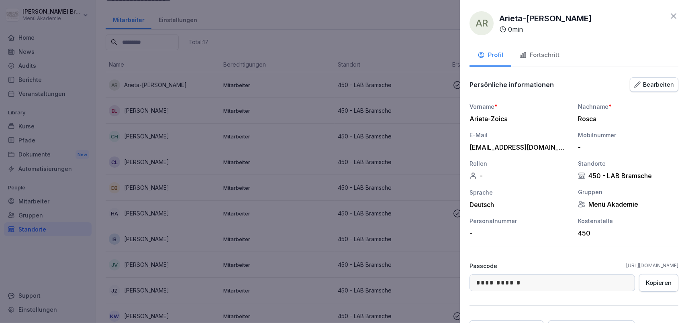
scroll to position [73, 0]
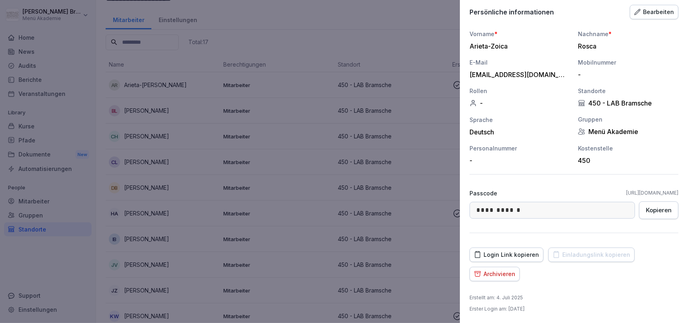
click at [663, 207] on div "Kopieren" at bounding box center [659, 210] width 26 height 9
click at [167, 117] on div at bounding box center [344, 161] width 688 height 323
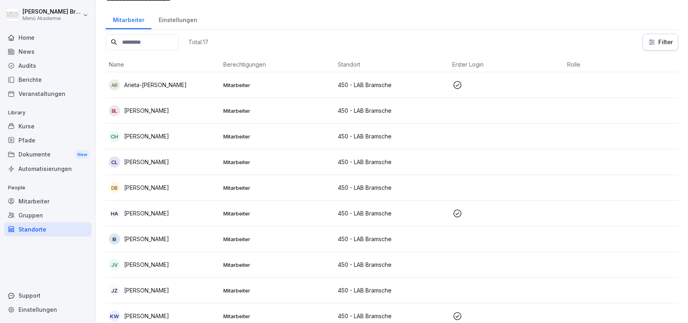
scroll to position [30, 0]
copy p "[PERSON_NAME]"
drag, startPoint x: 161, startPoint y: 111, endPoint x: 125, endPoint y: 113, distance: 35.4
click at [125, 113] on div "BL [PERSON_NAME]" at bounding box center [163, 110] width 108 height 11
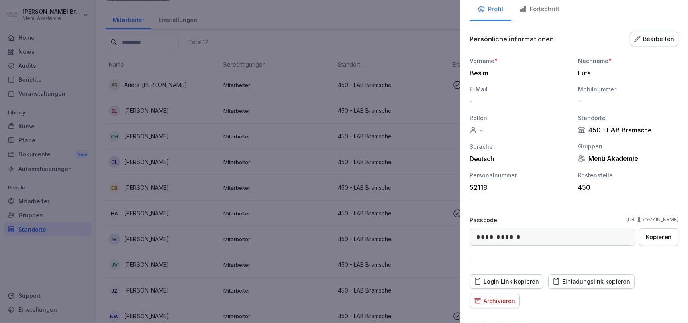
scroll to position [46, 0]
click at [654, 234] on div "Kopieren" at bounding box center [659, 236] width 26 height 9
drag, startPoint x: 215, startPoint y: 164, endPoint x: 207, endPoint y: 159, distance: 9.5
click at [214, 164] on div at bounding box center [344, 161] width 688 height 323
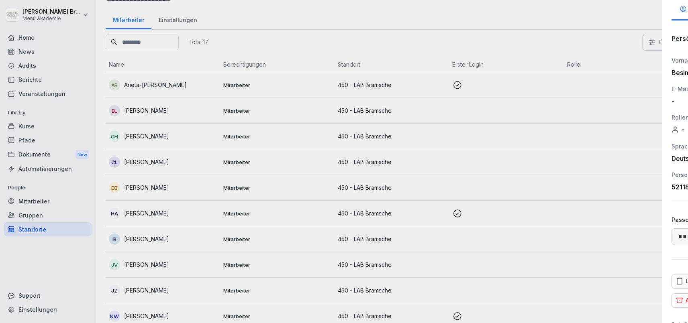
scroll to position [30, 0]
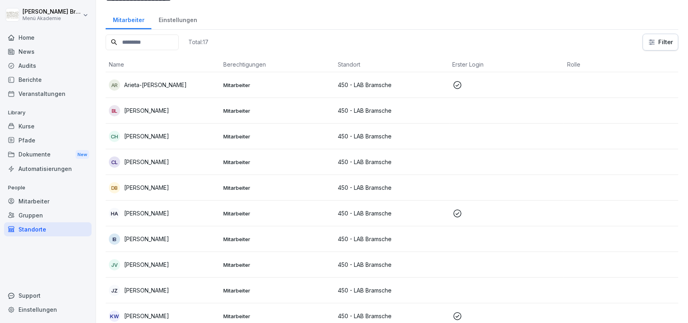
copy p "[PERSON_NAME]"
drag, startPoint x: 184, startPoint y: 135, endPoint x: 117, endPoint y: 135, distance: 66.6
click at [121, 136] on div "CH [PERSON_NAME]" at bounding box center [163, 136] width 108 height 11
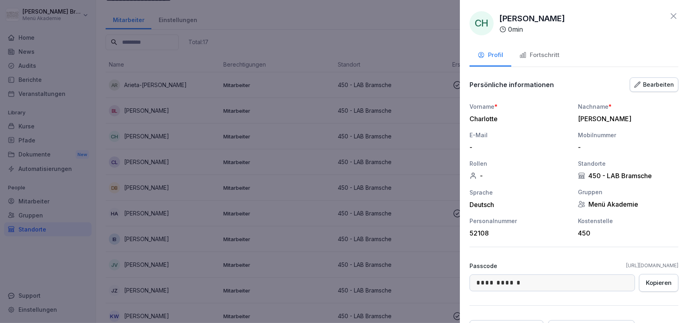
drag, startPoint x: 658, startPoint y: 279, endPoint x: 642, endPoint y: 279, distance: 16.1
click at [654, 279] on div "Kopieren" at bounding box center [659, 283] width 26 height 9
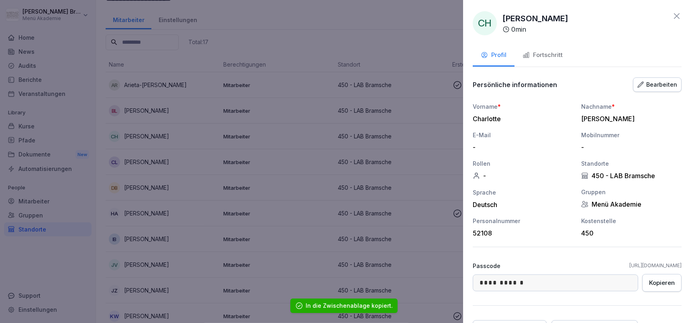
click at [209, 169] on div at bounding box center [344, 161] width 688 height 323
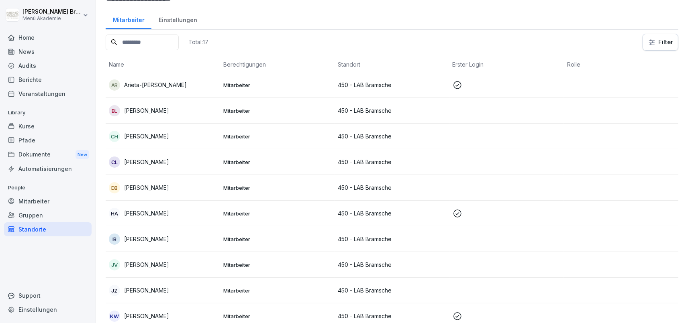
copy p "[PERSON_NAME]"
drag, startPoint x: 191, startPoint y: 163, endPoint x: 124, endPoint y: 166, distance: 67.1
click at [125, 166] on div "CL [PERSON_NAME]" at bounding box center [163, 162] width 108 height 11
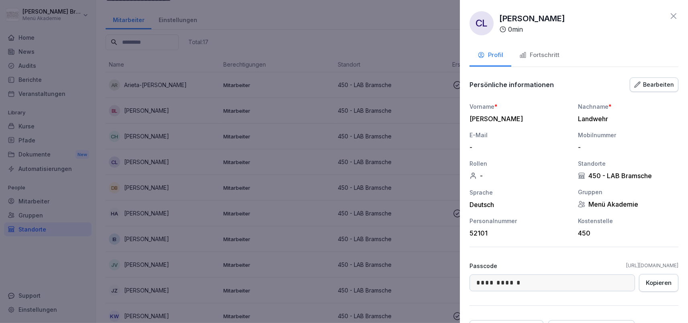
click at [658, 280] on div "Kopieren" at bounding box center [659, 283] width 26 height 9
click at [157, 185] on div at bounding box center [344, 161] width 688 height 323
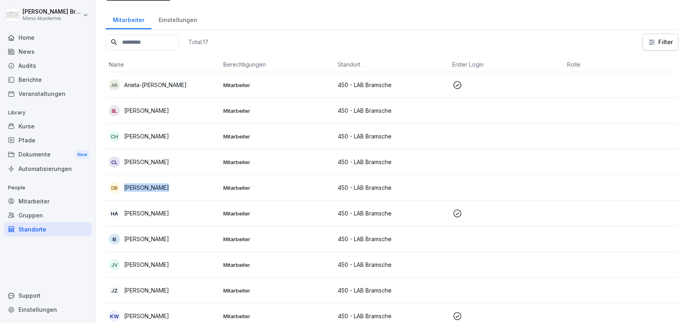
copy p "[PERSON_NAME]"
drag, startPoint x: 171, startPoint y: 187, endPoint x: 125, endPoint y: 188, distance: 46.2
click at [125, 188] on div "DB [PERSON_NAME]" at bounding box center [163, 187] width 108 height 11
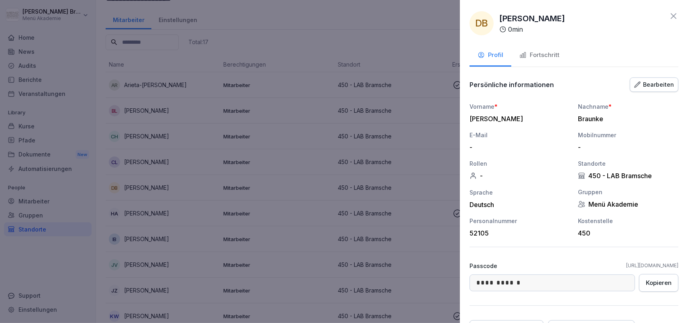
click at [658, 284] on div "Kopieren" at bounding box center [659, 283] width 26 height 9
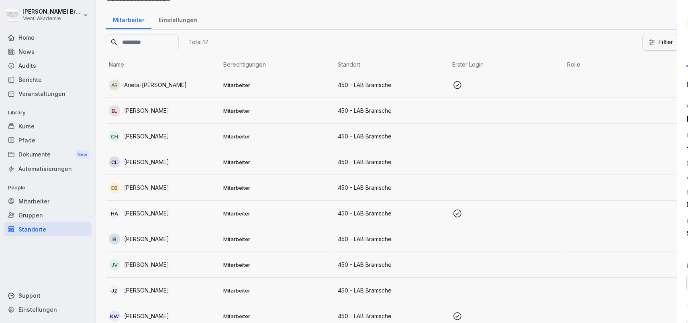
drag, startPoint x: 238, startPoint y: 220, endPoint x: 234, endPoint y: 221, distance: 4.1
click at [234, 221] on div at bounding box center [344, 161] width 688 height 323
drag, startPoint x: 183, startPoint y: 214, endPoint x: 126, endPoint y: 214, distance: 57.8
click at [126, 214] on div "HA [PERSON_NAME]" at bounding box center [163, 213] width 108 height 11
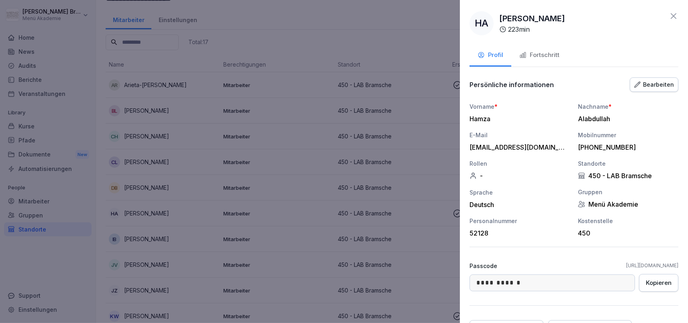
click at [153, 223] on div at bounding box center [344, 161] width 688 height 323
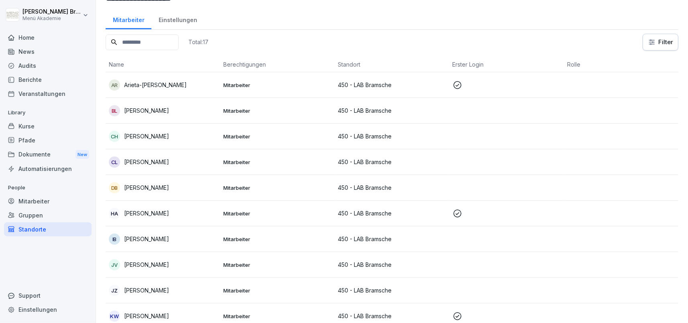
copy p "[PERSON_NAME]"
drag, startPoint x: 179, startPoint y: 214, endPoint x: 125, endPoint y: 214, distance: 54.2
click at [125, 214] on div "HA [PERSON_NAME]" at bounding box center [163, 213] width 108 height 11
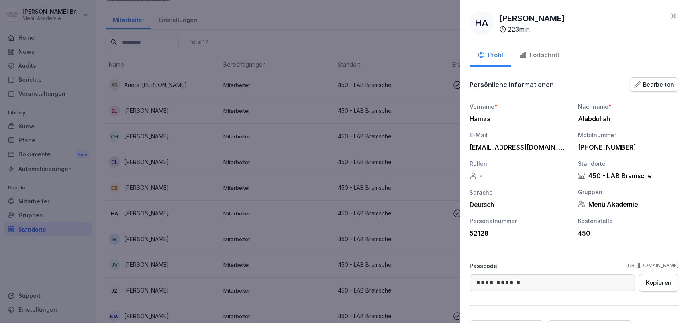
click at [654, 282] on div "Kopieren" at bounding box center [659, 283] width 26 height 9
click at [674, 13] on icon at bounding box center [673, 16] width 10 height 10
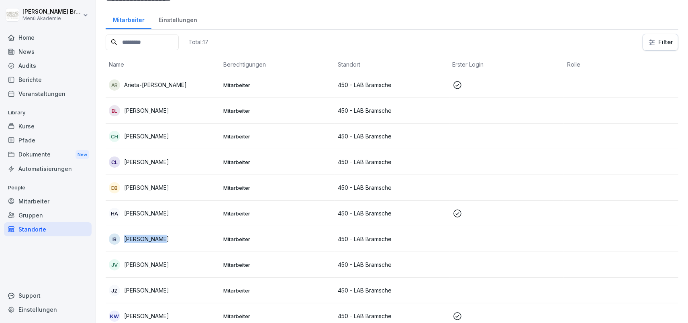
copy p "[PERSON_NAME]"
drag, startPoint x: 161, startPoint y: 239, endPoint x: 124, endPoint y: 245, distance: 37.3
click at [124, 245] on div "IB [PERSON_NAME]" at bounding box center [163, 239] width 108 height 11
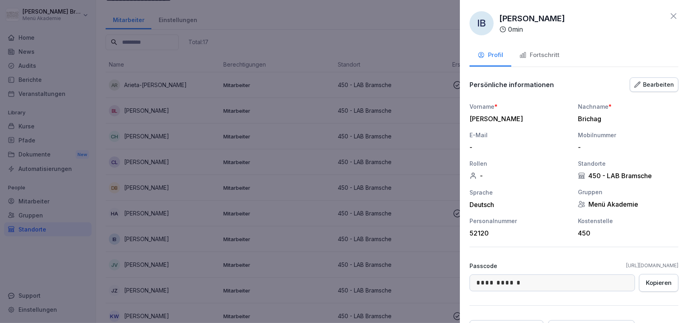
click at [657, 280] on div "Kopieren" at bounding box center [659, 283] width 26 height 9
click at [266, 239] on div at bounding box center [344, 161] width 688 height 323
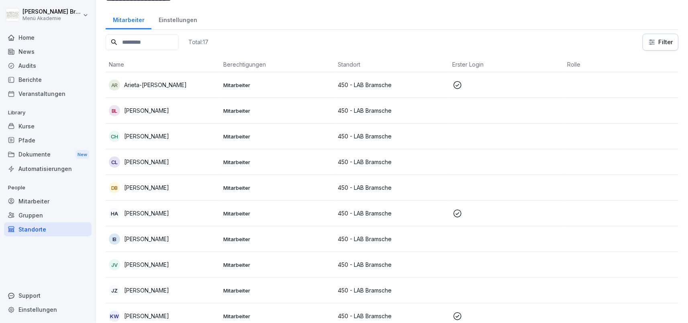
click at [137, 267] on p "[PERSON_NAME]" at bounding box center [146, 265] width 45 height 8
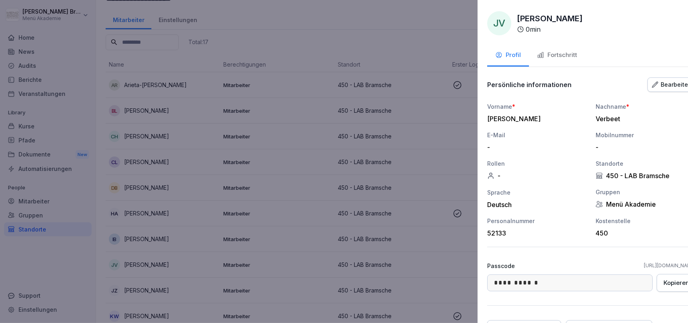
click at [196, 251] on div at bounding box center [344, 161] width 688 height 323
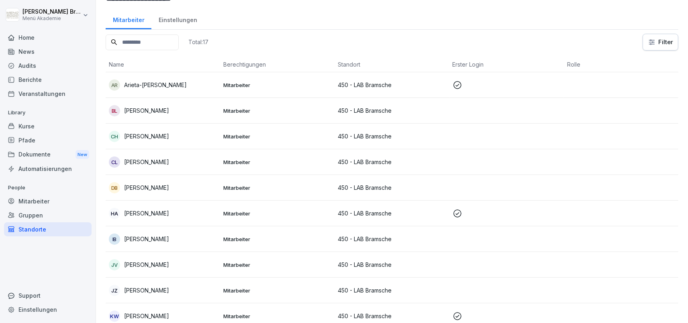
copy p "[PERSON_NAME]"
drag, startPoint x: 181, startPoint y: 267, endPoint x: 126, endPoint y: 263, distance: 55.1
click at [126, 263] on div "JV [PERSON_NAME]" at bounding box center [163, 264] width 108 height 11
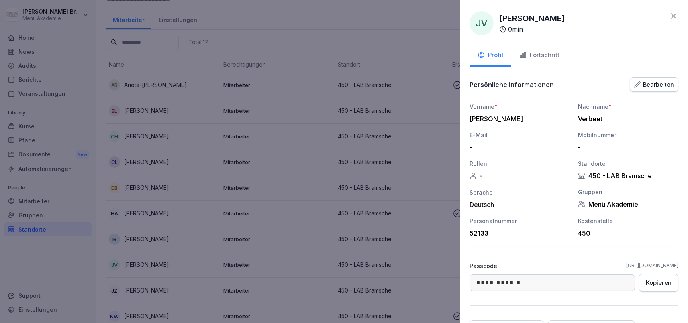
click at [668, 283] on div "Kopieren" at bounding box center [659, 283] width 26 height 9
click at [212, 228] on div at bounding box center [344, 161] width 688 height 323
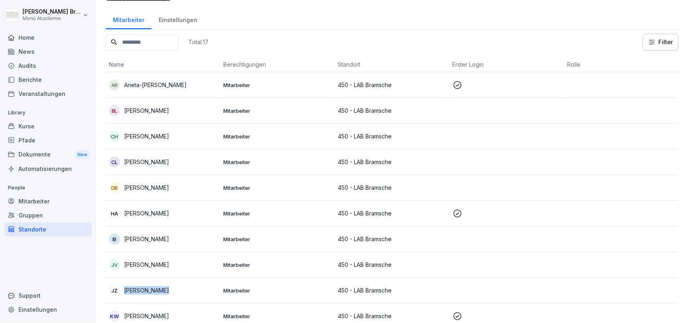
copy p "[PERSON_NAME]"
drag, startPoint x: 169, startPoint y: 290, endPoint x: 124, endPoint y: 295, distance: 45.6
click at [124, 295] on div "JZ [PERSON_NAME]" at bounding box center [163, 290] width 108 height 11
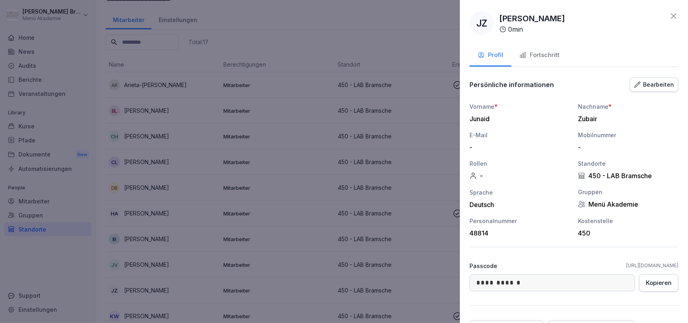
click at [656, 283] on div "Kopieren" at bounding box center [659, 283] width 26 height 9
click at [191, 236] on div at bounding box center [344, 161] width 688 height 323
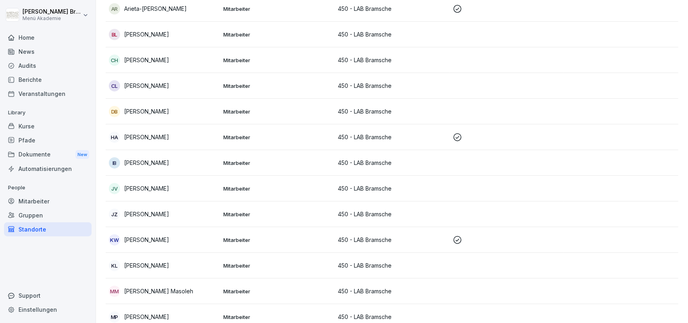
scroll to position [122, 0]
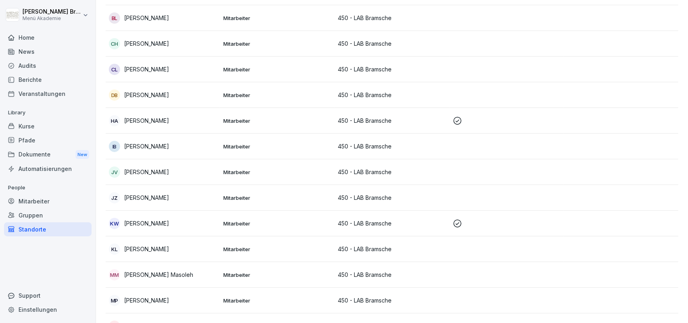
drag, startPoint x: 163, startPoint y: 246, endPoint x: 110, endPoint y: 251, distance: 54.0
click at [119, 250] on div "KL Kujtesa Luta" at bounding box center [163, 249] width 108 height 11
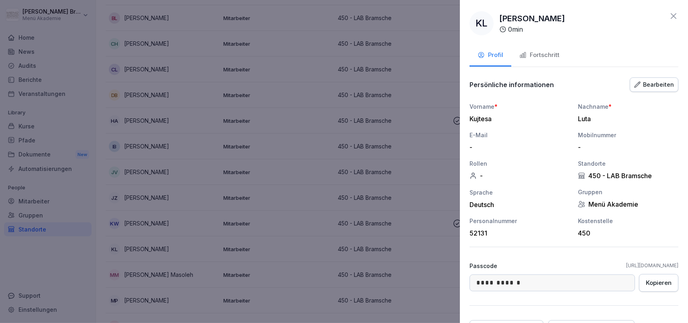
click at [652, 279] on div "Kopieren" at bounding box center [659, 283] width 26 height 9
click at [214, 268] on div at bounding box center [344, 161] width 688 height 323
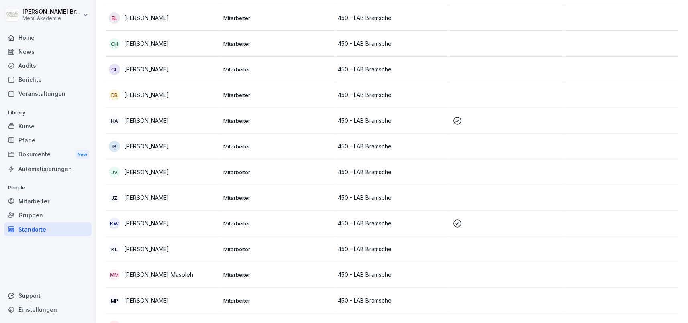
copy p "[PERSON_NAME] Masoleh"
drag, startPoint x: 208, startPoint y: 276, endPoint x: 126, endPoint y: 273, distance: 82.0
click at [126, 273] on div "MM [PERSON_NAME] Masoleh" at bounding box center [163, 274] width 108 height 11
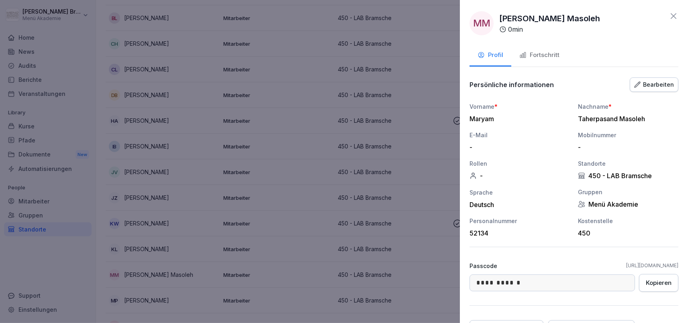
click at [656, 279] on div "Kopieren" at bounding box center [659, 283] width 26 height 9
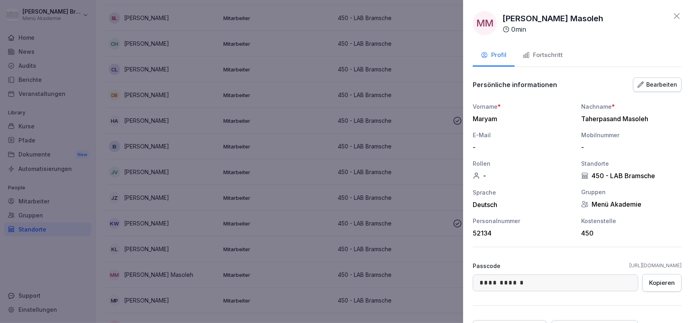
click at [364, 228] on div at bounding box center [344, 161] width 688 height 323
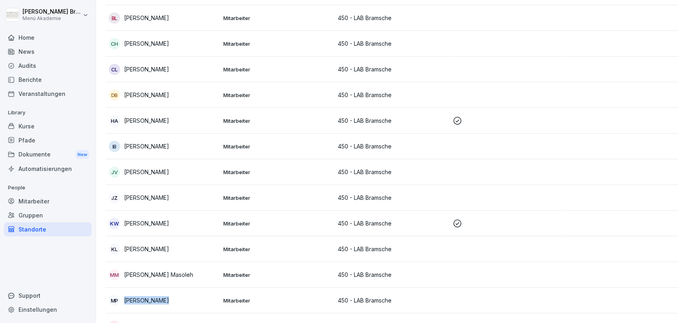
drag, startPoint x: 171, startPoint y: 302, endPoint x: 126, endPoint y: 304, distance: 45.4
click at [126, 304] on div "MP [PERSON_NAME]" at bounding box center [163, 300] width 108 height 11
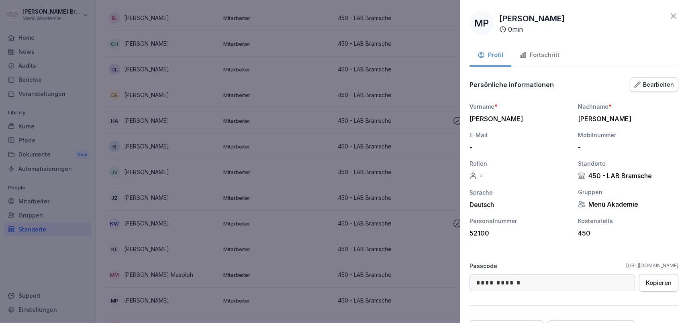
click at [663, 284] on div "Kopieren" at bounding box center [659, 283] width 26 height 9
click at [272, 192] on div at bounding box center [344, 161] width 688 height 323
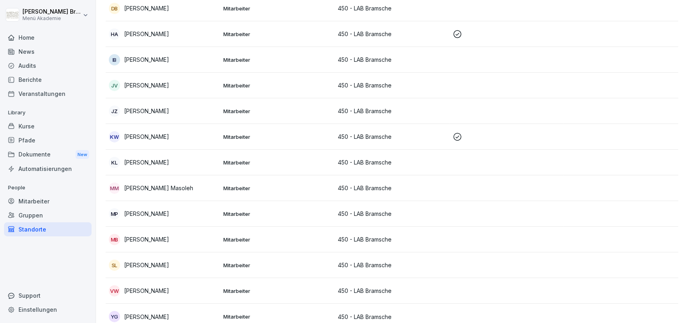
scroll to position [215, 0]
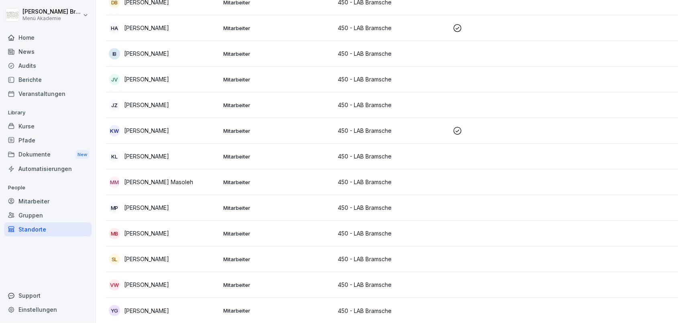
click at [148, 232] on p "[PERSON_NAME]" at bounding box center [146, 233] width 45 height 8
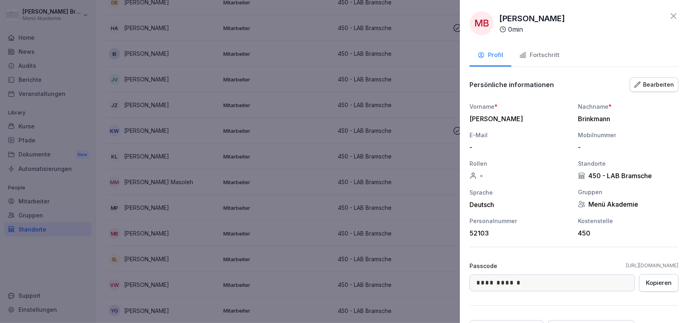
click at [156, 228] on div at bounding box center [344, 161] width 688 height 323
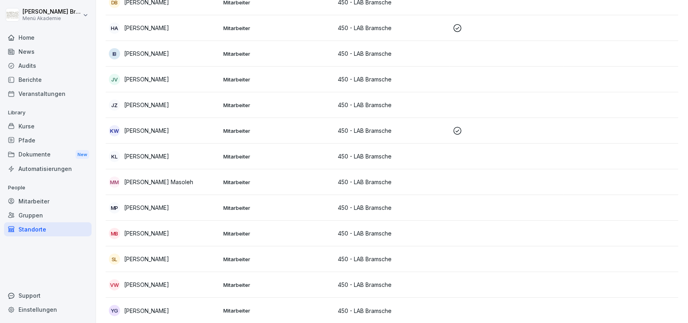
drag, startPoint x: 182, startPoint y: 232, endPoint x: 124, endPoint y: 239, distance: 58.2
click at [124, 239] on td "MB [PERSON_NAME]" at bounding box center [163, 234] width 114 height 26
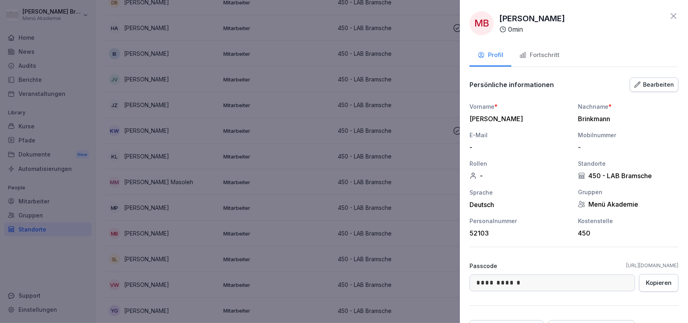
click at [660, 283] on div "Kopieren" at bounding box center [659, 283] width 26 height 9
click at [226, 219] on div at bounding box center [344, 161] width 688 height 323
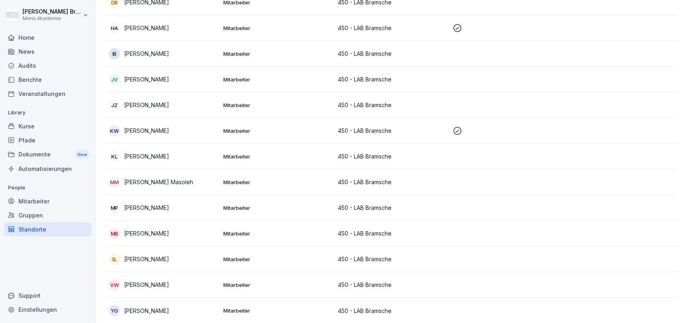
drag, startPoint x: 202, startPoint y: 261, endPoint x: 126, endPoint y: 262, distance: 76.7
click at [126, 262] on div "SL [PERSON_NAME]" at bounding box center [163, 259] width 108 height 11
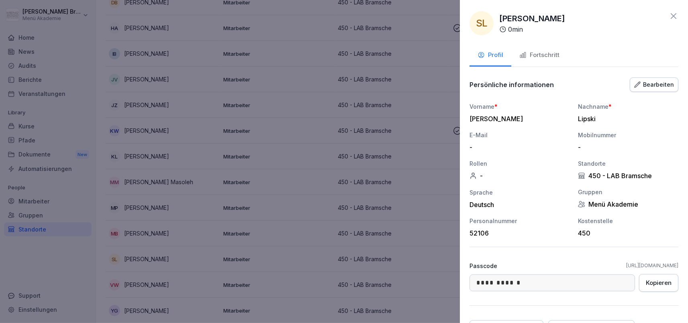
click at [265, 263] on div at bounding box center [344, 161] width 688 height 323
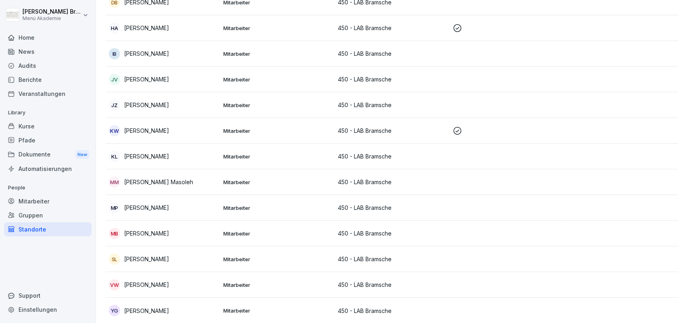
drag, startPoint x: 190, startPoint y: 259, endPoint x: 125, endPoint y: 263, distance: 65.2
click at [125, 263] on div "SL [PERSON_NAME]" at bounding box center [163, 259] width 108 height 11
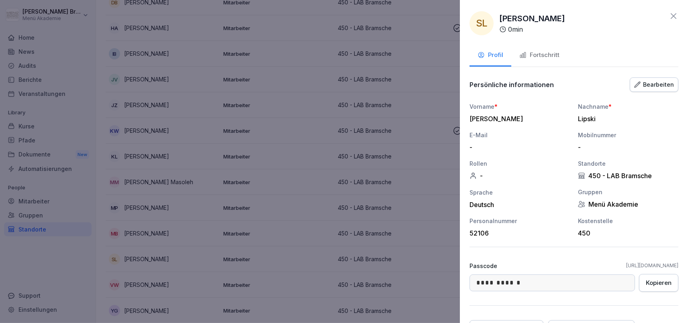
click at [277, 244] on div at bounding box center [344, 161] width 688 height 323
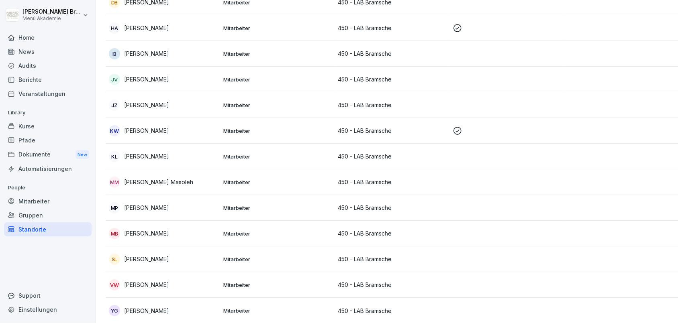
drag, startPoint x: 192, startPoint y: 258, endPoint x: 126, endPoint y: 261, distance: 65.9
click at [126, 261] on div "SL [PERSON_NAME]" at bounding box center [163, 259] width 108 height 11
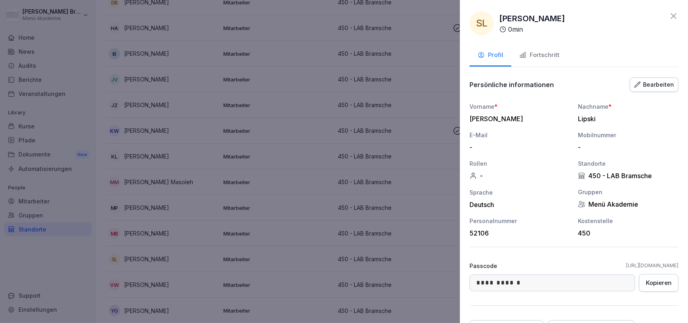
click at [664, 285] on div "Kopieren" at bounding box center [659, 283] width 26 height 9
click at [204, 244] on div at bounding box center [344, 161] width 688 height 323
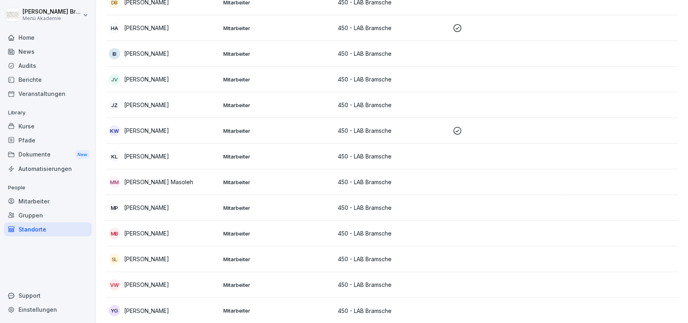
drag, startPoint x: 174, startPoint y: 287, endPoint x: 126, endPoint y: 285, distance: 48.2
click at [126, 285] on div "VW [PERSON_NAME]" at bounding box center [163, 284] width 108 height 11
drag, startPoint x: 171, startPoint y: 286, endPoint x: 130, endPoint y: 286, distance: 41.0
drag, startPoint x: 130, startPoint y: 286, endPoint x: 141, endPoint y: 285, distance: 10.5
click at [131, 286] on p "[PERSON_NAME]" at bounding box center [146, 285] width 45 height 8
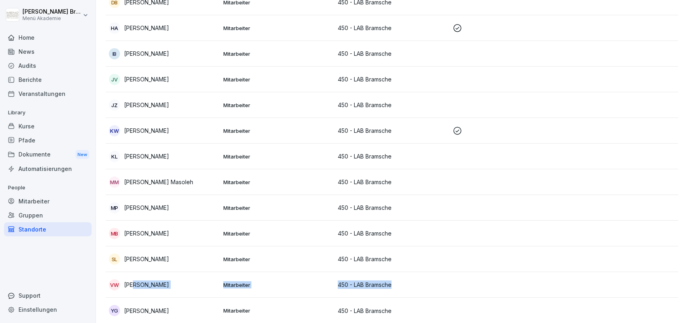
drag, startPoint x: 166, startPoint y: 285, endPoint x: 158, endPoint y: 285, distance: 8.0
click at [175, 287] on div "VW [PERSON_NAME]" at bounding box center [163, 284] width 108 height 11
drag, startPoint x: 169, startPoint y: 283, endPoint x: 137, endPoint y: 284, distance: 32.1
drag, startPoint x: 126, startPoint y: 274, endPoint x: 167, endPoint y: 284, distance: 42.9
click at [167, 284] on td "VW [PERSON_NAME]" at bounding box center [163, 285] width 114 height 26
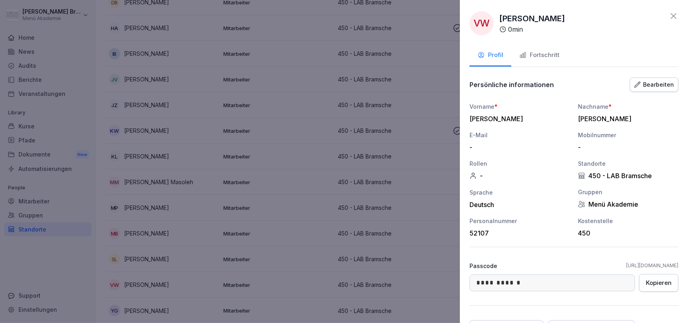
click at [658, 281] on div "Kopieren" at bounding box center [659, 283] width 26 height 9
click at [283, 209] on div at bounding box center [344, 161] width 688 height 323
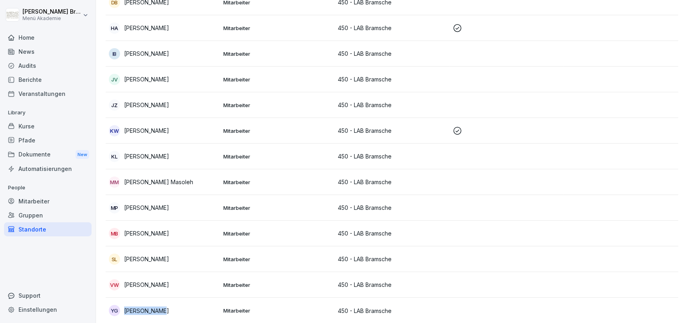
drag, startPoint x: 161, startPoint y: 313, endPoint x: 126, endPoint y: 312, distance: 35.8
click at [126, 312] on div "YG [PERSON_NAME]" at bounding box center [163, 310] width 108 height 11
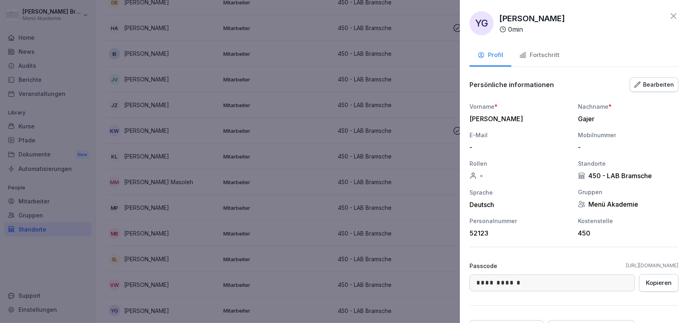
click at [662, 285] on div "Kopieren" at bounding box center [659, 283] width 26 height 9
drag, startPoint x: 574, startPoint y: 267, endPoint x: 682, endPoint y: 267, distance: 108.0
click at [682, 267] on div "**********" at bounding box center [574, 161] width 228 height 323
click at [373, 183] on div at bounding box center [344, 161] width 688 height 323
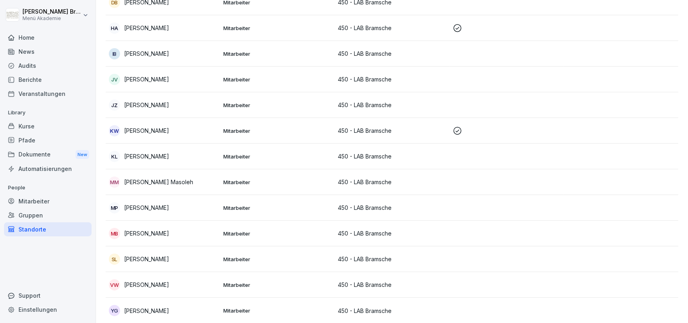
scroll to position [0, 0]
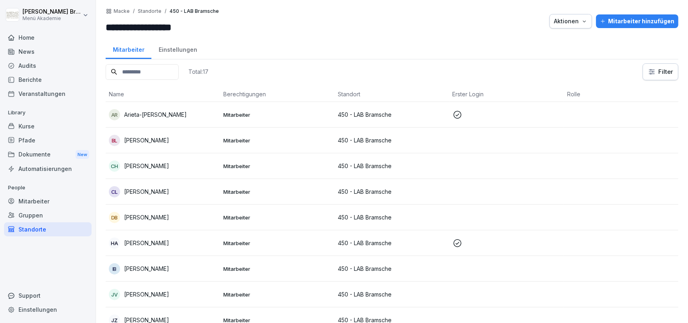
click at [165, 116] on p "Arieta-[PERSON_NAME]" at bounding box center [155, 114] width 63 height 8
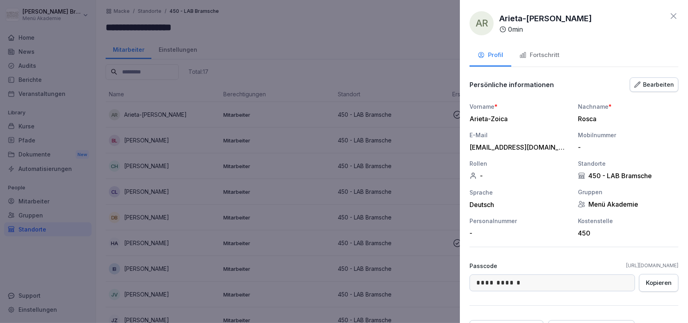
drag, startPoint x: 575, startPoint y: 265, endPoint x: 678, endPoint y: 263, distance: 103.2
click at [678, 263] on div "Passcode [URL][DOMAIN_NAME]" at bounding box center [573, 266] width 209 height 8
click at [404, 53] on div at bounding box center [344, 161] width 688 height 323
